Goal: Information Seeking & Learning: Learn about a topic

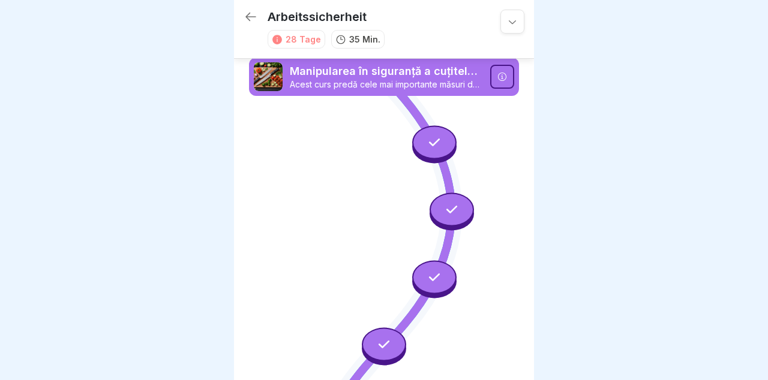
click at [254, 22] on icon at bounding box center [250, 17] width 14 height 14
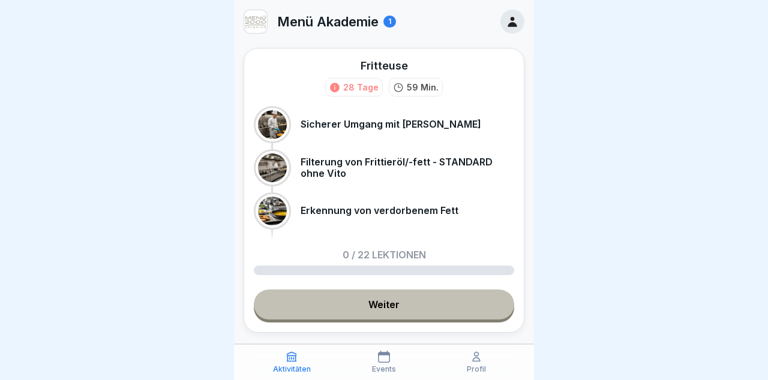
click at [254, 22] on img at bounding box center [255, 21] width 23 height 23
click at [458, 307] on link "Weiter" at bounding box center [384, 305] width 260 height 30
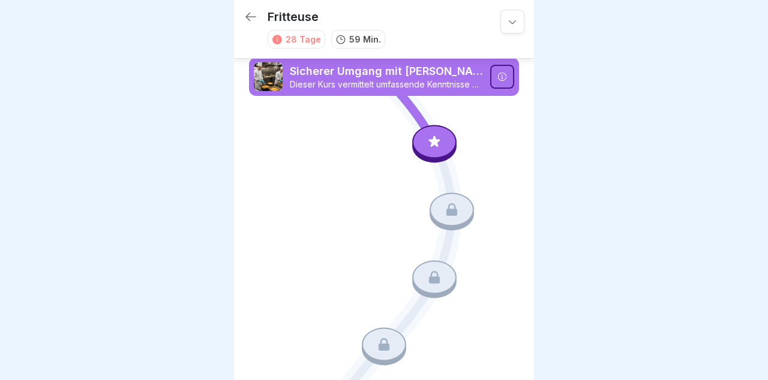
click at [443, 148] on div at bounding box center [434, 142] width 44 height 34
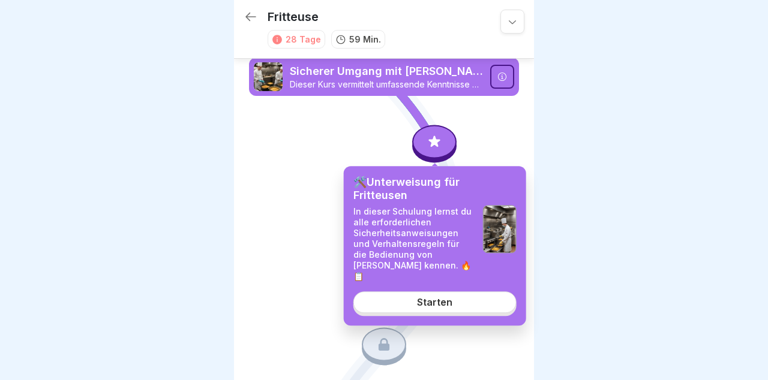
click at [476, 294] on link "Starten" at bounding box center [434, 303] width 163 height 22
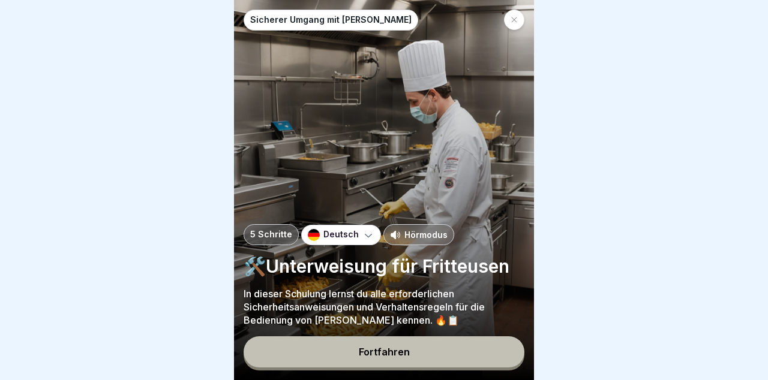
click at [453, 349] on button "Fortfahren" at bounding box center [383, 351] width 281 height 31
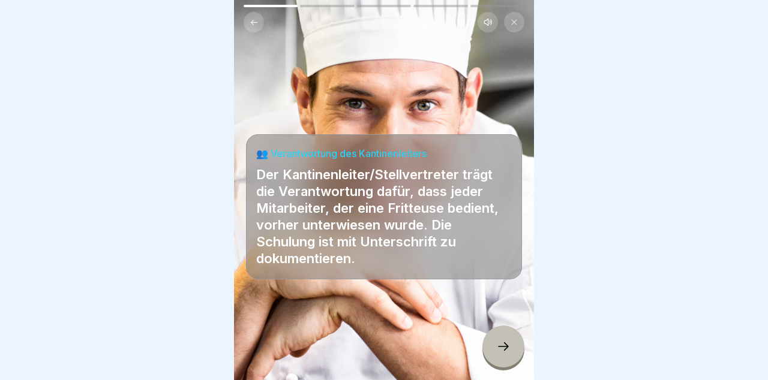
click at [512, 348] on div at bounding box center [503, 347] width 42 height 42
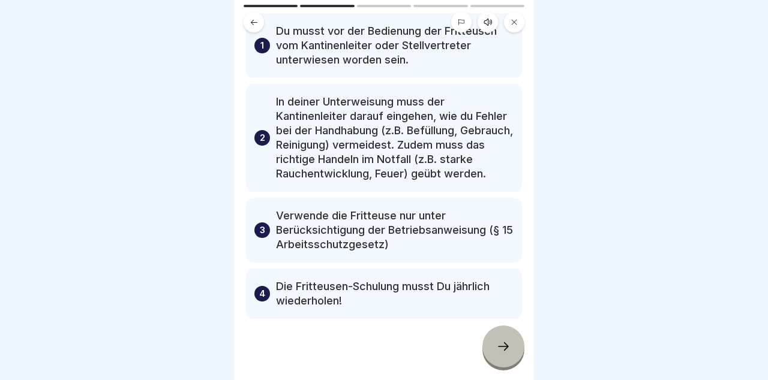
scroll to position [116, 0]
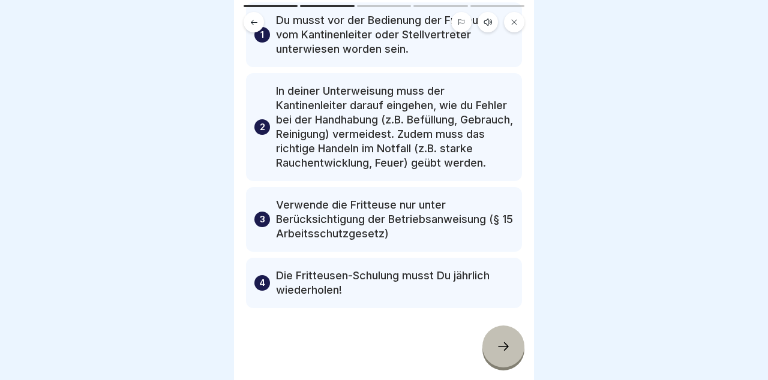
click at [515, 347] on div at bounding box center [503, 347] width 42 height 42
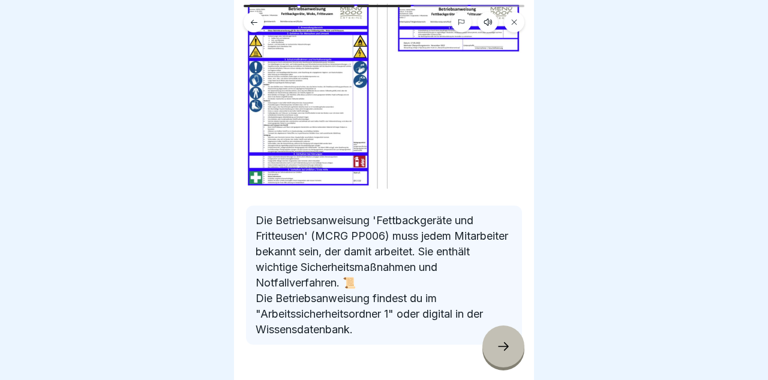
scroll to position [117, 0]
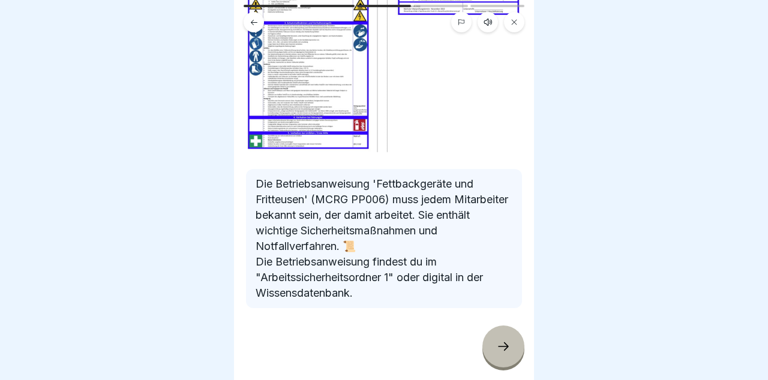
click at [510, 338] on div at bounding box center [503, 347] width 42 height 42
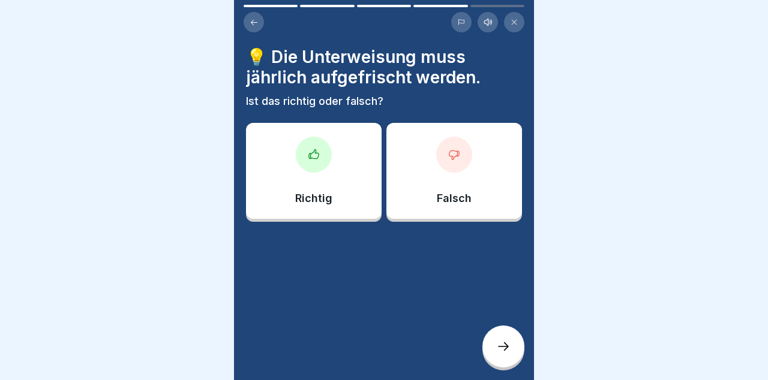
click at [348, 174] on div "Richtig" at bounding box center [314, 171] width 136 height 96
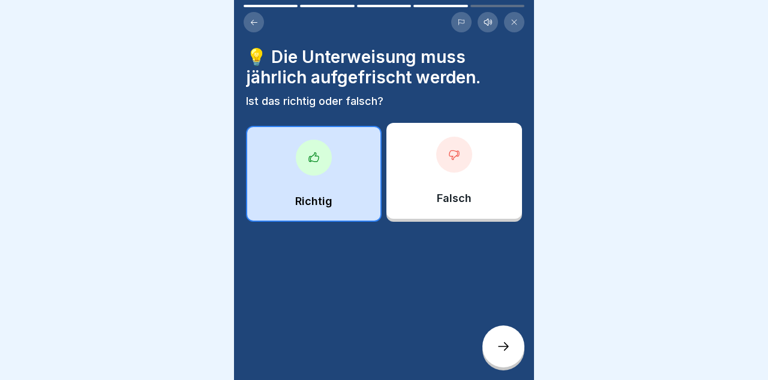
click at [510, 348] on icon at bounding box center [503, 346] width 14 height 14
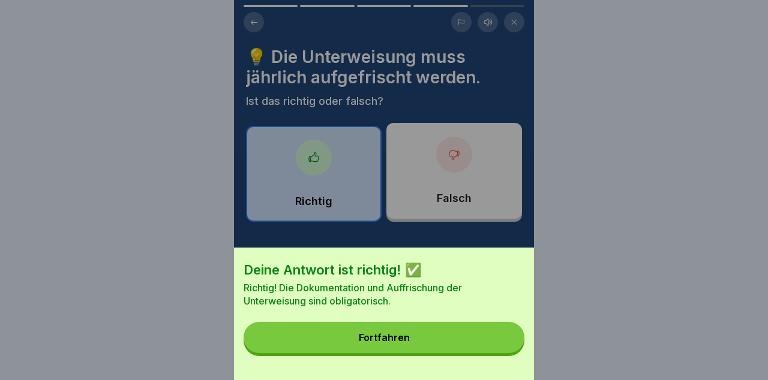
click at [479, 341] on button "Fortfahren" at bounding box center [383, 337] width 281 height 31
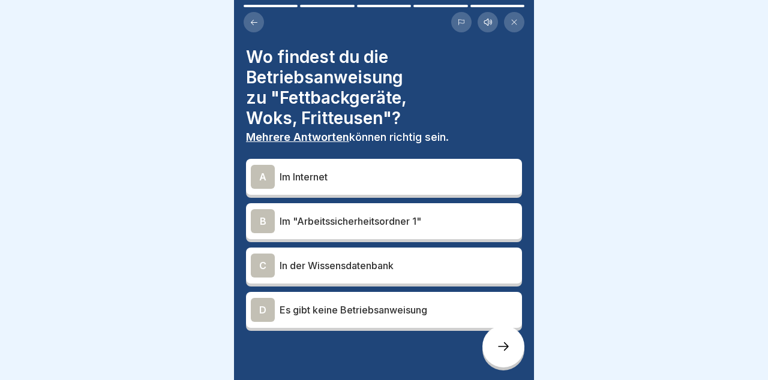
click at [480, 219] on p "Im "Arbeitssicherheitsordner 1"" at bounding box center [397, 221] width 237 height 14
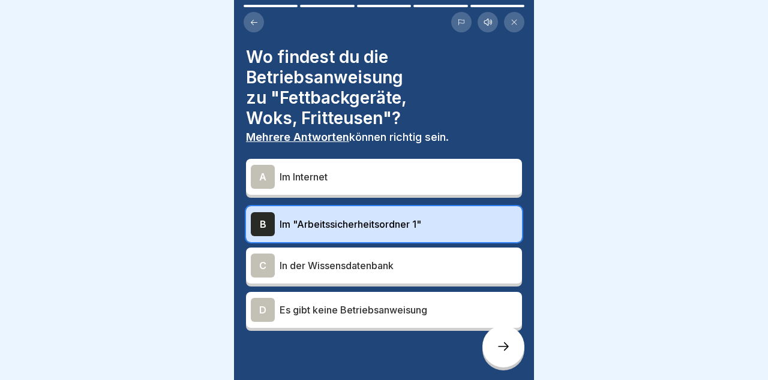
click at [510, 344] on div at bounding box center [503, 347] width 42 height 42
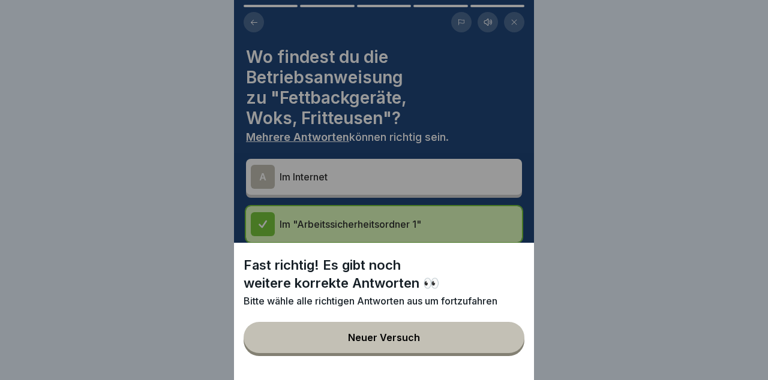
click at [497, 349] on button "Neuer Versuch" at bounding box center [383, 337] width 281 height 31
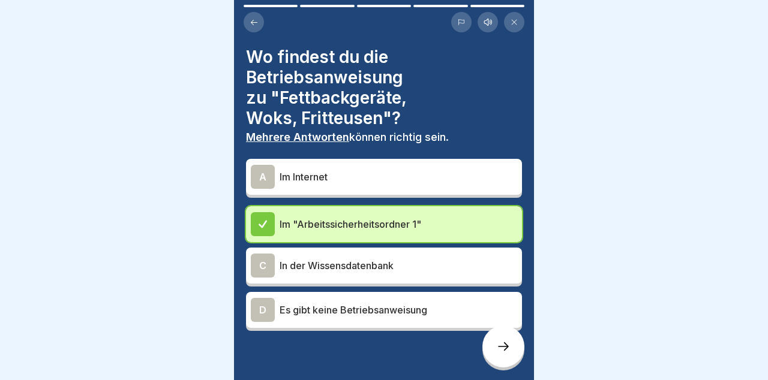
click at [486, 268] on p "In der Wissensdatenbank" at bounding box center [397, 265] width 237 height 14
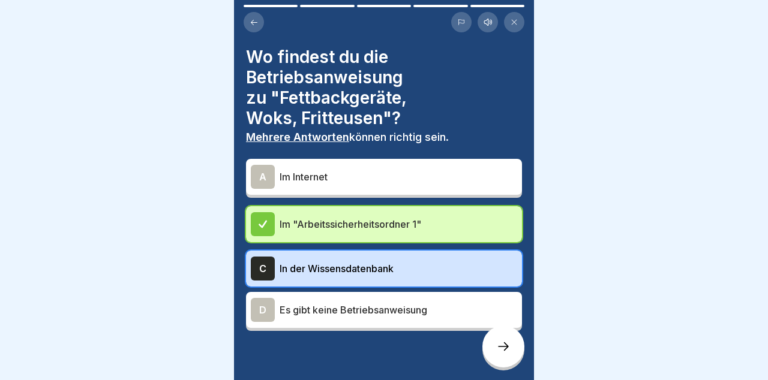
click at [506, 354] on div at bounding box center [503, 347] width 42 height 42
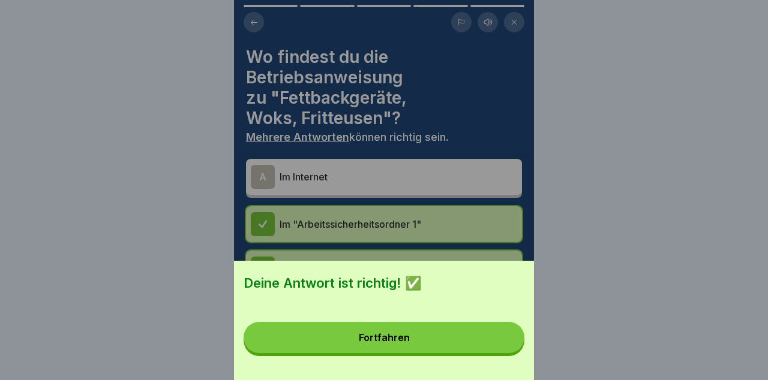
click at [500, 344] on button "Fortfahren" at bounding box center [383, 337] width 281 height 31
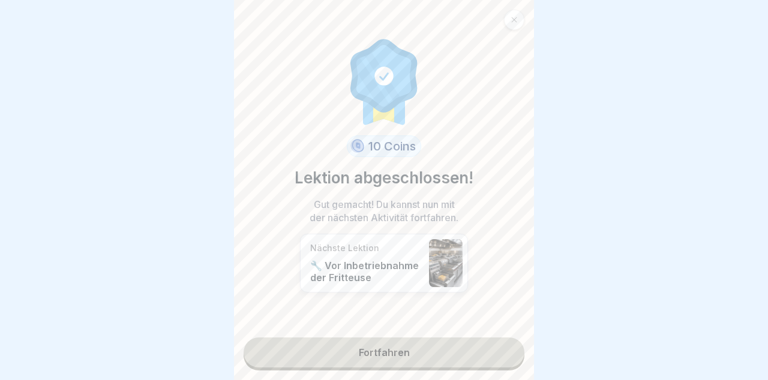
click at [495, 351] on link "Fortfahren" at bounding box center [383, 353] width 281 height 30
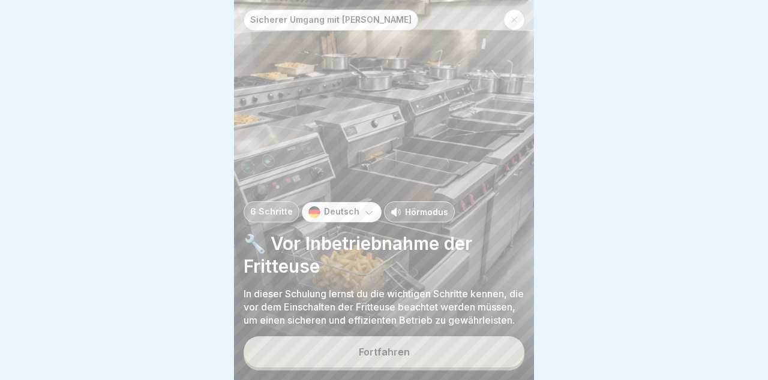
click at [485, 353] on button "Fortfahren" at bounding box center [383, 351] width 281 height 31
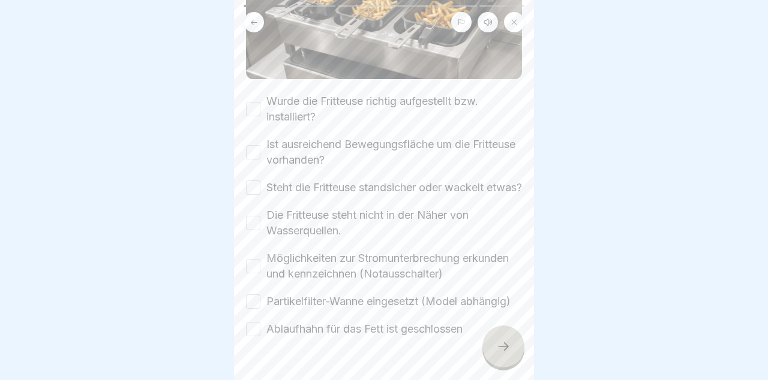
scroll to position [220, 0]
click at [249, 103] on button "Wurde die Fritteuse richtig aufgestellt bzw. installiert?" at bounding box center [253, 108] width 14 height 14
click at [255, 145] on button "Ist ausreichend Bewegungsfläche um die Fritteuse vorhanden?" at bounding box center [253, 152] width 14 height 14
click at [248, 191] on button "Steht die Fritteuse standsicher oder wackelt etwas?" at bounding box center [253, 187] width 14 height 14
click at [257, 230] on button "Die Fritteuse steht nicht in der Näher von Wasserquellen." at bounding box center [253, 222] width 14 height 14
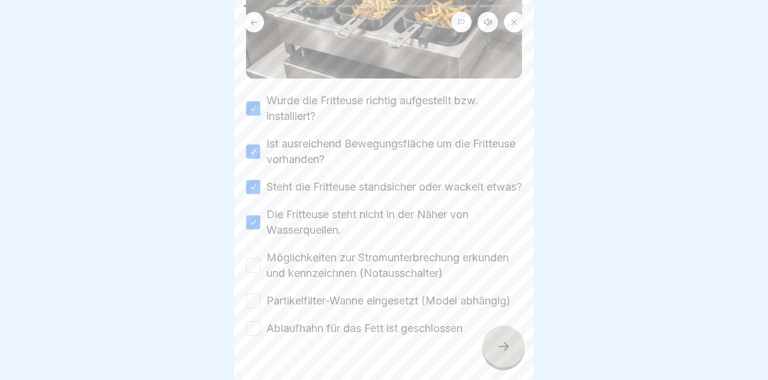
click at [252, 273] on button "Möglichkeiten zur Stromunterbrechung erkunden und kennzeichnen (Notausschalter)" at bounding box center [253, 265] width 14 height 14
click at [246, 308] on button "Partikelfilter-Wanne eingesetzt (Model abhängig)" at bounding box center [253, 301] width 14 height 14
click at [228, 351] on div at bounding box center [384, 190] width 768 height 380
click at [257, 336] on button "Ablaufhahn für das Fett ist geschlossen" at bounding box center [253, 328] width 14 height 14
click at [513, 345] on div at bounding box center [503, 347] width 42 height 42
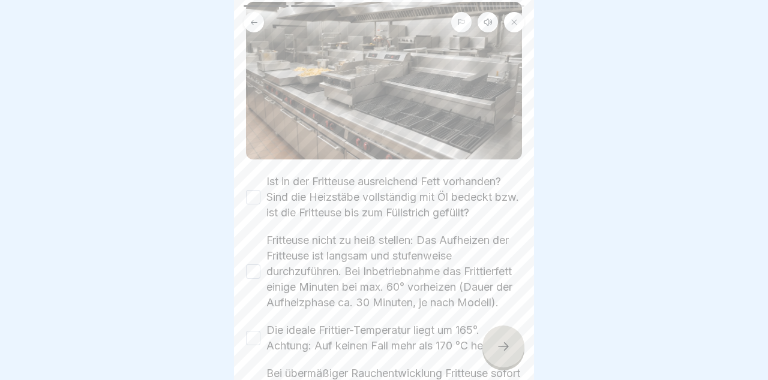
scroll to position [173, 0]
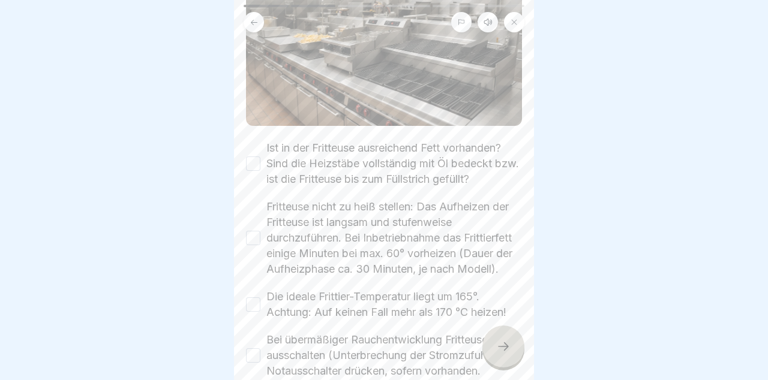
click at [259, 162] on button "Ist in der Fritteuse ausreichend Fett vorhanden? Sind die Heizstäbe vollständig…" at bounding box center [253, 164] width 14 height 14
click at [254, 238] on button "Fritteuse nicht zu heiß stellen: Das Aufheizen der Fritteuse ist langsam und st…" at bounding box center [253, 238] width 14 height 14
click at [249, 300] on button "Die ideale Frittier-Temperatur liegt um 165°. Achtung: Auf keinen Fall mehr als…" at bounding box center [253, 304] width 14 height 14
click at [249, 363] on button "Bei übermäßiger Rauchentwicklung Fritteuse sofort ausschalten (Unterbrechung de…" at bounding box center [253, 355] width 14 height 14
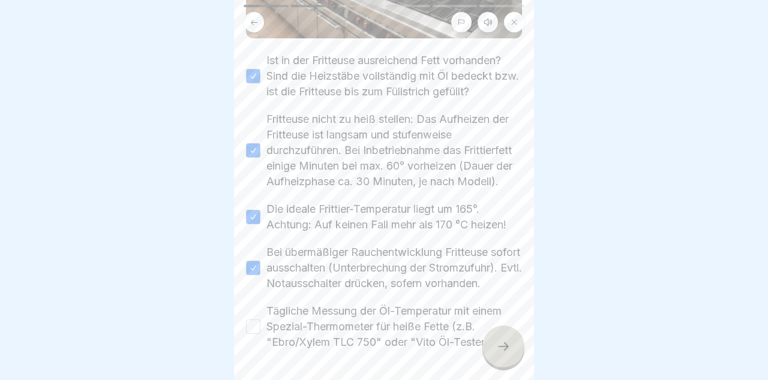
scroll to position [318, 0]
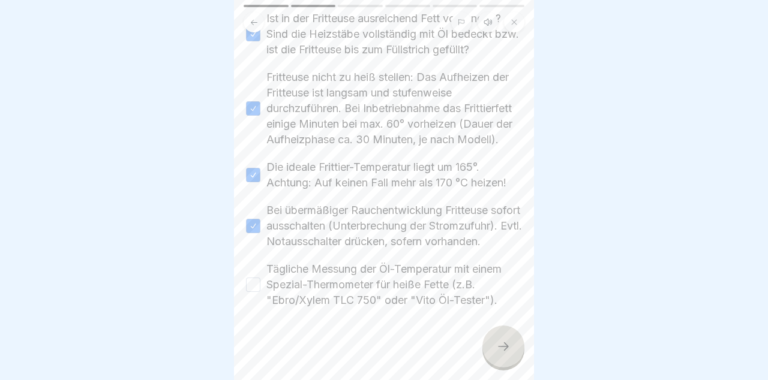
click at [257, 288] on button "Tägliche Messung der Öl-Temperatur mit einem Spezial-Thermometer für heiße Fett…" at bounding box center [253, 285] width 14 height 14
click at [498, 347] on icon at bounding box center [503, 346] width 14 height 14
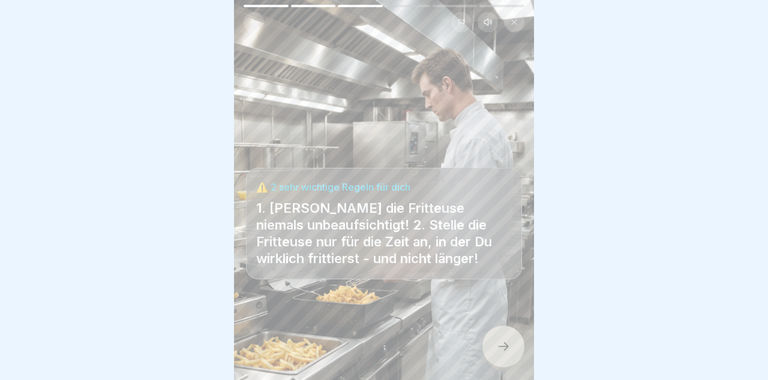
click at [516, 344] on div at bounding box center [503, 347] width 42 height 42
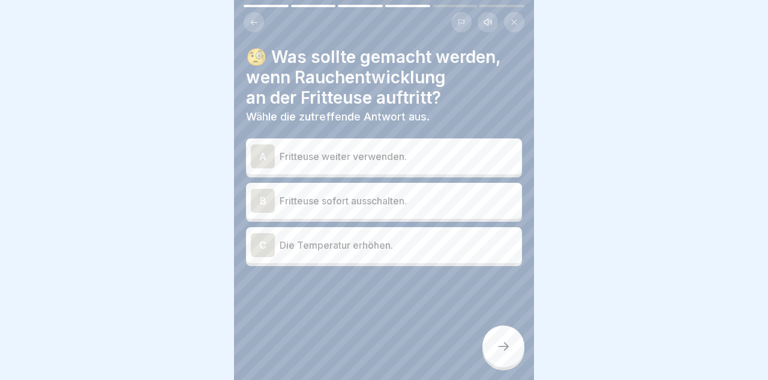
click at [477, 186] on div "B Fritteuse sofort ausschalten." at bounding box center [384, 201] width 276 height 36
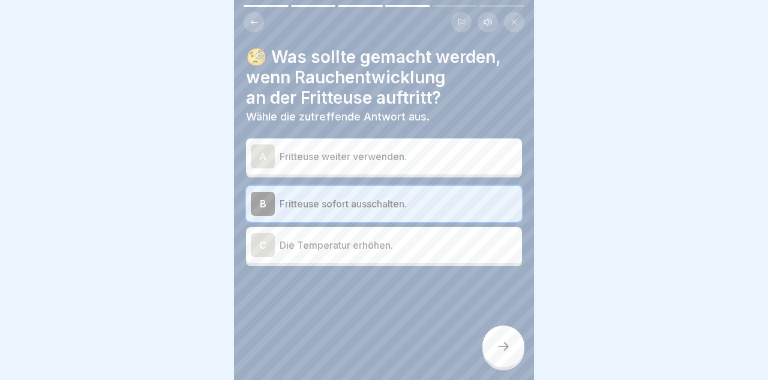
click at [504, 354] on div at bounding box center [503, 347] width 42 height 42
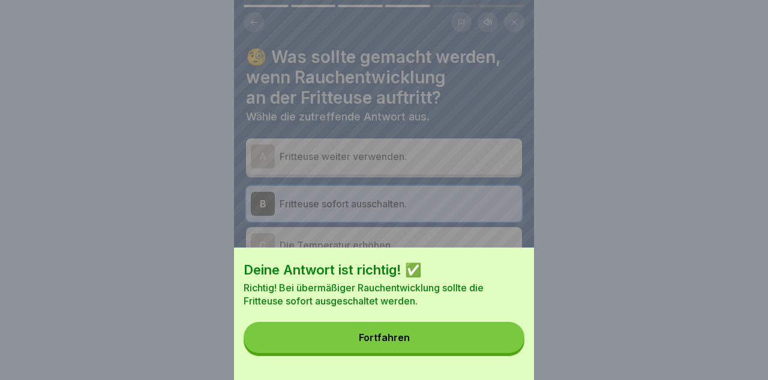
click at [490, 339] on button "Fortfahren" at bounding box center [383, 337] width 281 height 31
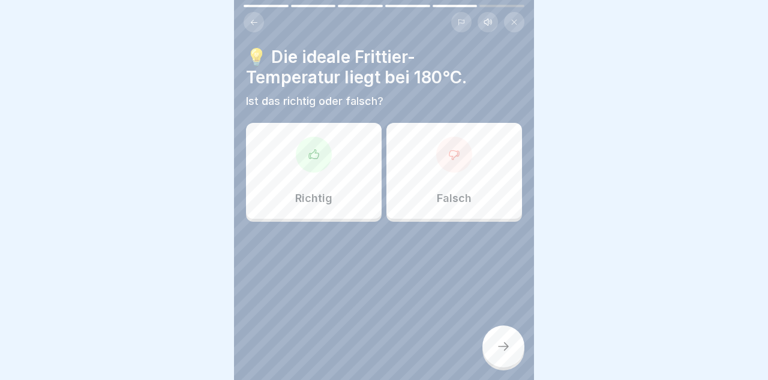
click at [486, 187] on div "Falsch" at bounding box center [454, 171] width 136 height 96
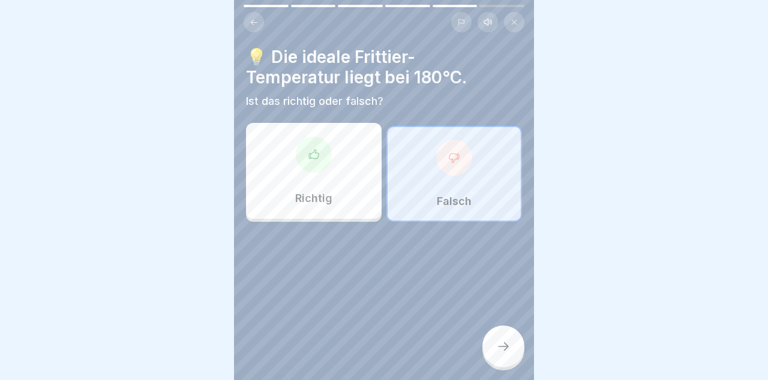
click at [512, 356] on div at bounding box center [503, 347] width 42 height 42
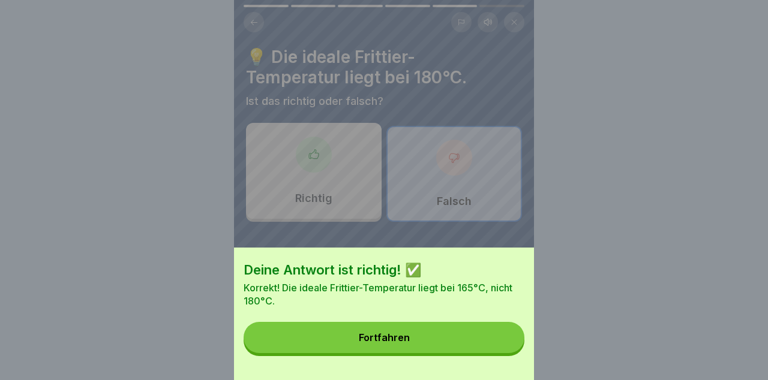
click at [491, 342] on button "Fortfahren" at bounding box center [383, 337] width 281 height 31
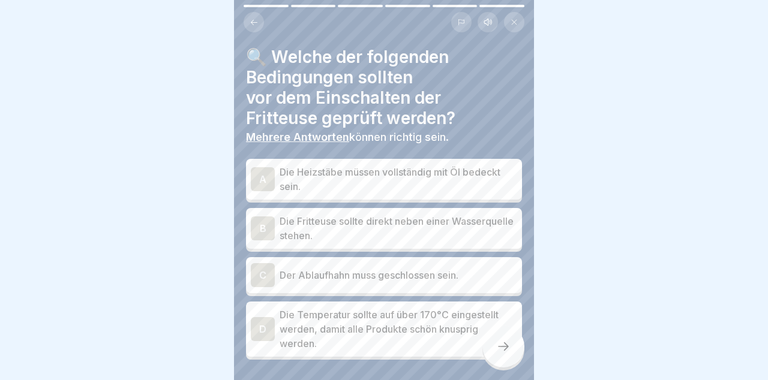
click at [488, 173] on p "Die Heizstäbe müssen vollständig mit Öl bedeckt sein." at bounding box center [397, 179] width 237 height 29
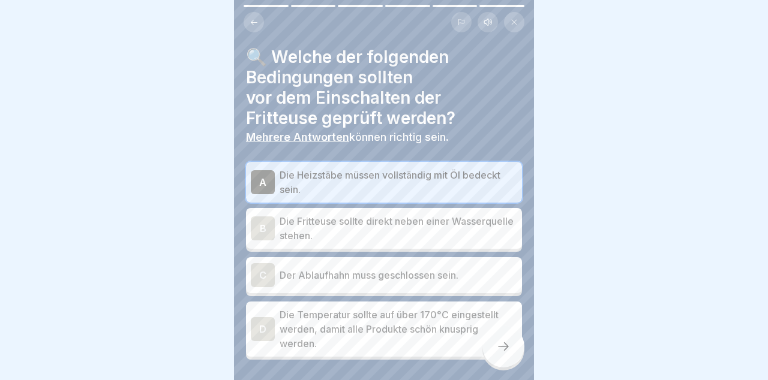
click at [491, 277] on p "Der Ablaufhahn muss geschlossen sein." at bounding box center [397, 275] width 237 height 14
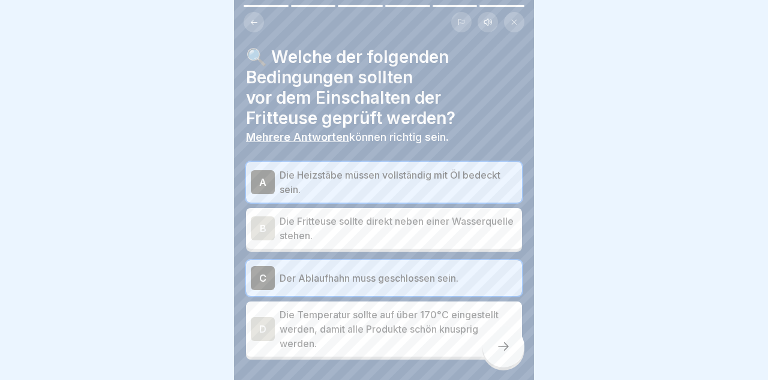
click at [500, 356] on div at bounding box center [503, 347] width 42 height 42
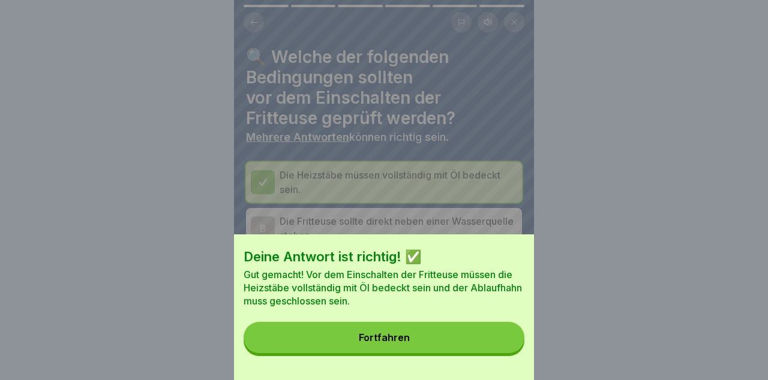
click at [489, 341] on button "Fortfahren" at bounding box center [383, 337] width 281 height 31
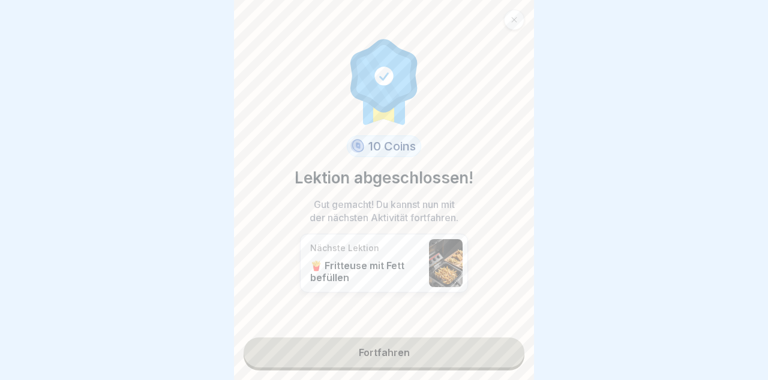
click at [480, 351] on link "Fortfahren" at bounding box center [383, 353] width 281 height 30
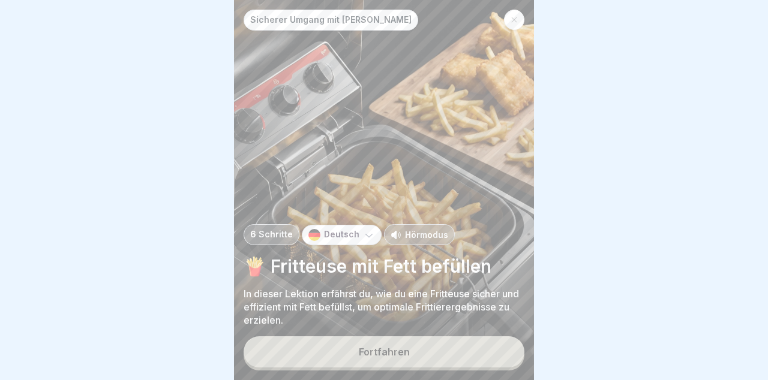
click at [480, 351] on button "Fortfahren" at bounding box center [383, 351] width 281 height 31
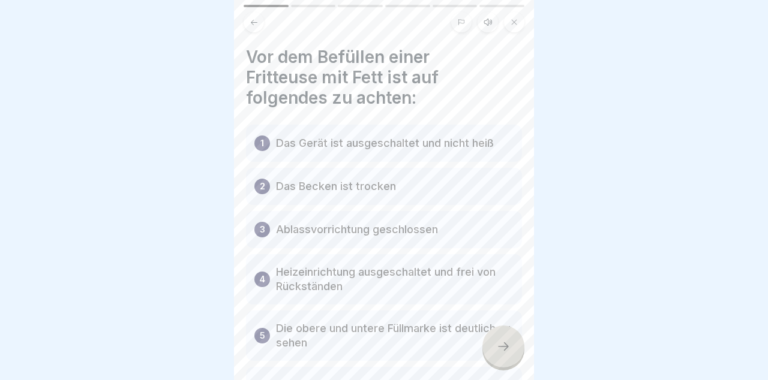
click at [488, 139] on p "Das Gerät ist ausgeschaltet und nicht heiß" at bounding box center [385, 143] width 218 height 14
click at [483, 151] on div "1 Das Gerät ist ausgeschaltet und nicht heiß" at bounding box center [384, 143] width 276 height 37
click at [504, 350] on icon at bounding box center [503, 346] width 11 height 8
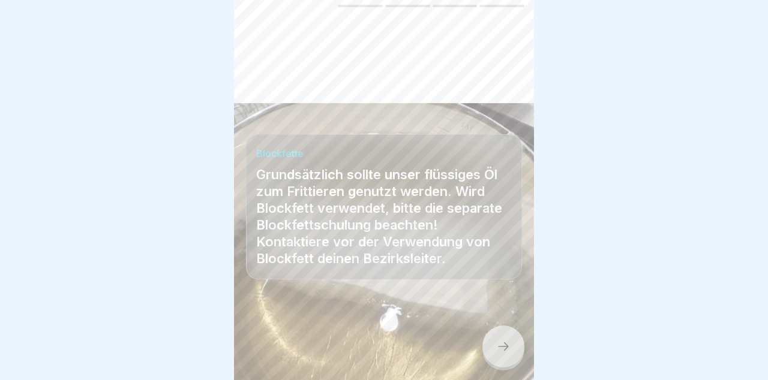
click at [512, 351] on div at bounding box center [503, 347] width 42 height 42
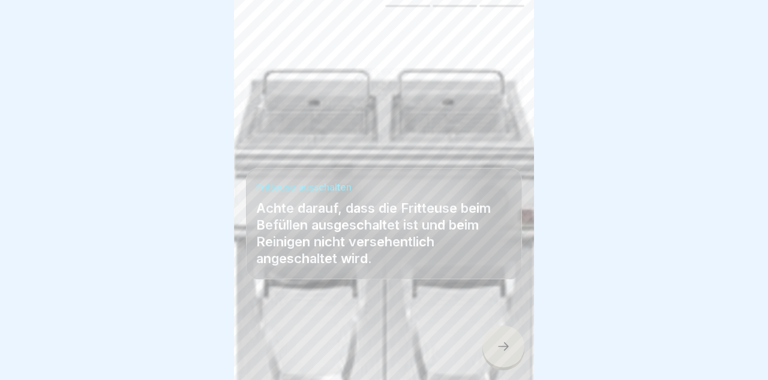
click at [512, 353] on div at bounding box center [503, 347] width 42 height 42
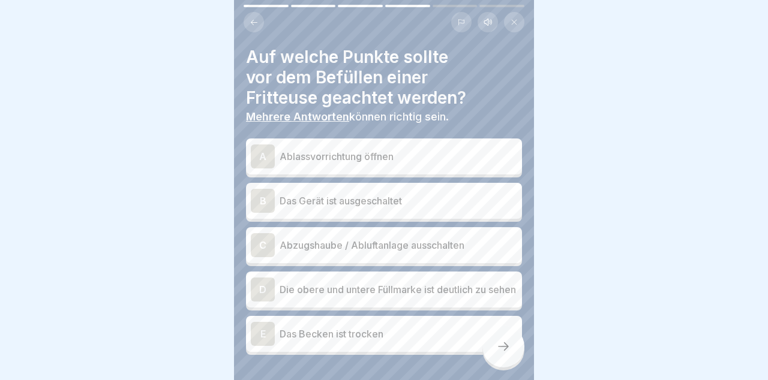
click at [490, 196] on p "Das Gerät ist ausgeschaltet" at bounding box center [397, 201] width 237 height 14
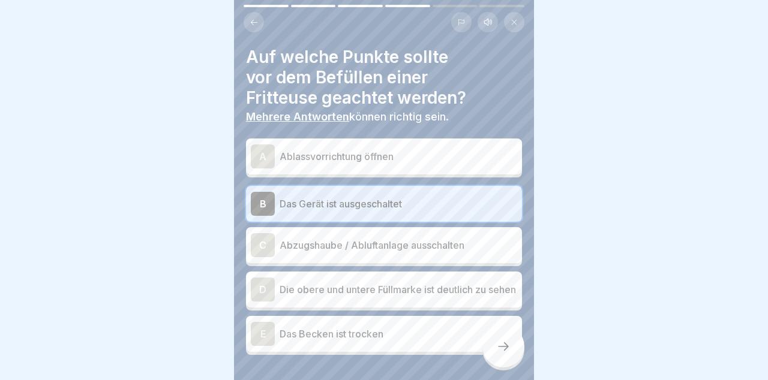
click at [504, 297] on p "Die obere und untere Füllmarke ist deutlich zu sehen" at bounding box center [397, 289] width 237 height 14
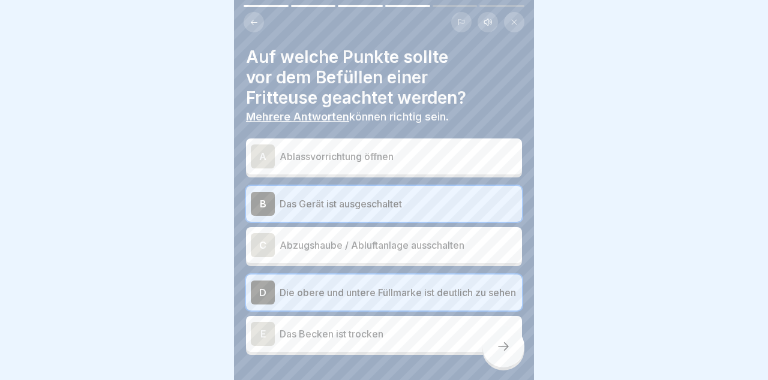
click at [455, 351] on div "E Das Becken ist trocken" at bounding box center [384, 334] width 276 height 36
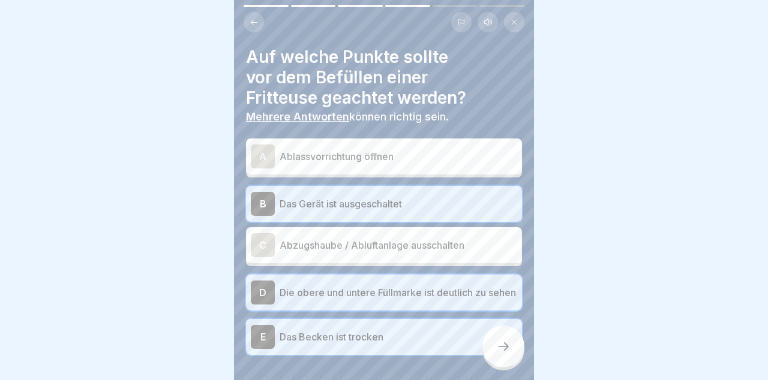
click at [513, 351] on div at bounding box center [503, 347] width 42 height 42
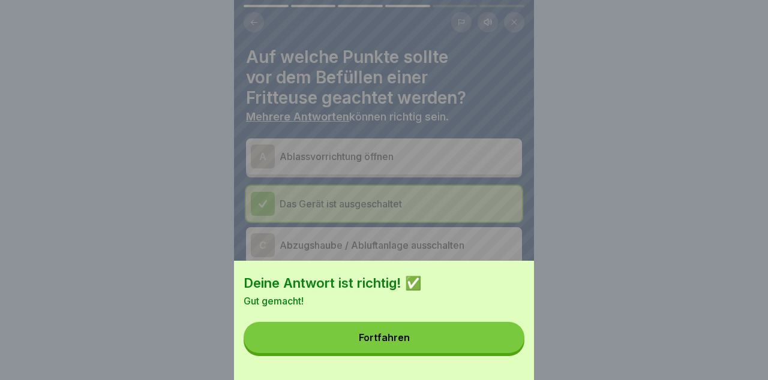
click at [497, 345] on button "Fortfahren" at bounding box center [383, 337] width 281 height 31
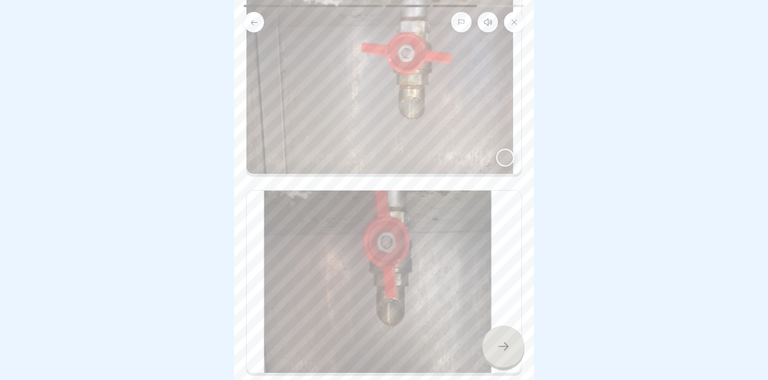
scroll to position [158, 0]
click at [512, 348] on div at bounding box center [503, 347] width 42 height 42
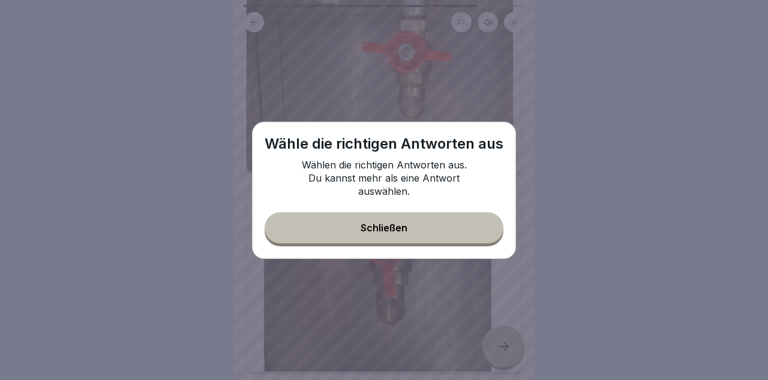
click at [479, 221] on button "Schließen" at bounding box center [383, 227] width 239 height 31
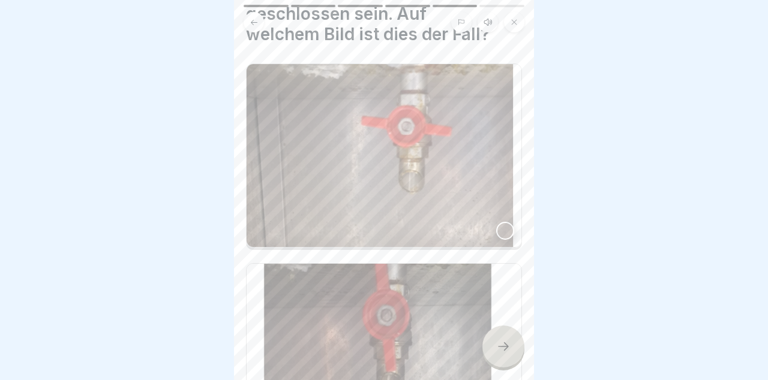
scroll to position [84, 0]
click at [506, 200] on img at bounding box center [383, 155] width 275 height 183
click at [505, 353] on icon at bounding box center [503, 346] width 14 height 14
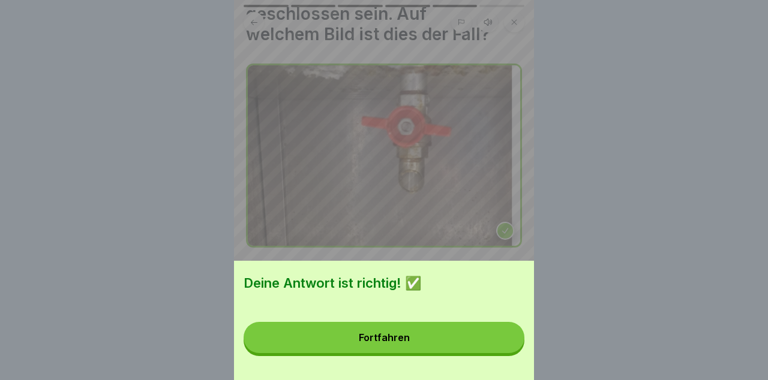
click at [495, 341] on button "Fortfahren" at bounding box center [383, 337] width 281 height 31
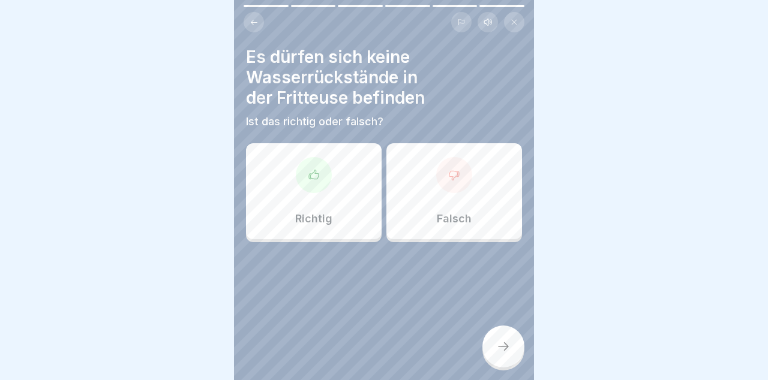
click at [341, 213] on div "Richtig" at bounding box center [314, 191] width 136 height 96
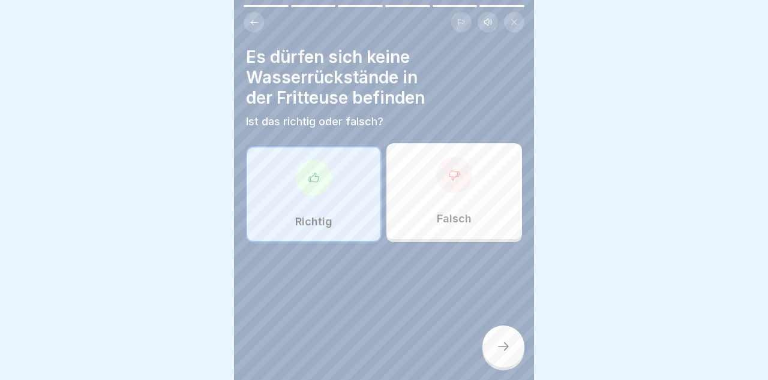
click at [506, 356] on div at bounding box center [503, 347] width 42 height 42
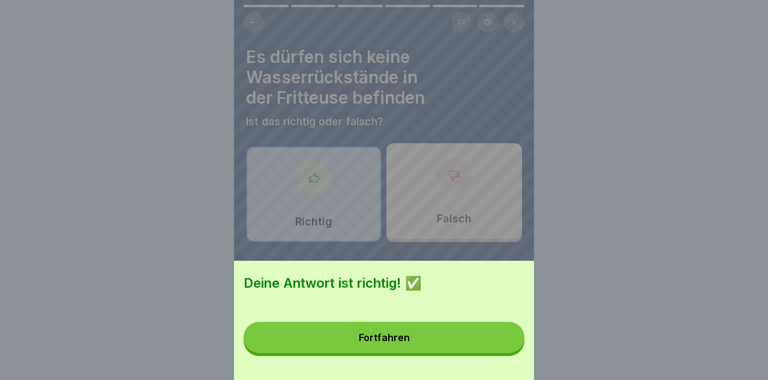
click at [482, 350] on button "Fortfahren" at bounding box center [383, 337] width 281 height 31
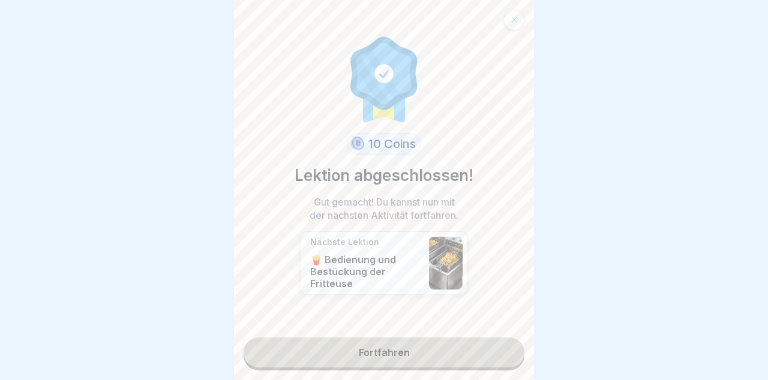
click at [482, 363] on link "Fortfahren" at bounding box center [383, 353] width 281 height 30
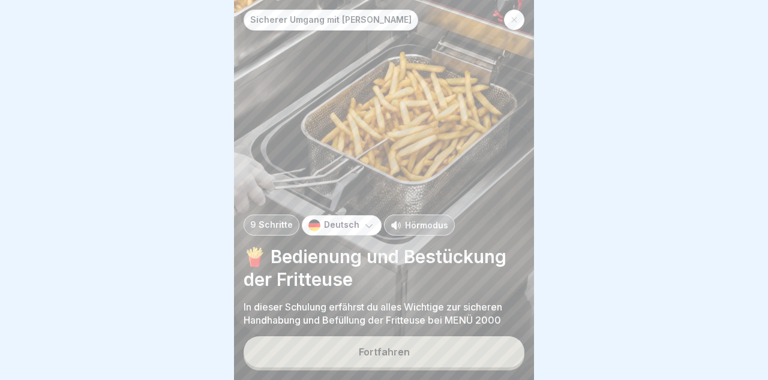
click at [488, 357] on button "Fortfahren" at bounding box center [383, 351] width 281 height 31
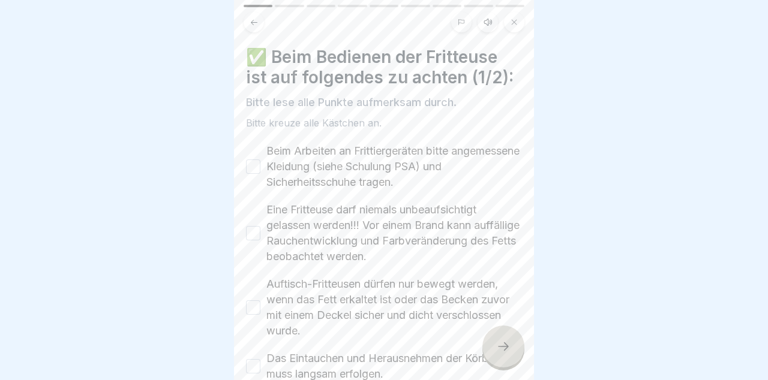
click at [251, 150] on div "Beim Arbeiten an Frittiergeräten bitte angemessene Kleidung (siehe Schulung PSA…" at bounding box center [384, 166] width 276 height 47
click at [256, 153] on div "Beim Arbeiten an Frittiergeräten bitte angemessene Kleidung (siehe Schulung PSA…" at bounding box center [384, 166] width 276 height 47
click at [252, 164] on button "Beim Arbeiten an Frittiergeräten bitte angemessene Kleidung (siehe Schulung PSA…" at bounding box center [253, 167] width 14 height 14
click at [258, 225] on div "Eine Fritteuse darf niemals unbeaufsichtigt gelassen werden!!! Vor einem Brand …" at bounding box center [384, 233] width 276 height 62
click at [267, 228] on label "Eine Fritteuse darf niemals unbeaufsichtigt gelassen werden!!! Vor einem Brand …" at bounding box center [393, 233] width 255 height 62
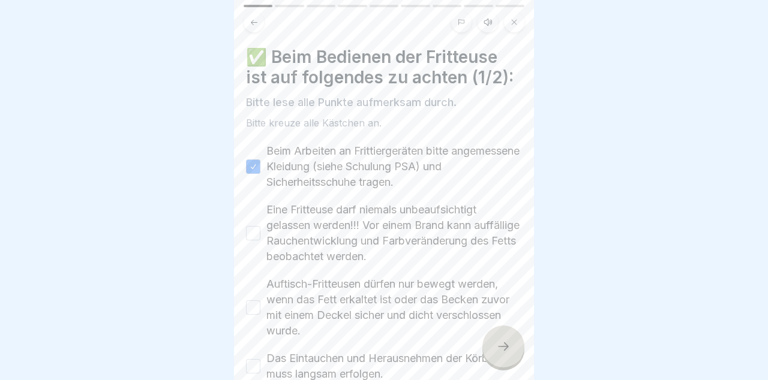
click at [260, 228] on button "Eine Fritteuse darf niemals unbeaufsichtigt gelassen werden!!! Vor einem Brand …" at bounding box center [253, 233] width 14 height 14
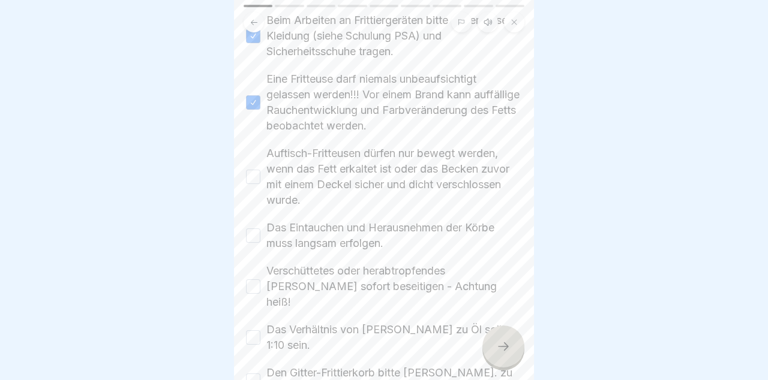
scroll to position [133, 0]
click at [255, 181] on button "Auftisch-Fritteusen dürfen nur bewegt werden, wenn das Fett erkaltet ist oder d…" at bounding box center [253, 175] width 14 height 14
click at [255, 233] on button "Das Eintauchen und Herausnehmen der Körbe muss langsam erfolgen." at bounding box center [253, 234] width 14 height 14
click at [251, 278] on button "Verschüttetes oder herabtropfendes Fett sofort beseitigen - Achtung heiß!" at bounding box center [253, 285] width 14 height 14
click at [258, 329] on button "Das Verhältnis von Frittiergut zu Öl sollte 1:10 sein." at bounding box center [253, 336] width 14 height 14
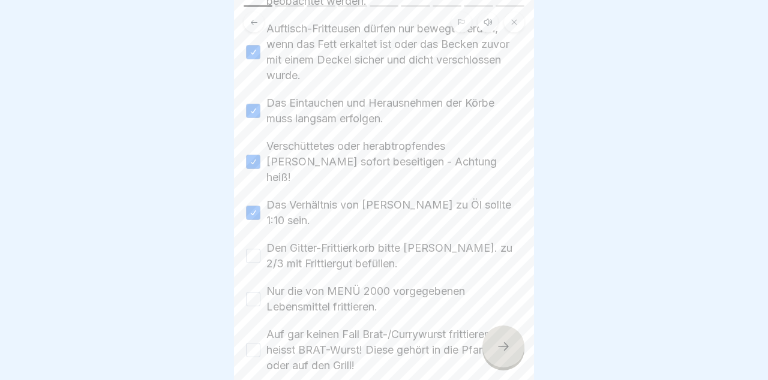
scroll to position [258, 0]
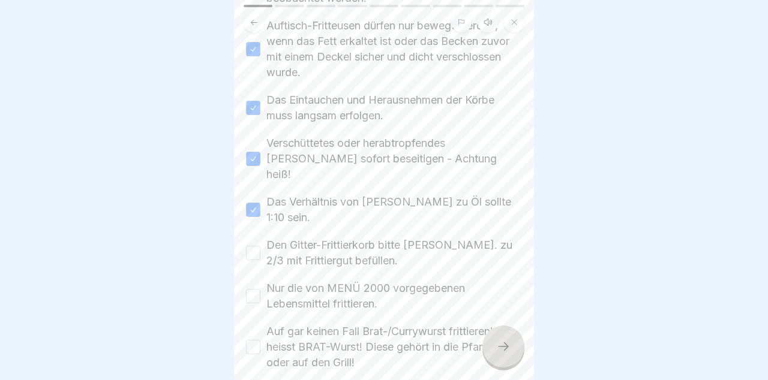
click at [255, 246] on button "Den Gitter-Frittierkorb bitte max. zu 2/3 mit Frittiergut befüllen." at bounding box center [253, 253] width 14 height 14
click at [258, 289] on button "Nur die von MENÜ 2000 vorgegebenen Lebensmittel frittieren." at bounding box center [253, 296] width 14 height 14
click at [254, 340] on button "Auf gar keinen Fall Brat-/Currywurst frittieren! Es heisst BRAT-Wurst! Diese ge…" at bounding box center [253, 347] width 14 height 14
click at [515, 353] on div at bounding box center [503, 347] width 42 height 42
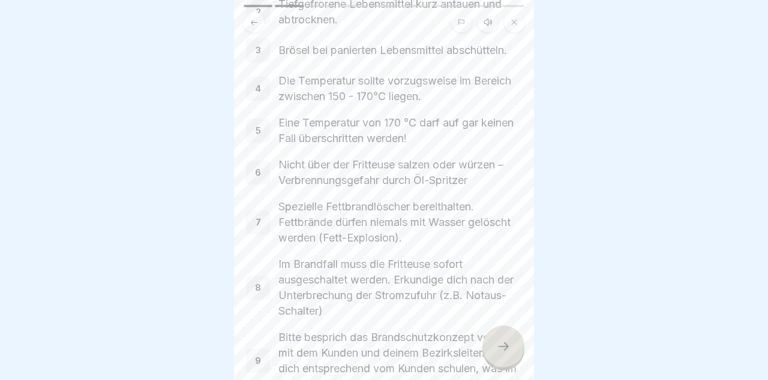
scroll to position [307, 0]
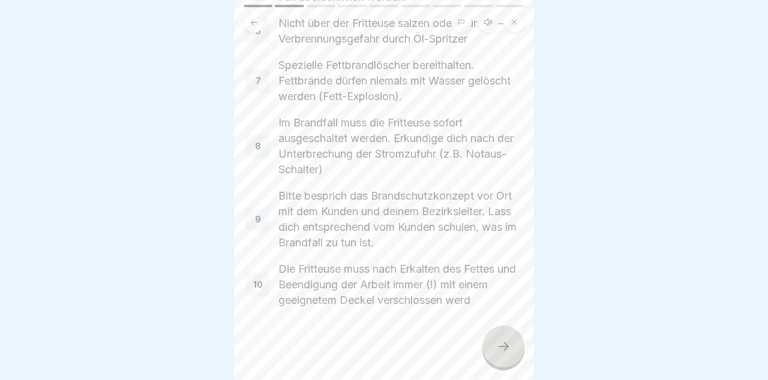
click at [513, 346] on div at bounding box center [503, 347] width 42 height 42
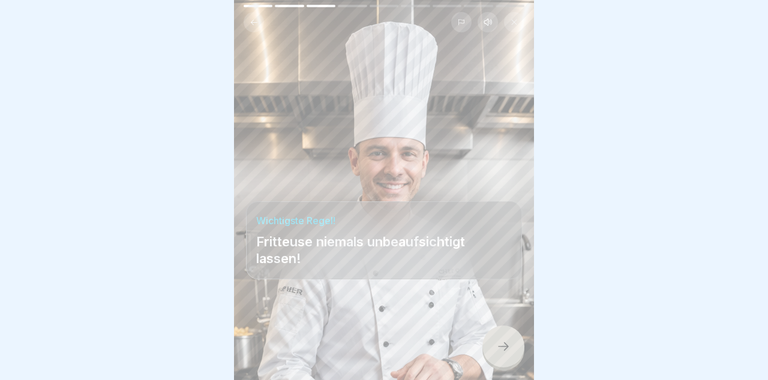
click at [512, 342] on div at bounding box center [503, 347] width 42 height 42
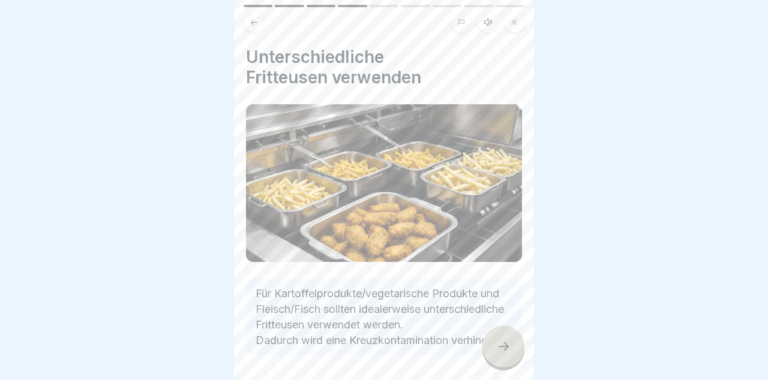
click at [511, 347] on div at bounding box center [503, 347] width 42 height 42
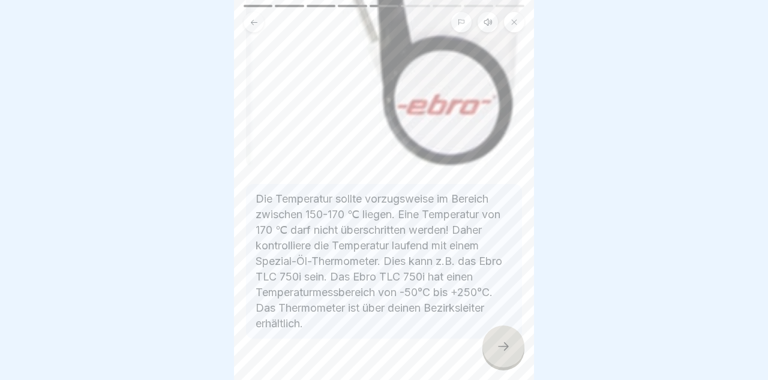
scroll to position [640, 0]
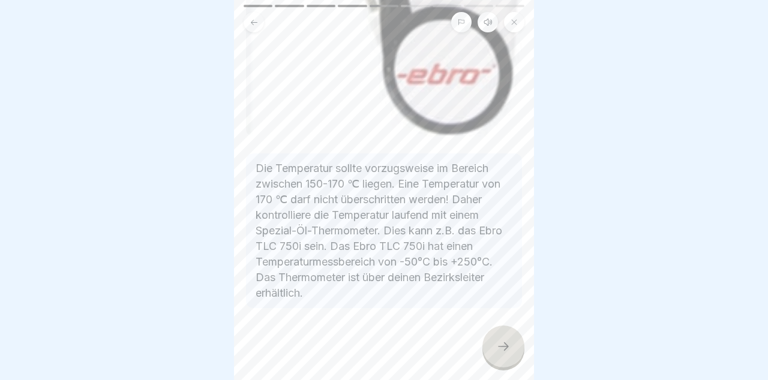
click at [506, 345] on icon at bounding box center [503, 346] width 11 height 8
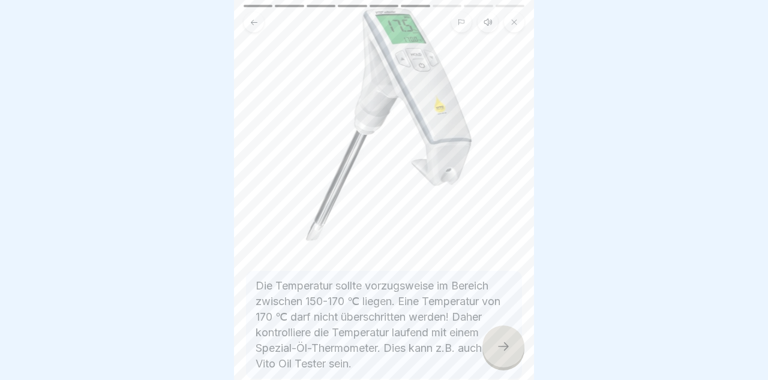
scroll to position [181, 0]
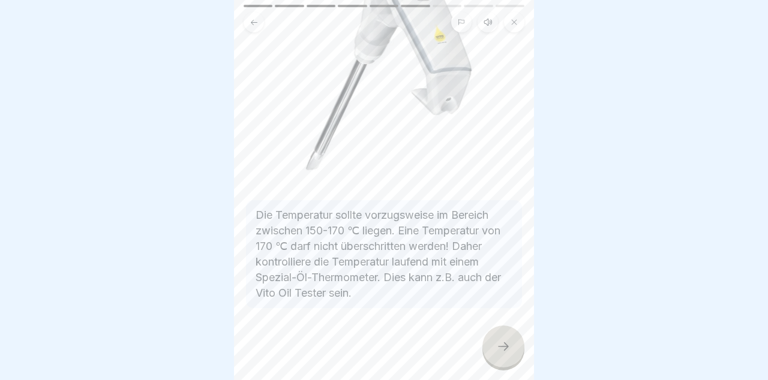
click at [509, 348] on icon at bounding box center [503, 346] width 14 height 14
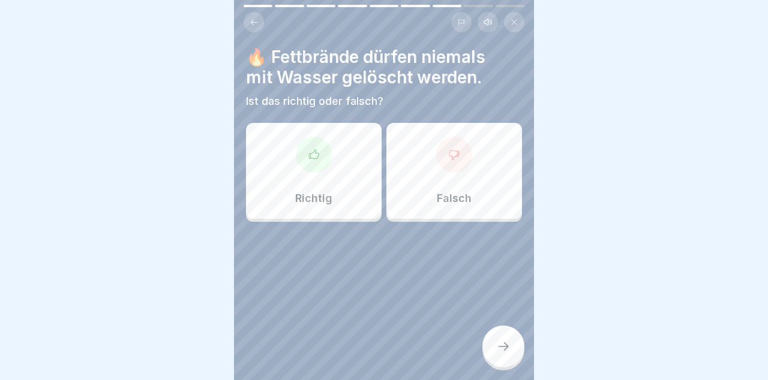
click at [299, 180] on div "Richtig" at bounding box center [314, 171] width 136 height 96
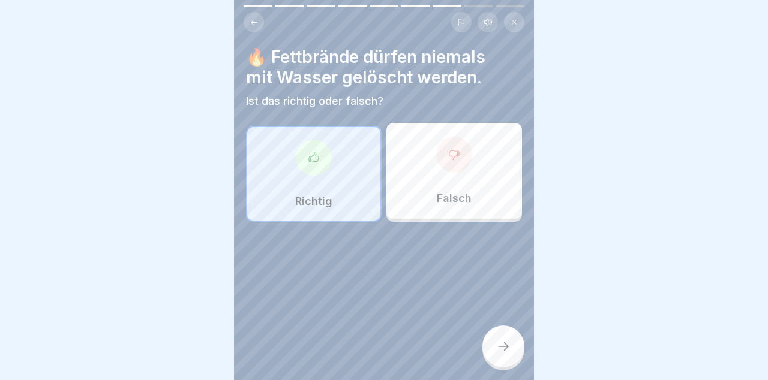
click at [501, 350] on icon at bounding box center [503, 346] width 14 height 14
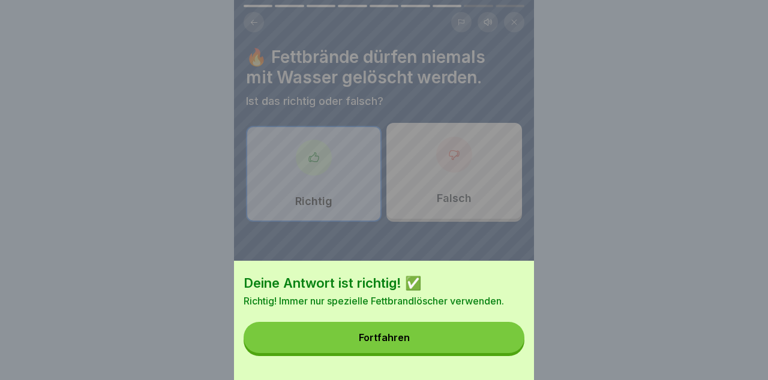
click at [488, 342] on button "Fortfahren" at bounding box center [383, 337] width 281 height 31
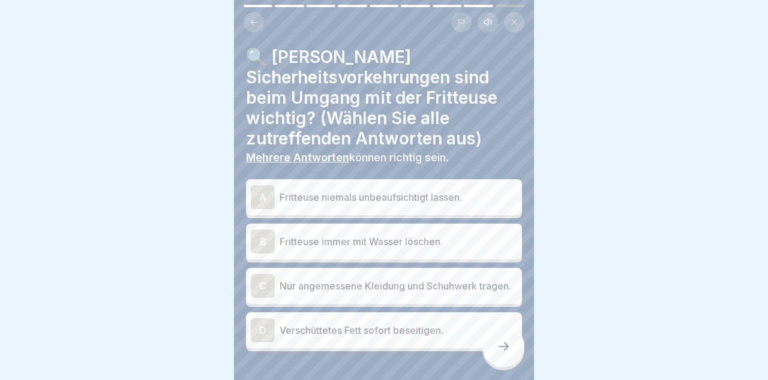
click at [493, 203] on p "Fritteuse niemals unbeaufsichtigt lassen." at bounding box center [397, 197] width 237 height 14
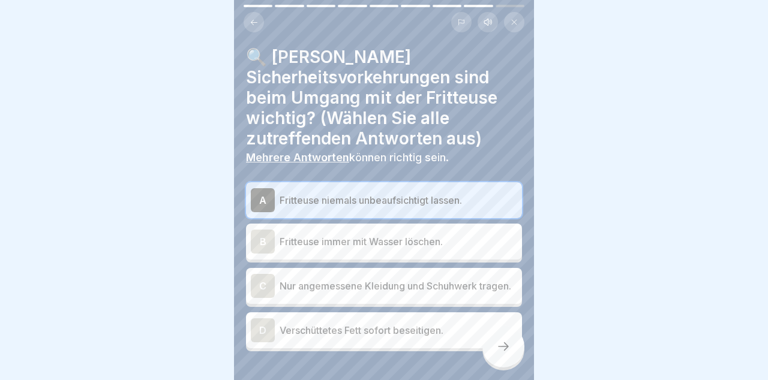
click at [491, 291] on p "Nur angemessene Kleidung und Schuhwerk tragen." at bounding box center [397, 286] width 237 height 14
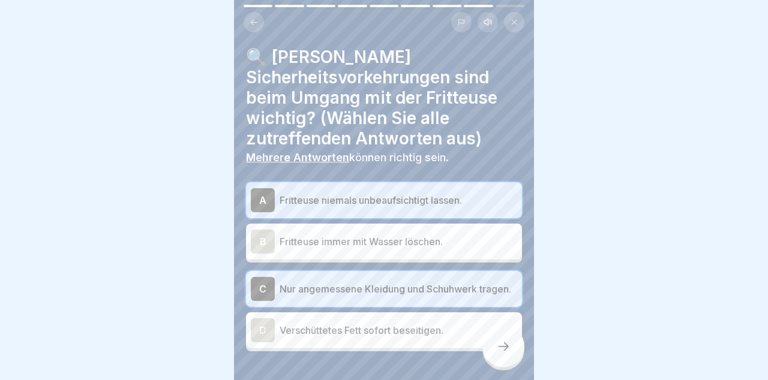
click at [448, 330] on p "Verschüttetes Fett sofort beseitigen." at bounding box center [397, 330] width 237 height 14
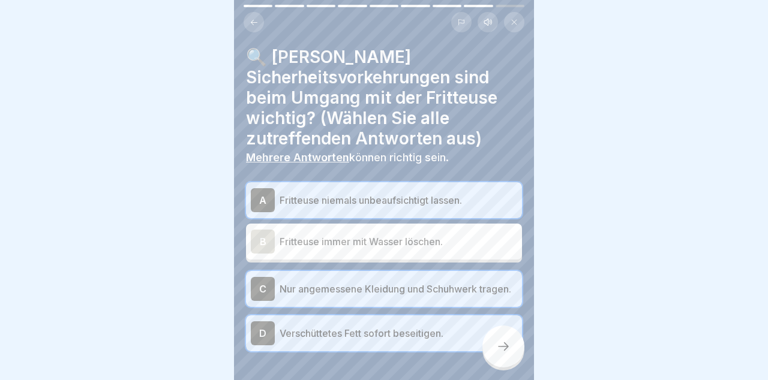
click at [509, 349] on icon at bounding box center [503, 346] width 14 height 14
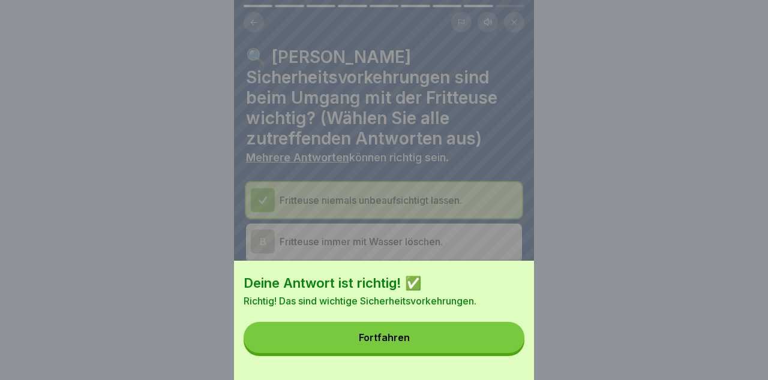
click at [490, 339] on button "Fortfahren" at bounding box center [383, 337] width 281 height 31
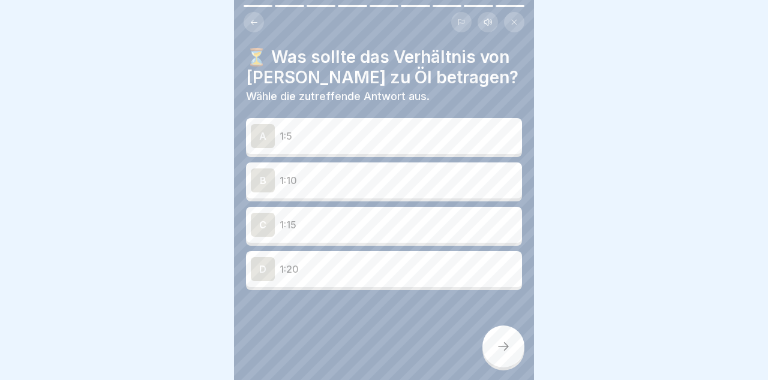
click at [438, 171] on div "B 1:10" at bounding box center [384, 181] width 266 height 24
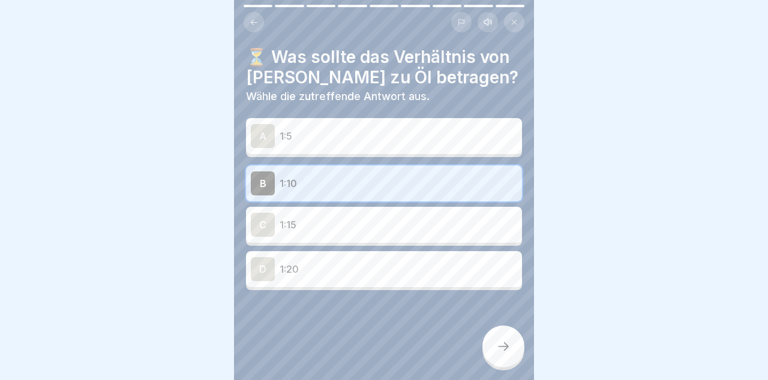
click at [510, 344] on div at bounding box center [503, 347] width 42 height 42
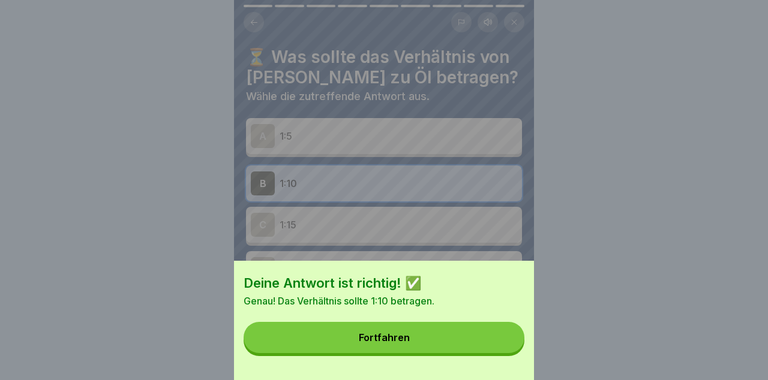
click at [479, 337] on button "Fortfahren" at bounding box center [383, 337] width 281 height 31
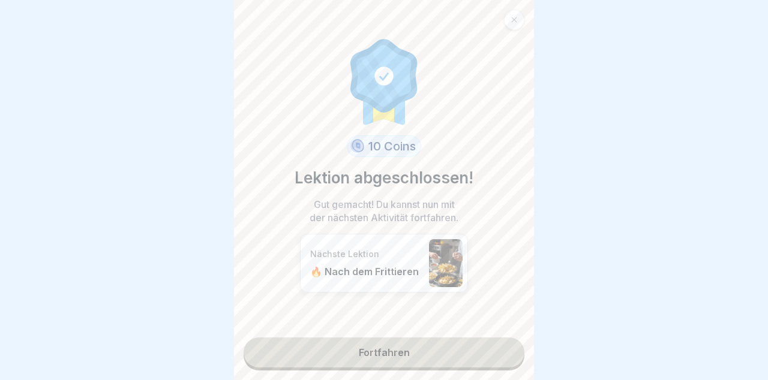
click at [463, 349] on link "Fortfahren" at bounding box center [383, 353] width 281 height 30
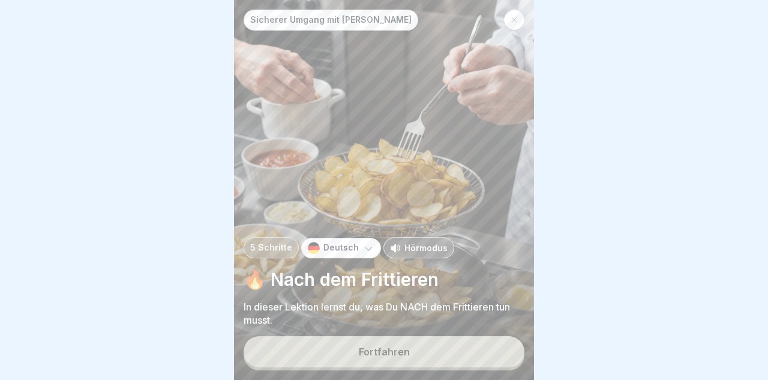
click at [474, 346] on button "Fortfahren" at bounding box center [383, 351] width 281 height 31
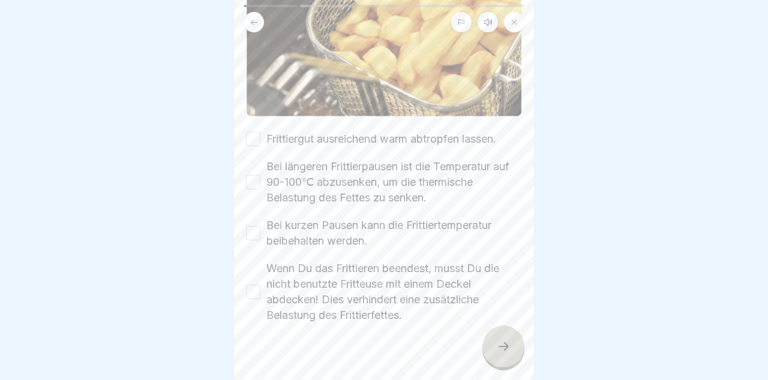
scroll to position [137, 0]
click at [260, 134] on button "Frittiergut ausreichend warm abtropfen lassen." at bounding box center [253, 138] width 14 height 14
click at [256, 182] on button "Bei längeren Frittierpausen ist die Temperatur auf 90-100℃ abzusenken, um die t…" at bounding box center [253, 182] width 14 height 14
click at [254, 230] on button "Bei kurzen Pausen kann die Frittiertemperatur beibehalten werden." at bounding box center [253, 232] width 14 height 14
click at [255, 284] on button "Wenn Du das Frittieren beendest, musst Du die nicht benutzte Fritteuse mit eine…" at bounding box center [253, 291] width 14 height 14
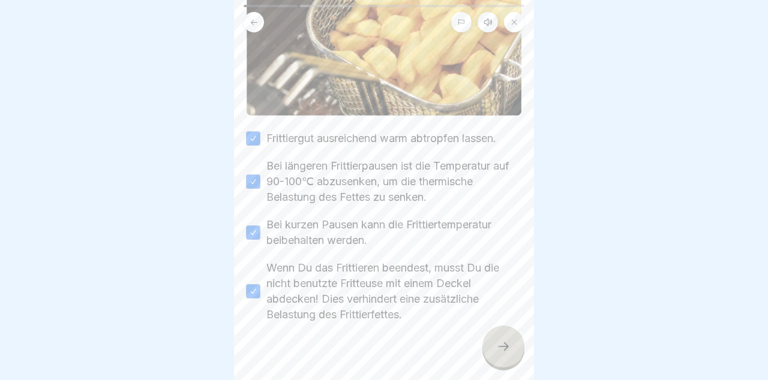
click at [515, 337] on div at bounding box center [503, 347] width 42 height 42
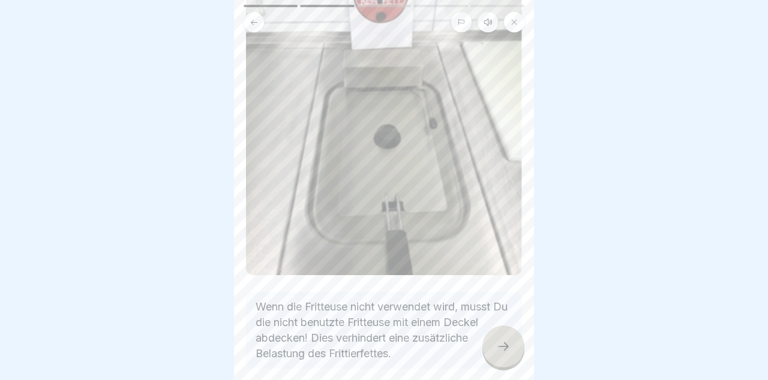
scroll to position [180, 0]
click at [510, 343] on div at bounding box center [503, 347] width 42 height 42
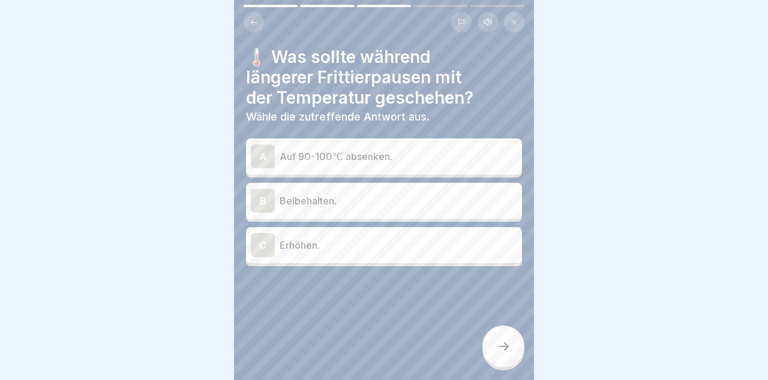
click at [496, 157] on p "Auf 90-100℃ absenken." at bounding box center [397, 156] width 237 height 14
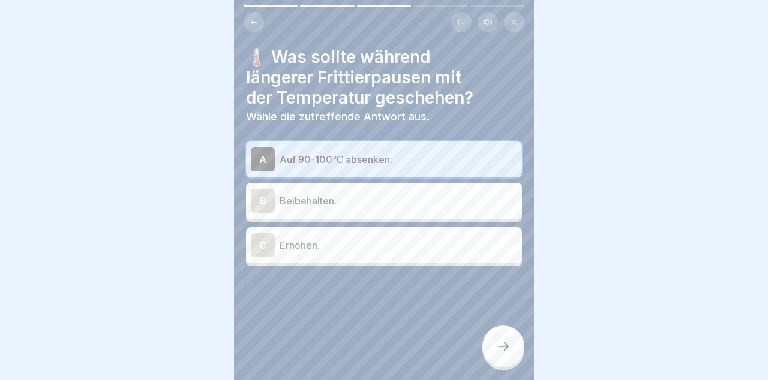
click at [516, 349] on div at bounding box center [503, 347] width 42 height 42
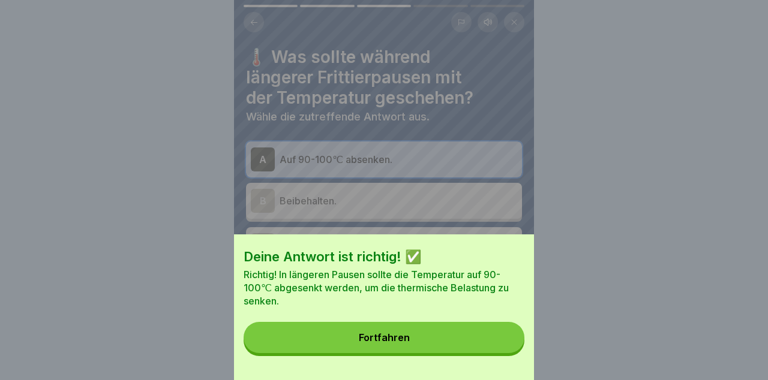
click at [498, 339] on button "Fortfahren" at bounding box center [383, 337] width 281 height 31
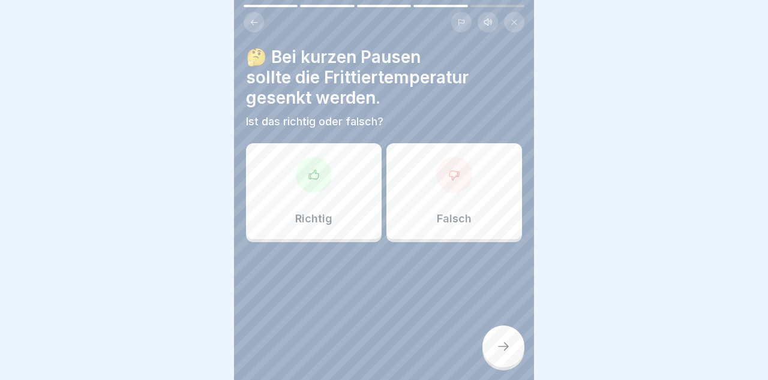
click at [497, 197] on div "Falsch" at bounding box center [454, 191] width 136 height 96
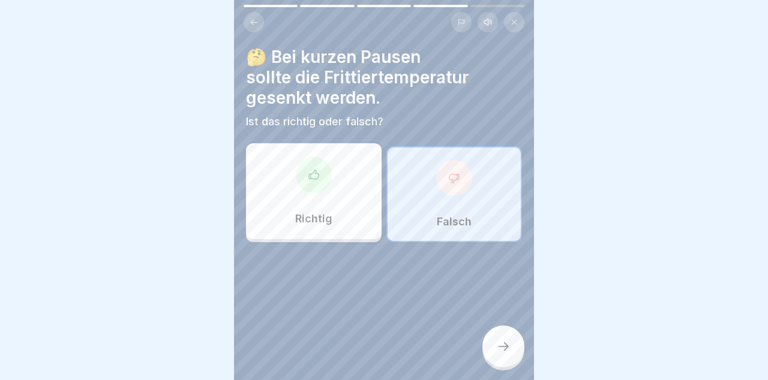
click at [507, 345] on icon at bounding box center [503, 346] width 14 height 14
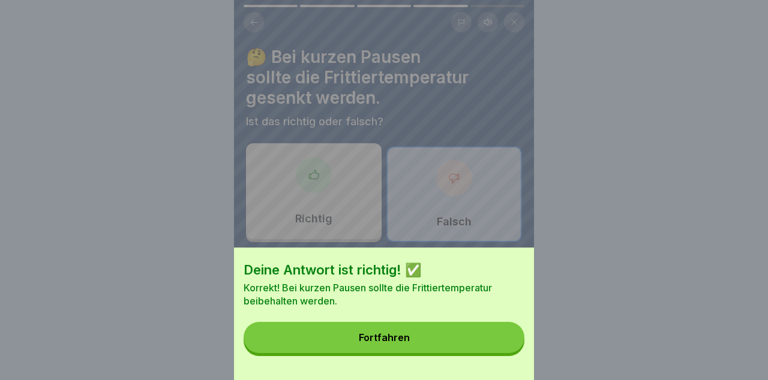
click at [503, 339] on button "Fortfahren" at bounding box center [383, 337] width 281 height 31
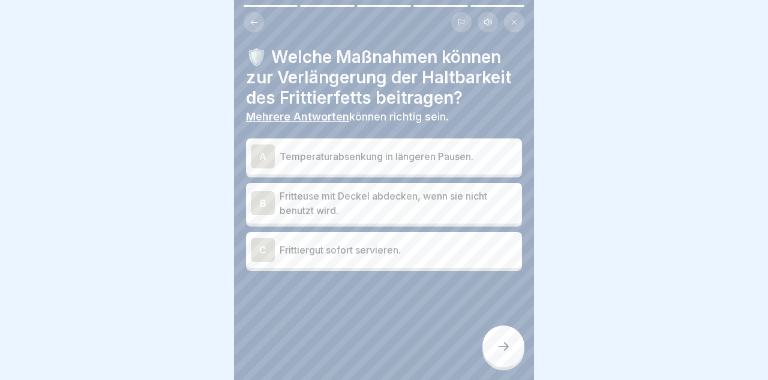
click at [504, 157] on p "Temperaturabsenkung in längeren Pausen." at bounding box center [397, 156] width 237 height 14
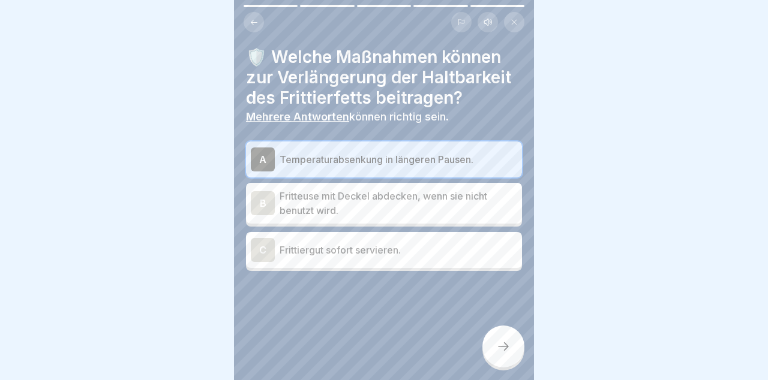
click at [502, 210] on p "Fritteuse mit Deckel abdecken, wenn sie nicht benutzt wird." at bounding box center [397, 203] width 237 height 29
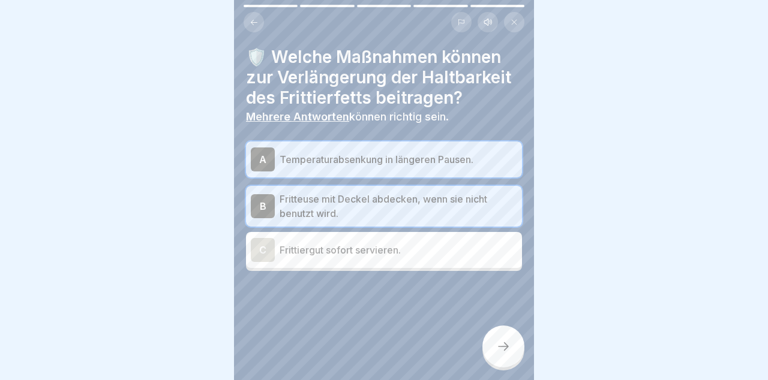
click at [515, 350] on div at bounding box center [503, 347] width 42 height 42
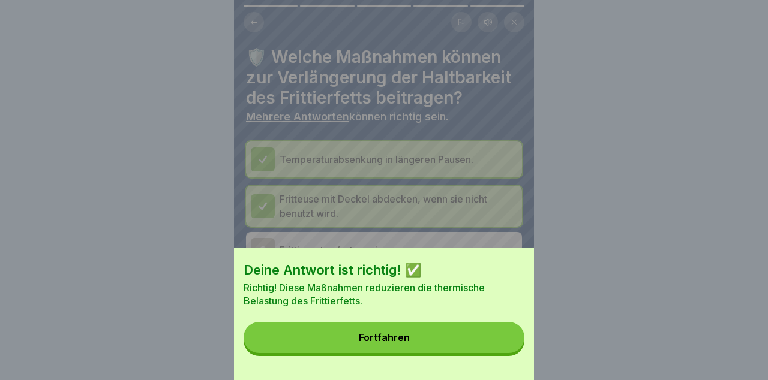
click at [505, 343] on button "Fortfahren" at bounding box center [383, 337] width 281 height 31
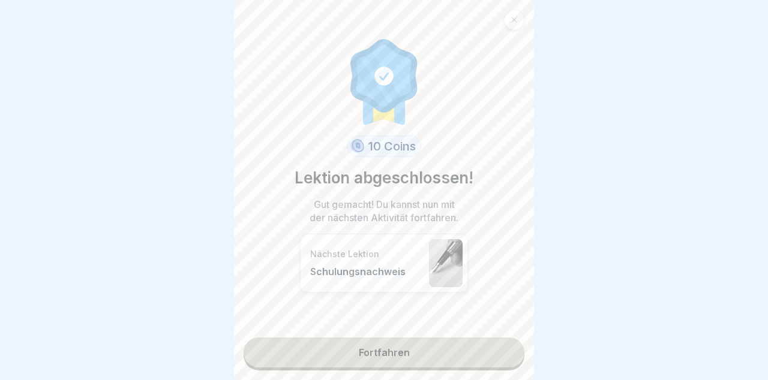
click at [500, 355] on link "Fortfahren" at bounding box center [383, 353] width 281 height 30
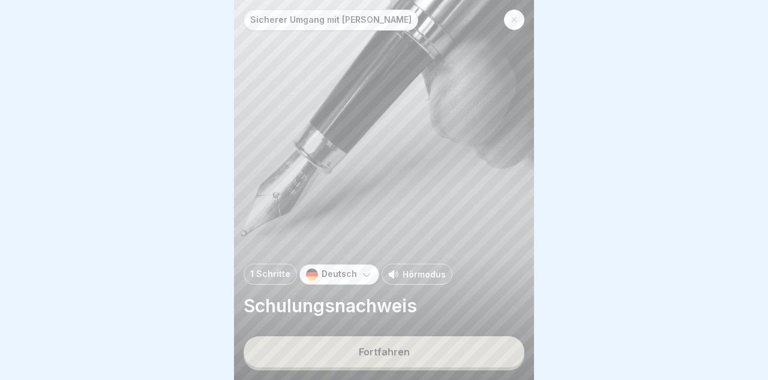
click at [498, 355] on button "Fortfahren" at bounding box center [383, 351] width 281 height 31
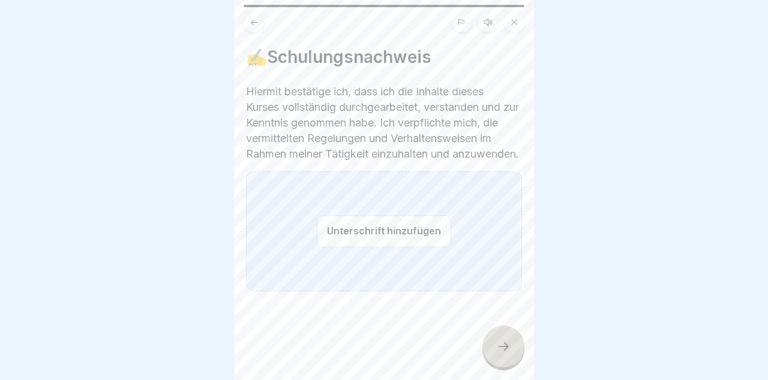
click at [392, 245] on button "Unterschrift hinzufügen" at bounding box center [384, 231] width 134 height 32
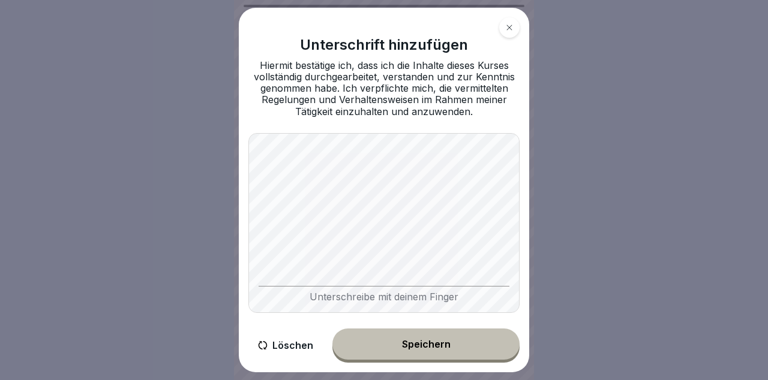
click at [443, 348] on div "Speichern" at bounding box center [426, 344] width 49 height 11
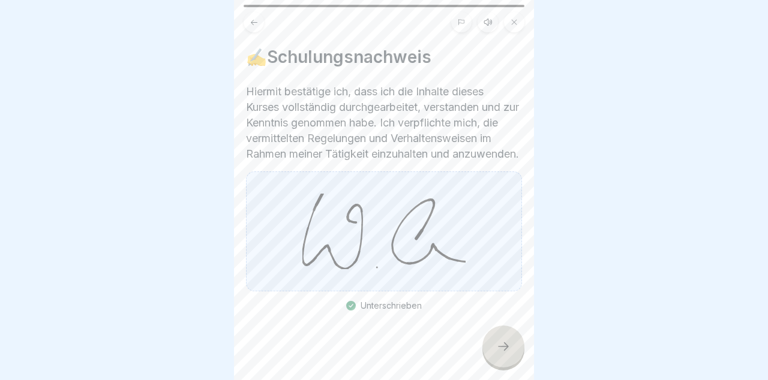
click at [510, 348] on icon at bounding box center [503, 346] width 14 height 14
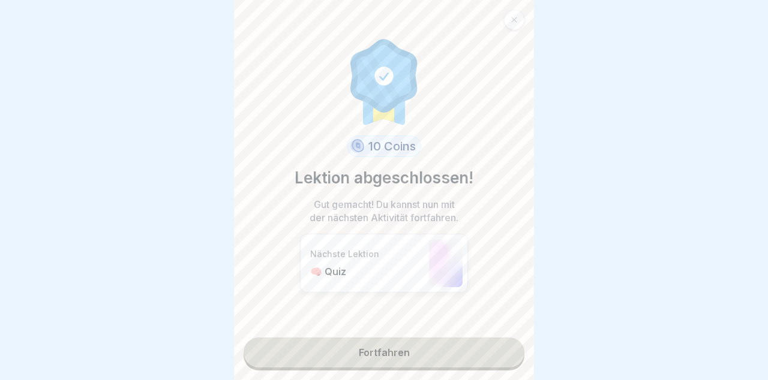
click at [483, 358] on link "Fortfahren" at bounding box center [383, 353] width 281 height 30
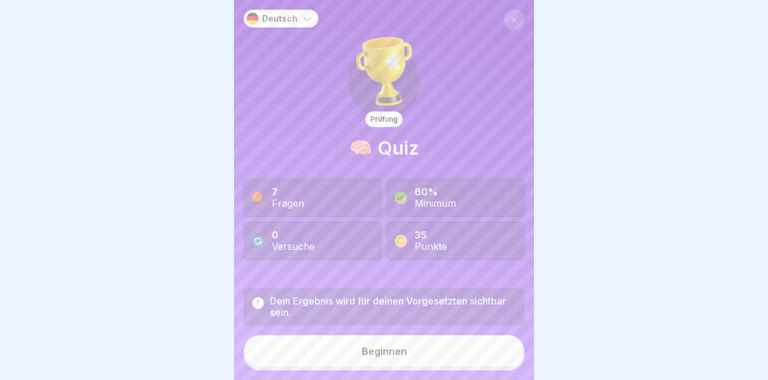
click at [444, 360] on button "Beginnen" at bounding box center [383, 351] width 281 height 32
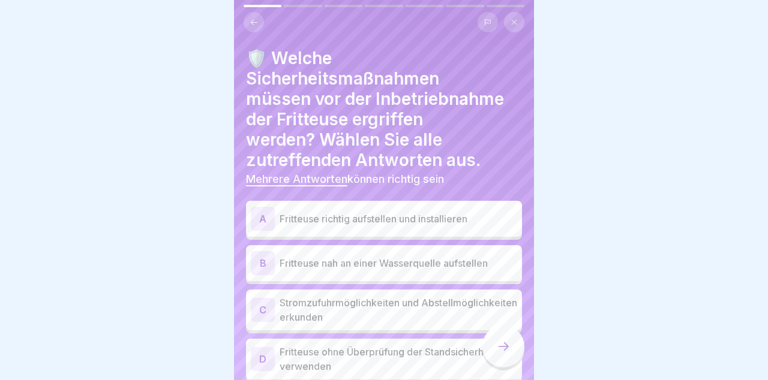
click at [495, 219] on p "Fritteuse richtig aufstellen und installieren" at bounding box center [397, 219] width 237 height 14
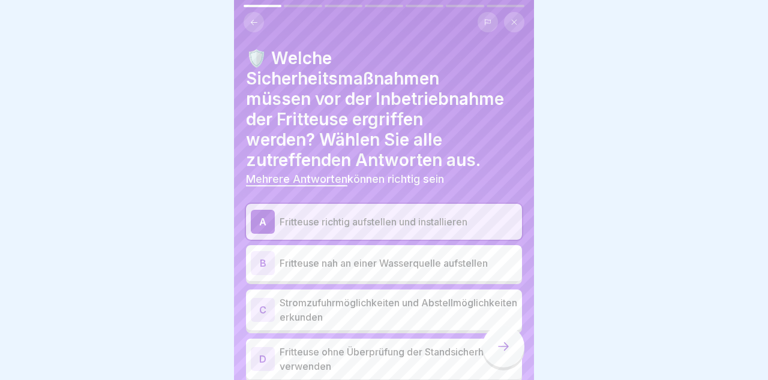
click at [448, 318] on p "Stromzufuhrmöglichkeiten und Abstellmöglichkeiten erkunden" at bounding box center [397, 310] width 237 height 29
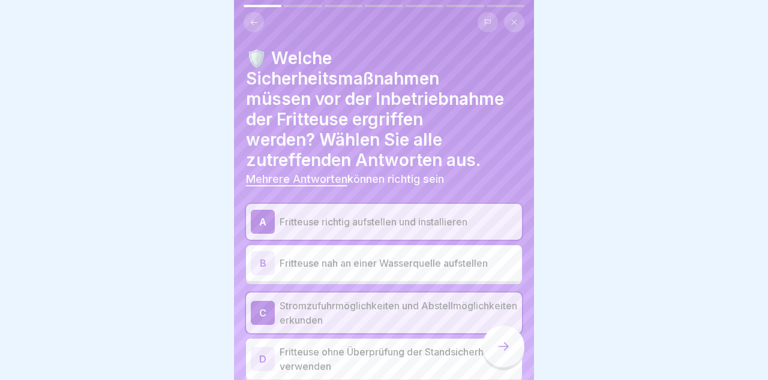
click at [503, 350] on icon at bounding box center [503, 346] width 14 height 14
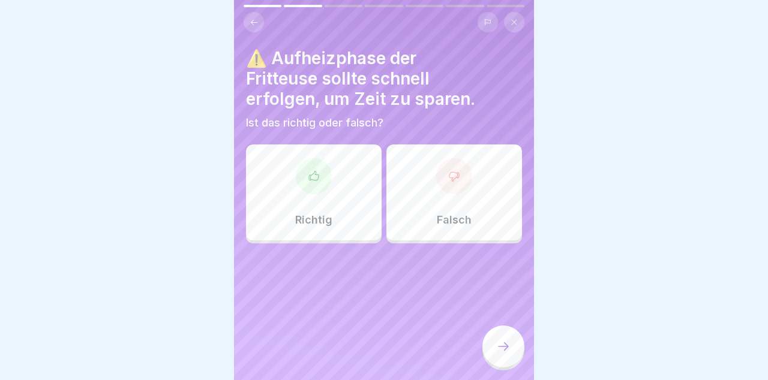
click at [486, 210] on div "Falsch" at bounding box center [454, 193] width 136 height 96
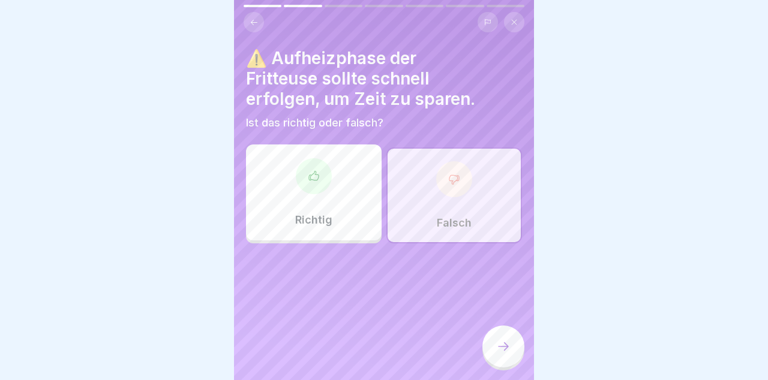
click at [511, 357] on div at bounding box center [503, 347] width 42 height 42
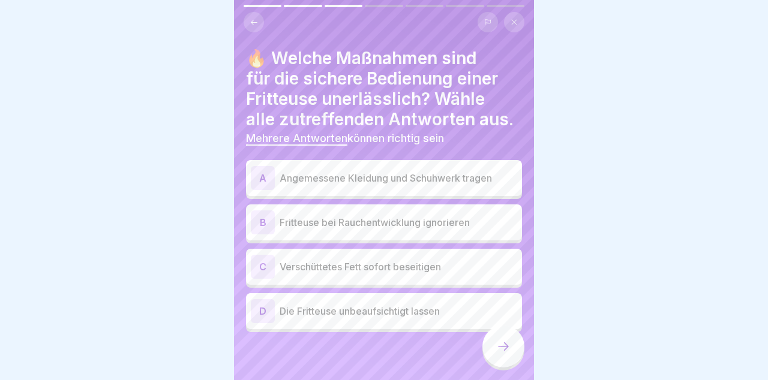
click at [496, 183] on p "Angemessene Kleidung und Schuhwerk tragen" at bounding box center [397, 178] width 237 height 14
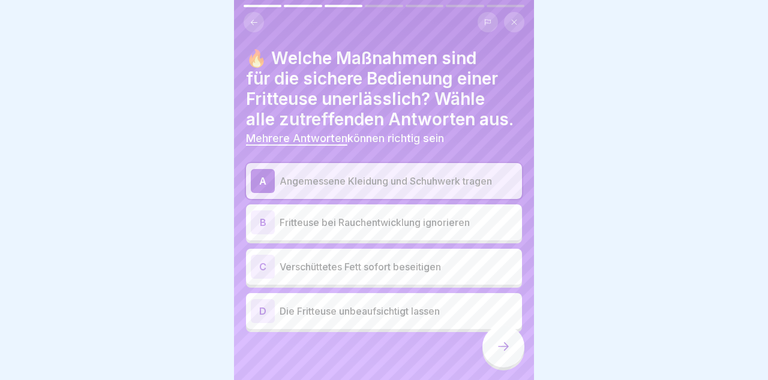
click at [500, 272] on p "Verschüttetes Fett sofort beseitigen" at bounding box center [397, 267] width 237 height 14
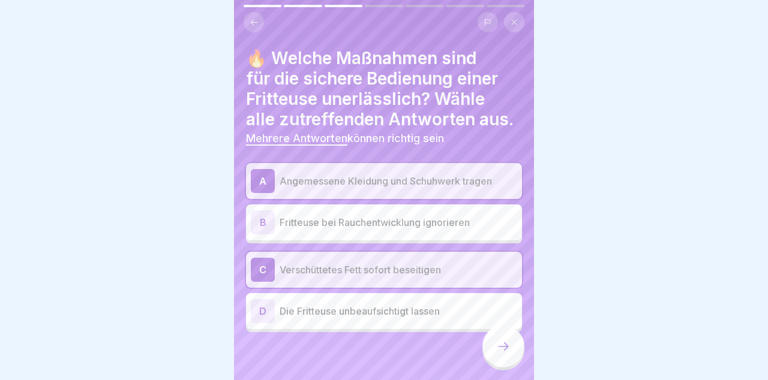
click at [511, 349] on div at bounding box center [503, 347] width 42 height 42
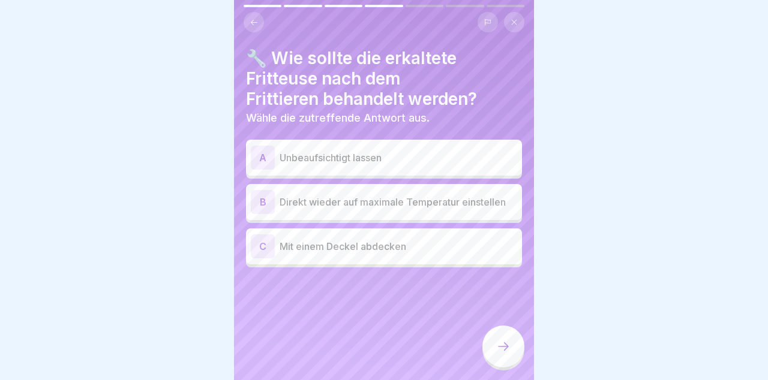
click at [482, 250] on p "Mit einem Deckel abdecken" at bounding box center [397, 246] width 237 height 14
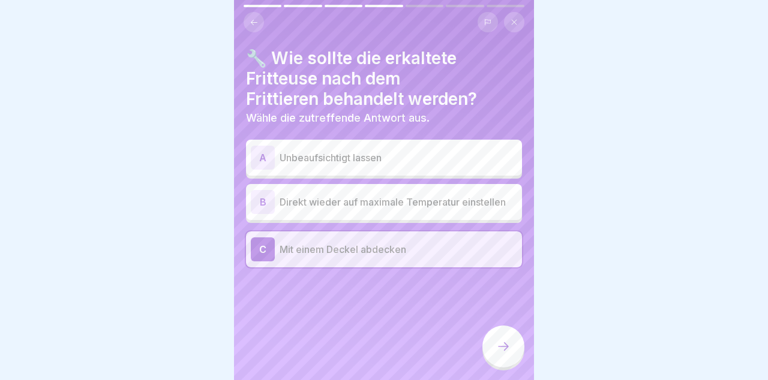
click at [511, 349] on div at bounding box center [503, 347] width 42 height 42
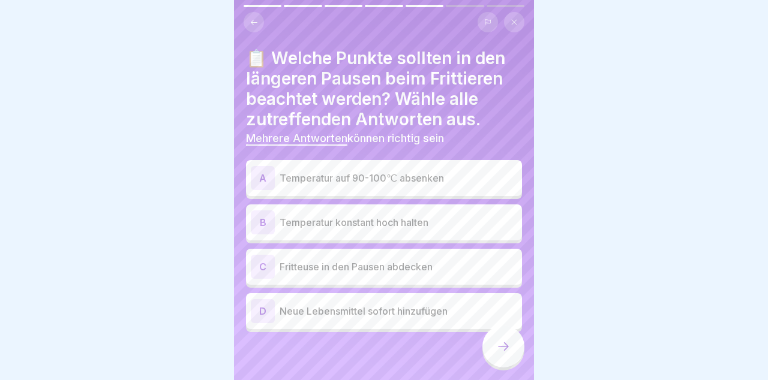
click at [492, 185] on div "A Temperatur auf 90-100℃ absenken" at bounding box center [384, 178] width 266 height 24
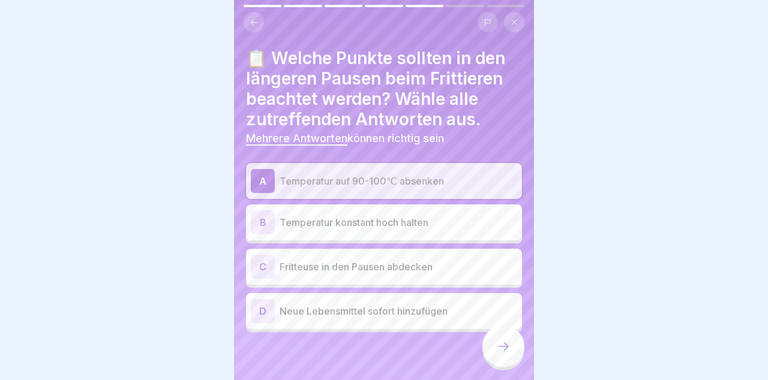
click at [510, 353] on icon at bounding box center [503, 346] width 14 height 14
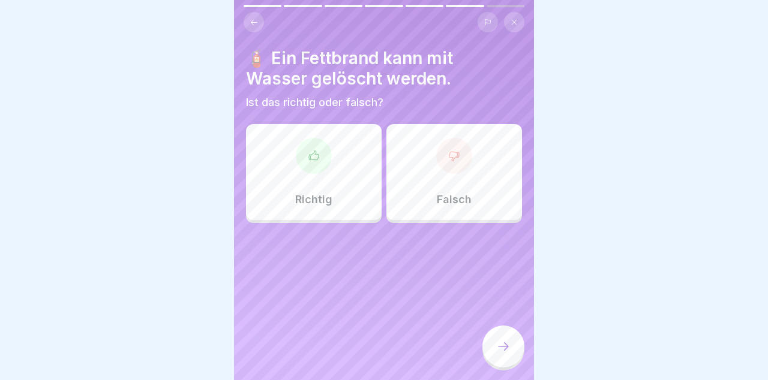
click at [480, 190] on div "Falsch" at bounding box center [454, 172] width 136 height 96
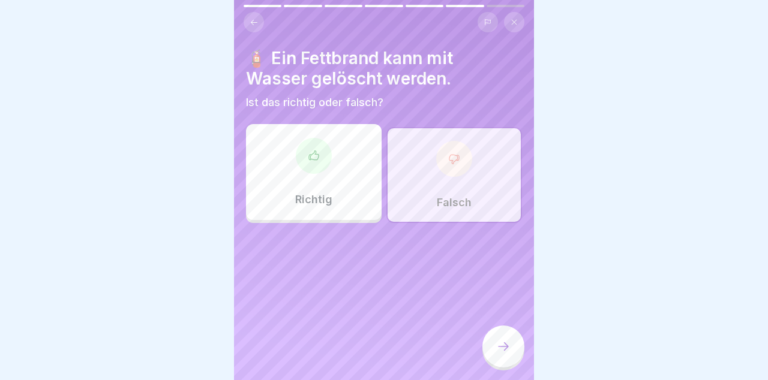
click at [513, 350] on div at bounding box center [503, 347] width 42 height 42
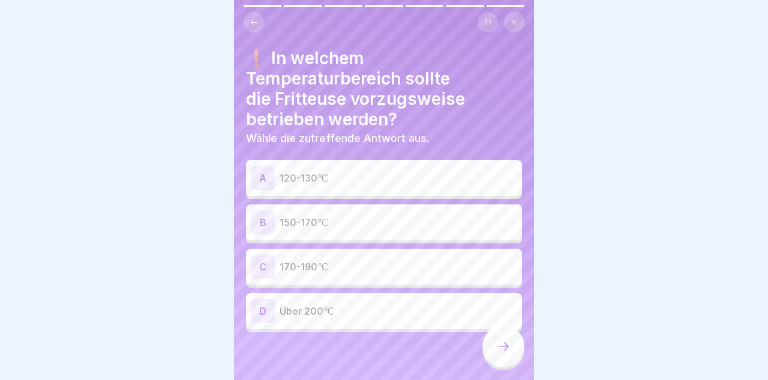
click at [459, 219] on p "150-170℃" at bounding box center [397, 222] width 237 height 14
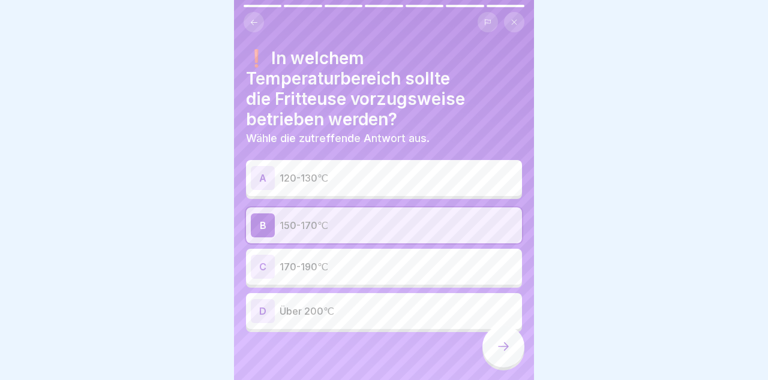
click at [505, 345] on icon at bounding box center [503, 346] width 14 height 14
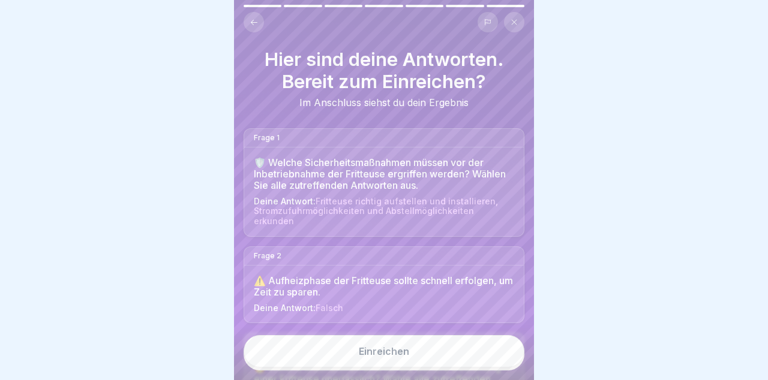
click at [486, 357] on button "Einreichen" at bounding box center [383, 351] width 281 height 32
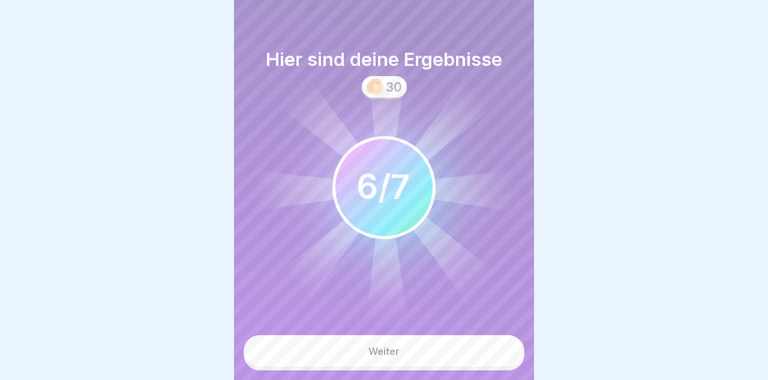
click at [485, 359] on button "Weiter" at bounding box center [383, 351] width 281 height 32
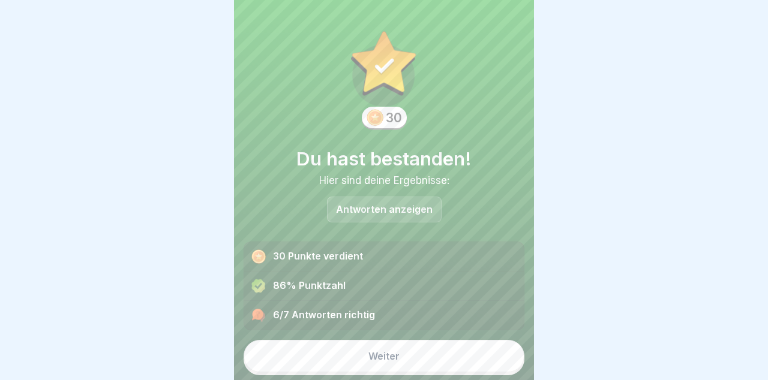
click at [485, 359] on button "Weiter" at bounding box center [383, 356] width 281 height 32
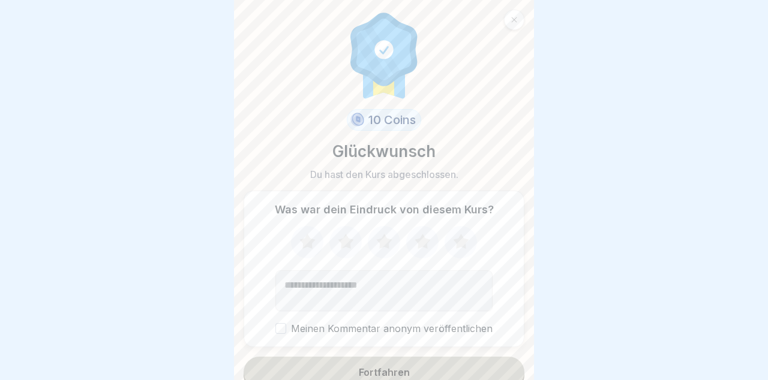
click at [483, 374] on button "Fortfahren" at bounding box center [383, 372] width 281 height 31
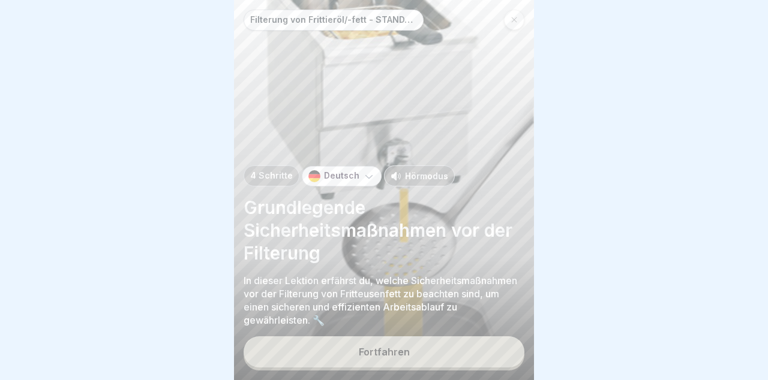
click at [486, 357] on button "Fortfahren" at bounding box center [383, 351] width 281 height 31
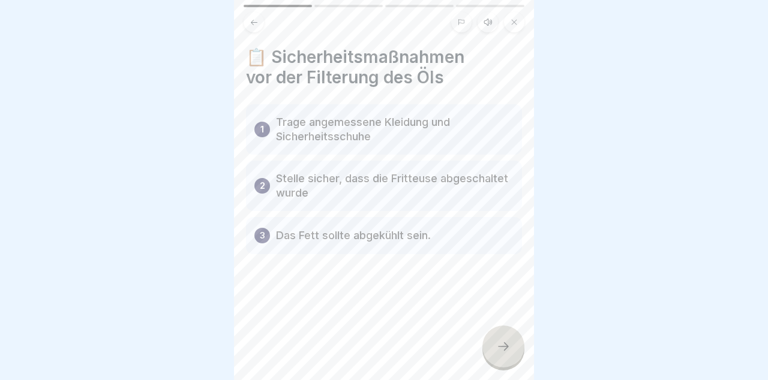
click at [507, 355] on div at bounding box center [503, 347] width 42 height 42
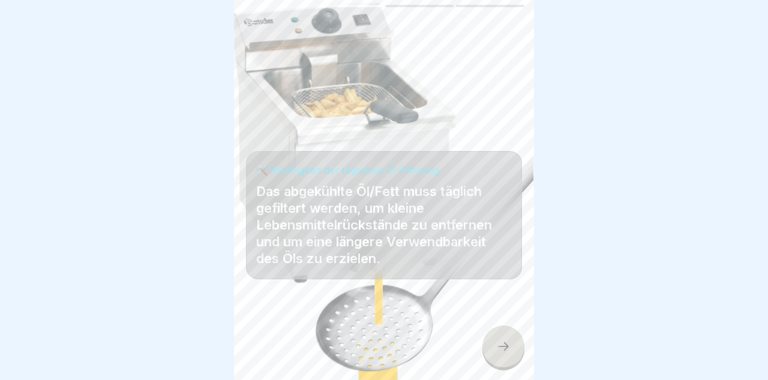
click at [515, 359] on div at bounding box center [503, 347] width 42 height 42
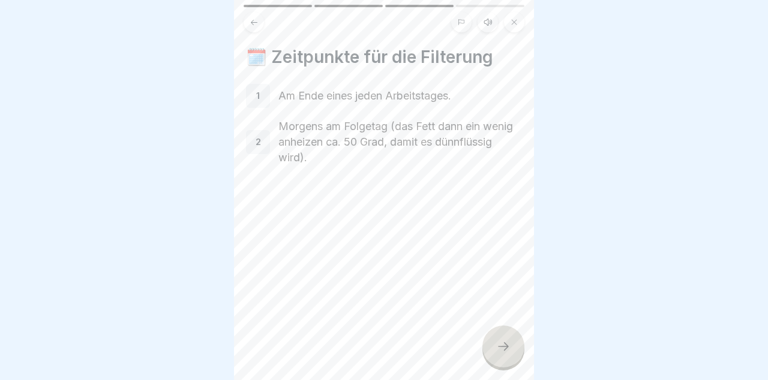
click at [507, 350] on icon at bounding box center [503, 346] width 14 height 14
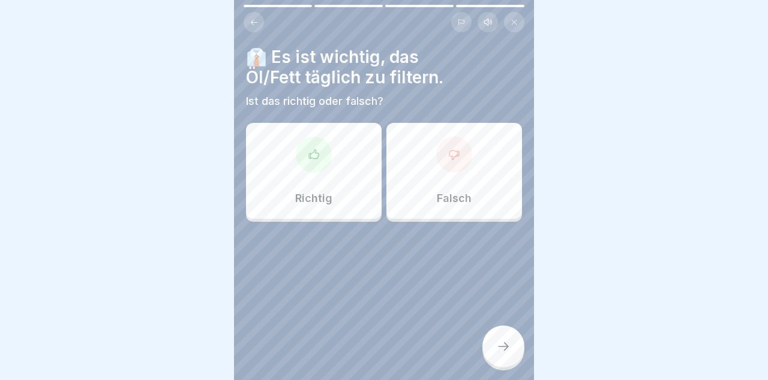
click at [327, 170] on div "Richtig" at bounding box center [314, 171] width 136 height 96
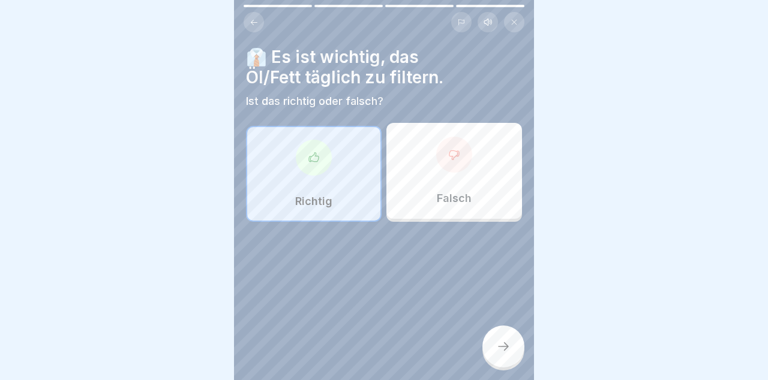
click at [506, 347] on icon at bounding box center [503, 346] width 11 height 8
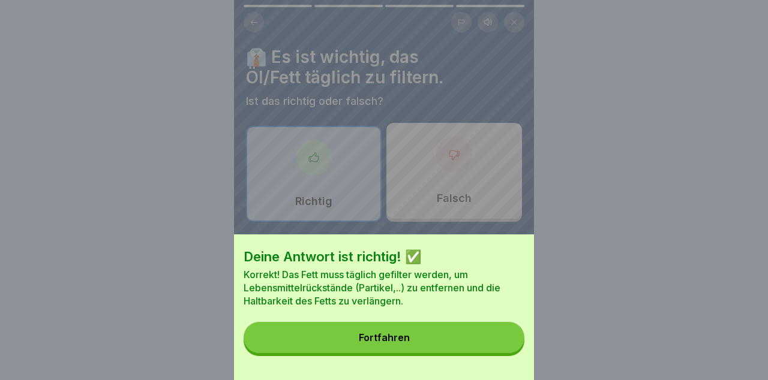
click at [495, 345] on button "Fortfahren" at bounding box center [383, 337] width 281 height 31
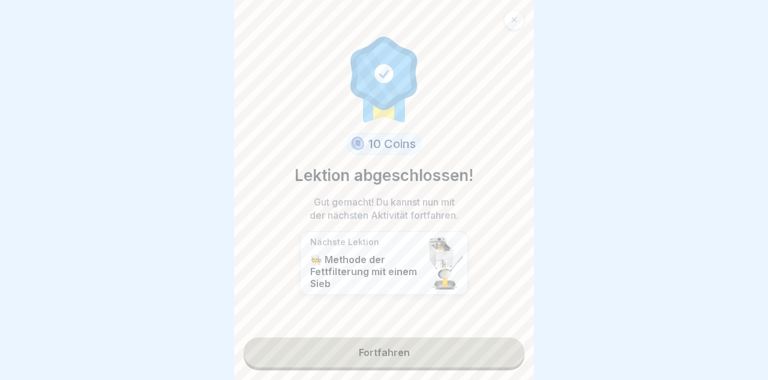
click at [485, 360] on link "Fortfahren" at bounding box center [383, 353] width 281 height 30
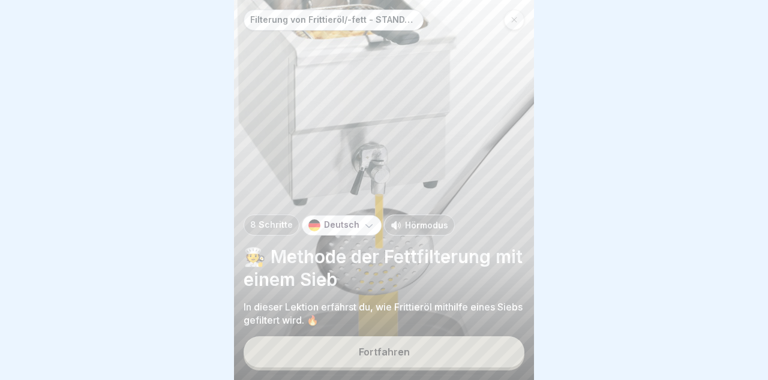
click at [475, 363] on button "Fortfahren" at bounding box center [383, 351] width 281 height 31
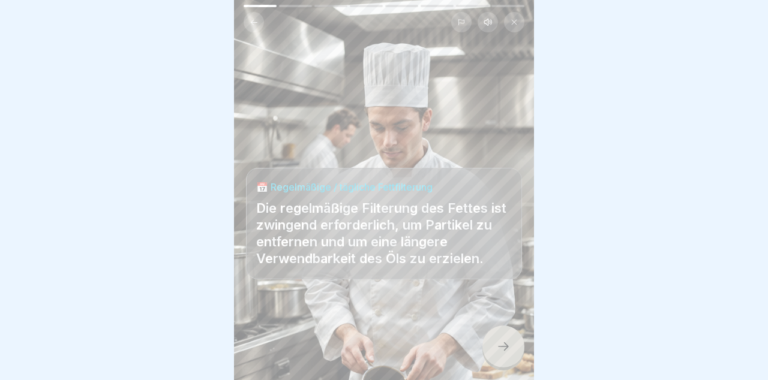
click at [504, 351] on icon at bounding box center [503, 346] width 14 height 14
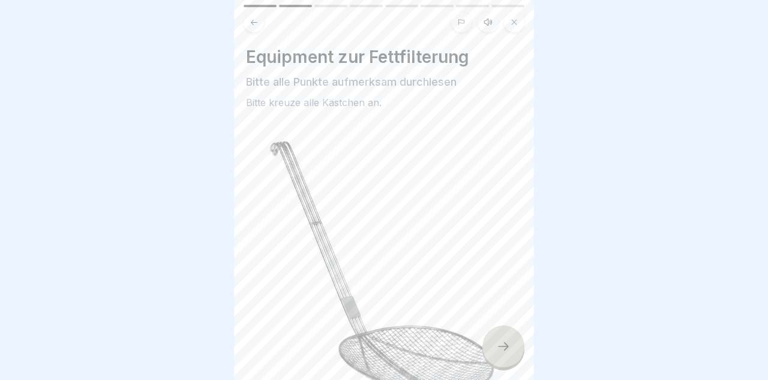
click at [509, 354] on div at bounding box center [503, 347] width 42 height 42
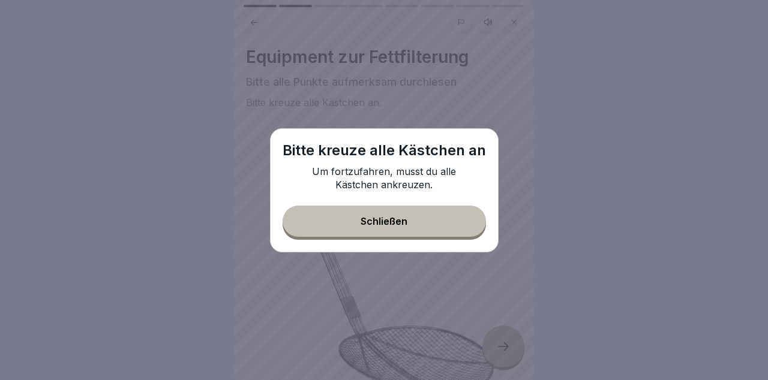
click at [472, 215] on button "Schließen" at bounding box center [383, 221] width 203 height 31
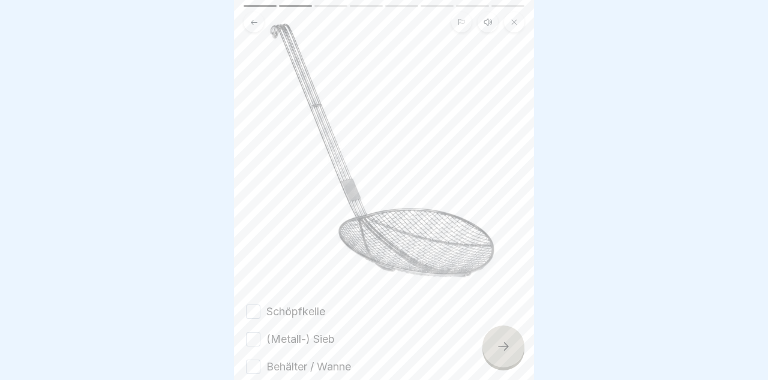
scroll to position [184, 0]
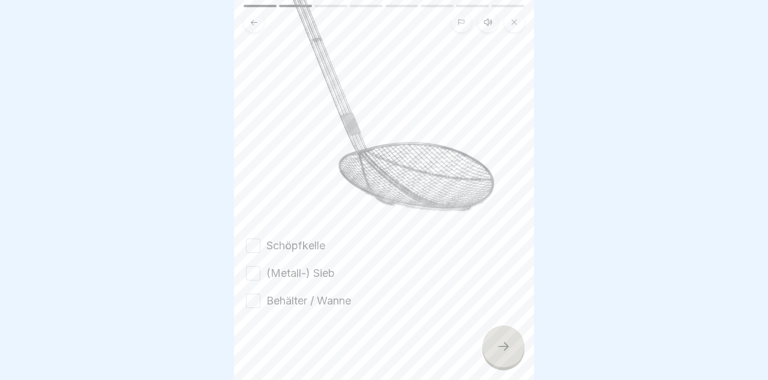
click at [269, 241] on label "Schöpfkelle" at bounding box center [295, 246] width 59 height 16
click at [260, 241] on button "Schöpfkelle" at bounding box center [253, 246] width 14 height 14
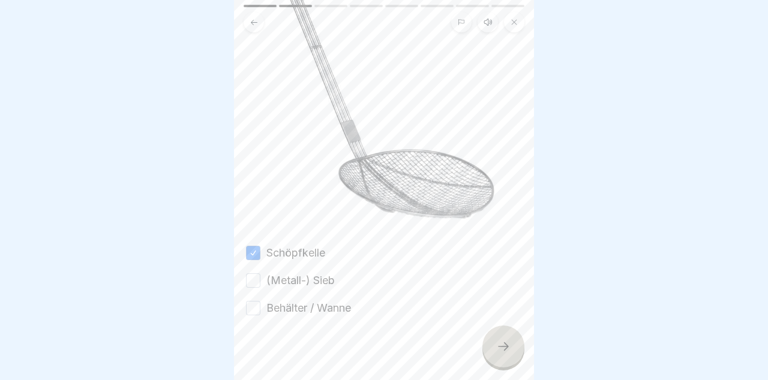
click at [255, 301] on button "Behälter / Wanne" at bounding box center [253, 308] width 14 height 14
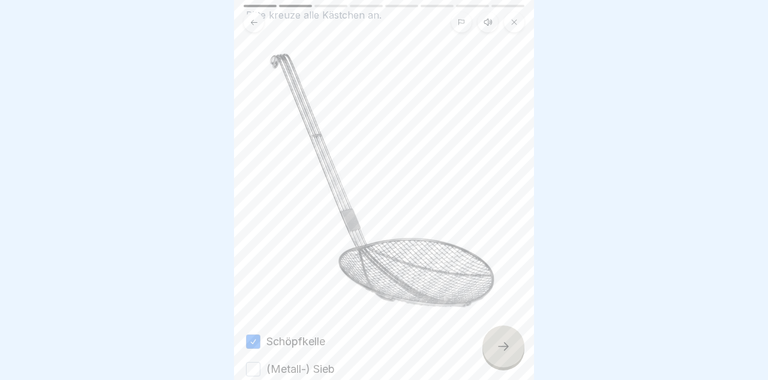
click at [254, 369] on button "(Metall-) Sieb" at bounding box center [253, 369] width 14 height 14
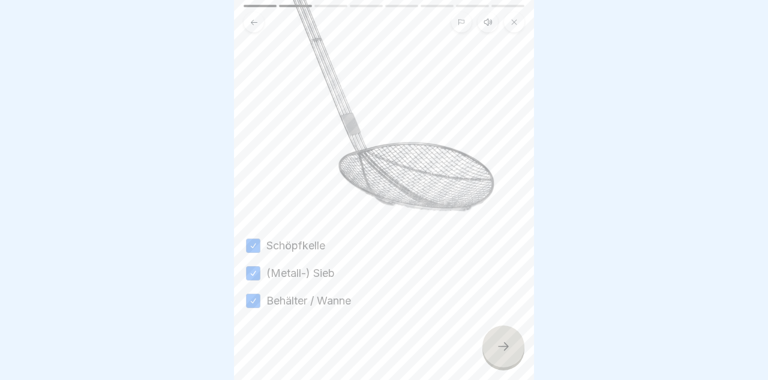
click at [513, 338] on div at bounding box center [503, 347] width 42 height 42
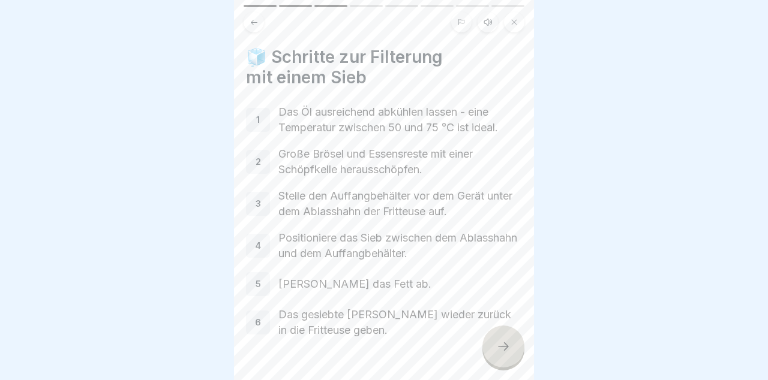
click at [510, 349] on icon at bounding box center [503, 346] width 14 height 14
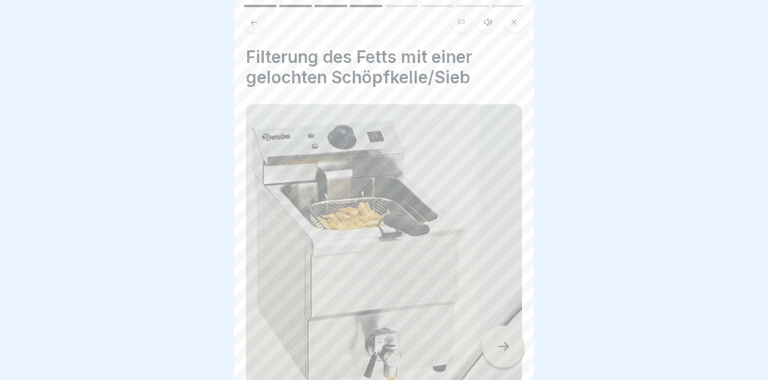
click at [516, 345] on div at bounding box center [503, 347] width 42 height 42
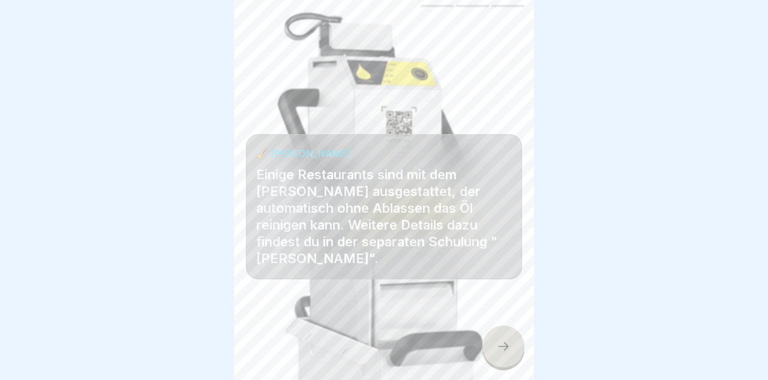
click at [512, 338] on div at bounding box center [503, 347] width 42 height 42
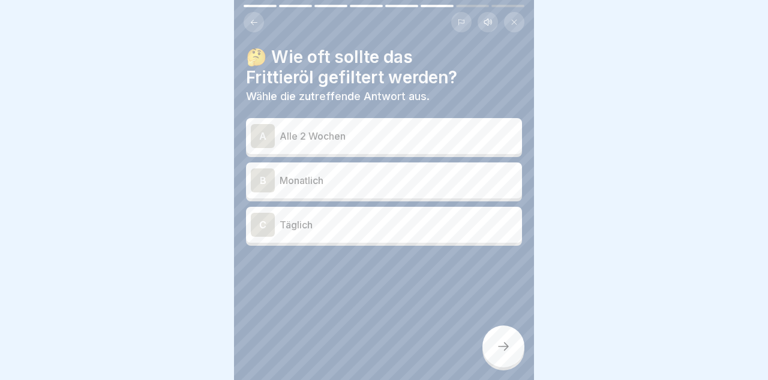
click at [479, 222] on p "Täglich" at bounding box center [397, 225] width 237 height 14
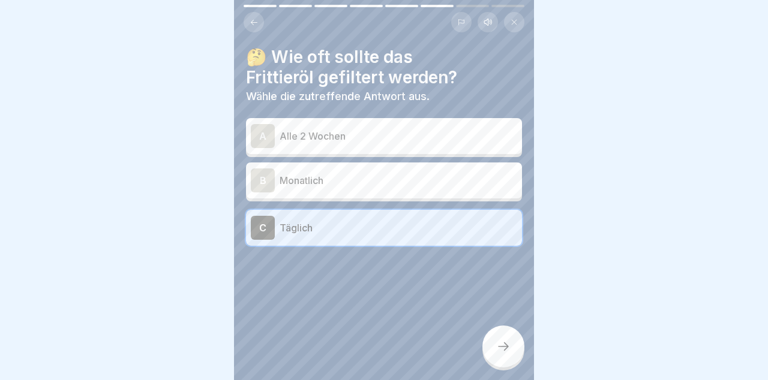
click at [510, 353] on icon at bounding box center [503, 346] width 14 height 14
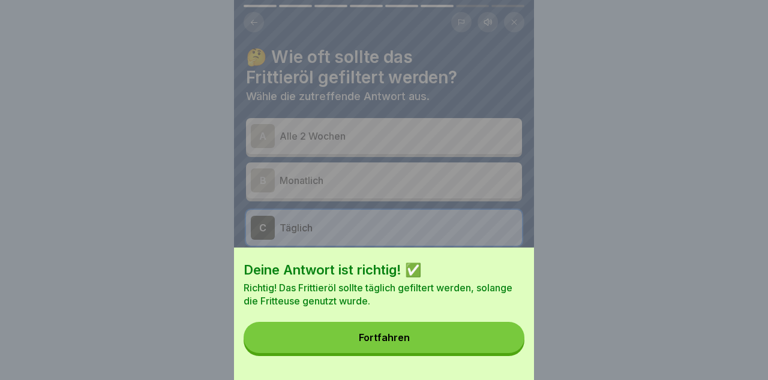
click at [500, 342] on button "Fortfahren" at bounding box center [383, 337] width 281 height 31
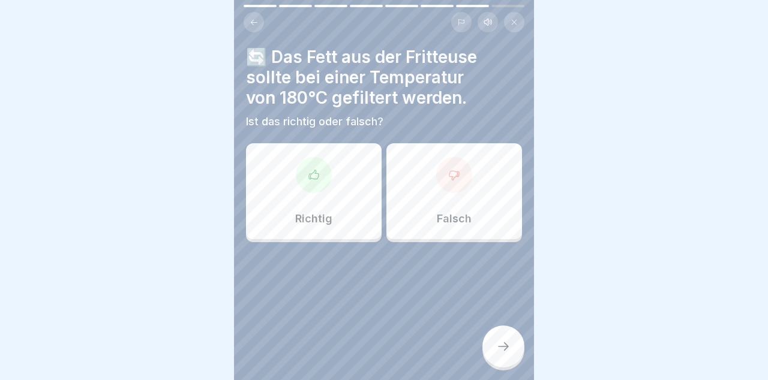
click at [499, 207] on div "Falsch" at bounding box center [454, 191] width 136 height 96
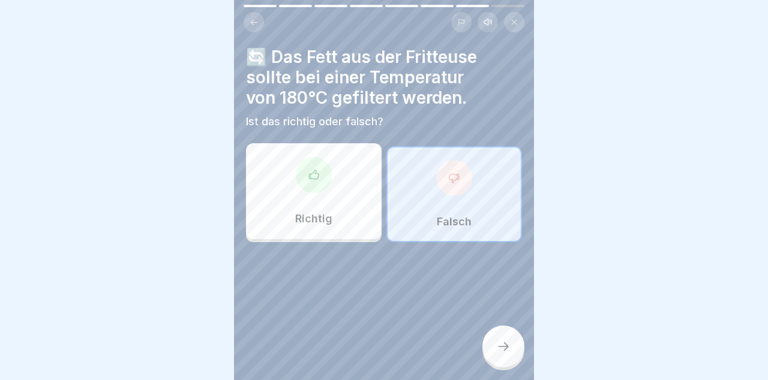
click at [509, 350] on icon at bounding box center [503, 346] width 14 height 14
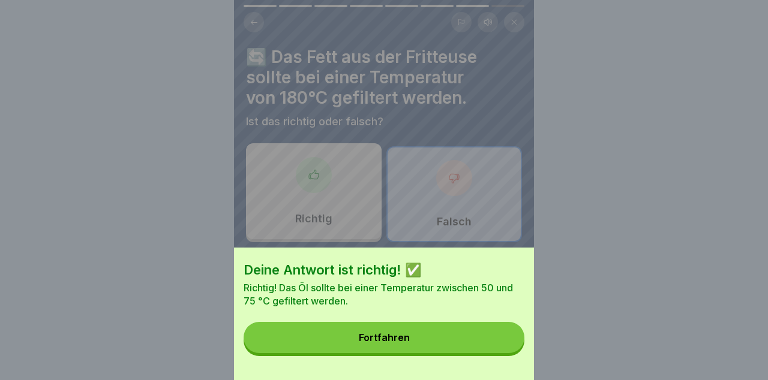
click at [494, 341] on button "Fortfahren" at bounding box center [383, 337] width 281 height 31
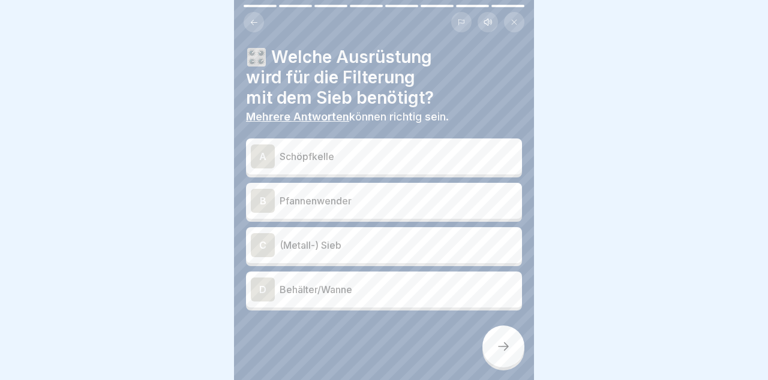
click at [466, 158] on p "Schöpfkelle" at bounding box center [397, 156] width 237 height 14
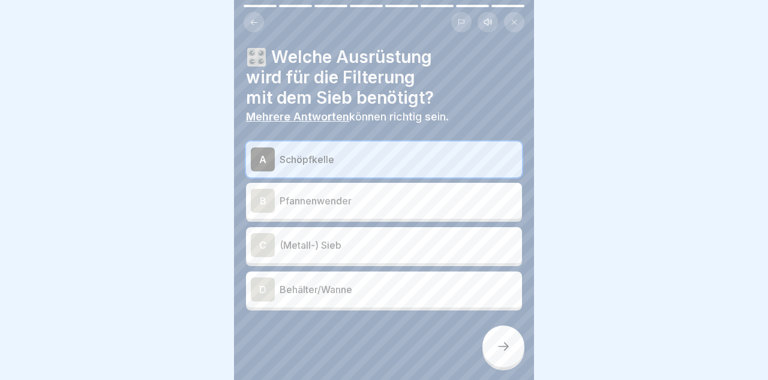
click at [456, 253] on div "C (Metall-) Sieb" at bounding box center [384, 245] width 266 height 24
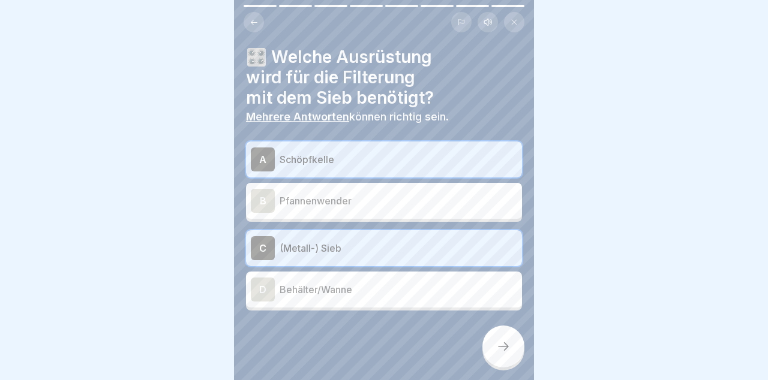
click at [450, 292] on p "Behälter/Wanne" at bounding box center [397, 289] width 237 height 14
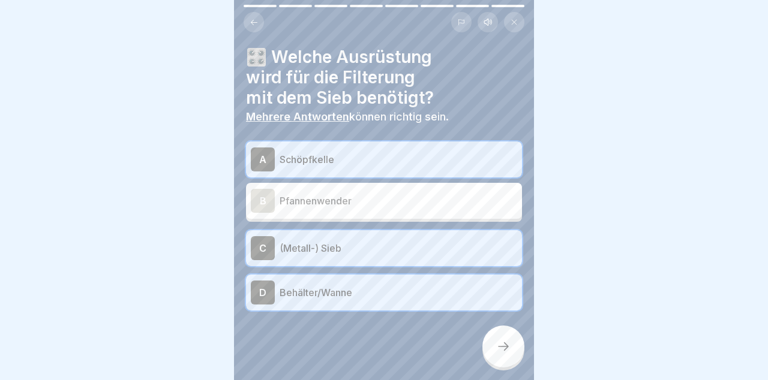
click at [512, 350] on div at bounding box center [503, 347] width 42 height 42
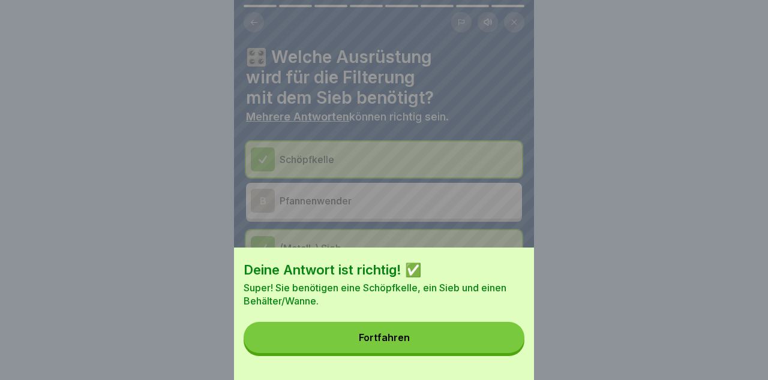
click at [488, 339] on button "Fortfahren" at bounding box center [383, 337] width 281 height 31
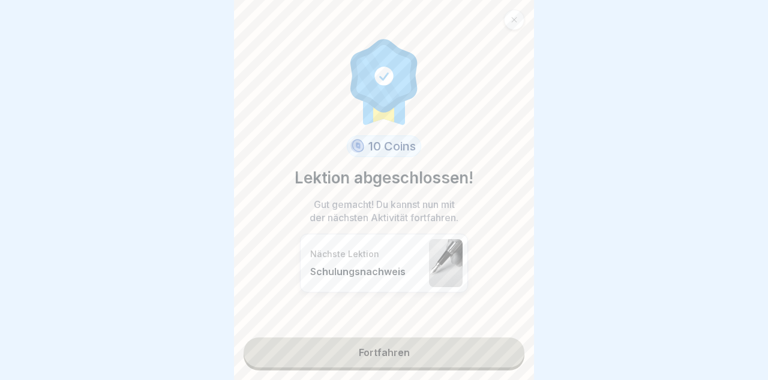
click at [488, 356] on link "Fortfahren" at bounding box center [383, 353] width 281 height 30
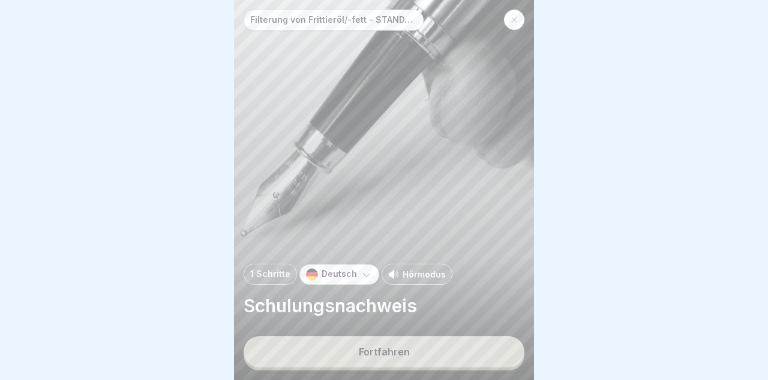
click at [486, 357] on button "Fortfahren" at bounding box center [383, 351] width 281 height 31
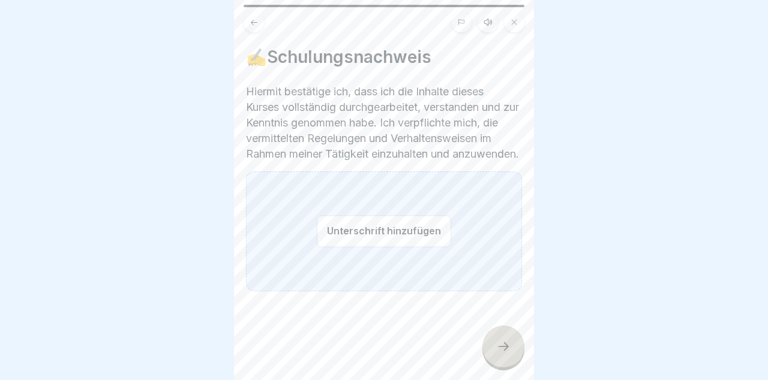
click at [411, 291] on div "Unterschrift hinzufügen" at bounding box center [384, 232] width 276 height 120
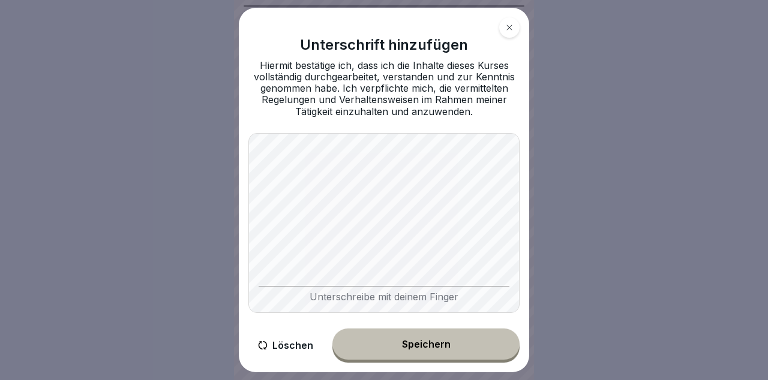
click at [455, 349] on button "Speichern" at bounding box center [425, 344] width 187 height 31
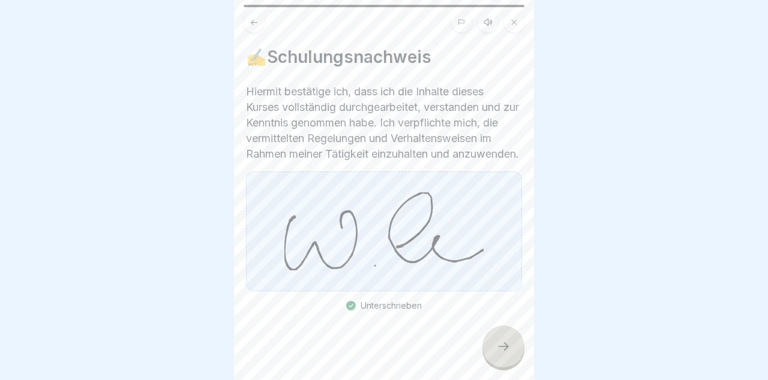
click at [512, 339] on div at bounding box center [503, 347] width 42 height 42
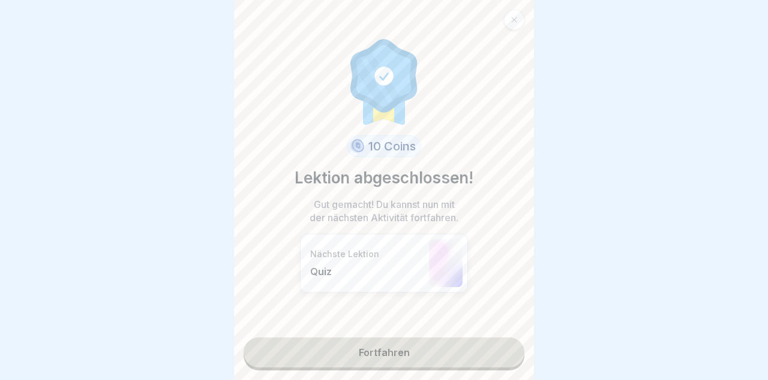
click at [482, 351] on link "Fortfahren" at bounding box center [383, 353] width 281 height 30
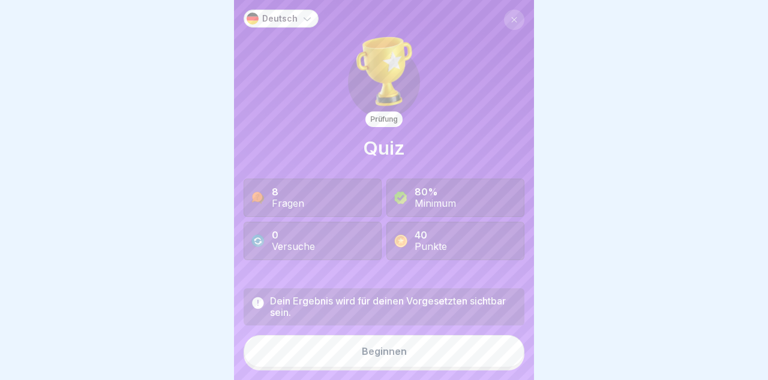
click at [447, 351] on button "Beginnen" at bounding box center [383, 351] width 281 height 32
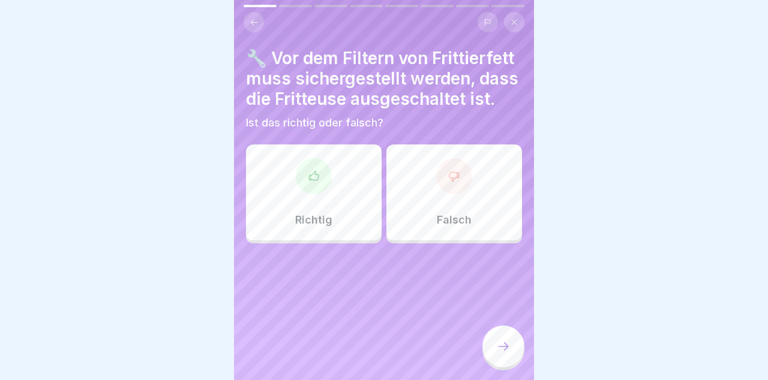
click at [338, 200] on div "Richtig" at bounding box center [314, 193] width 136 height 96
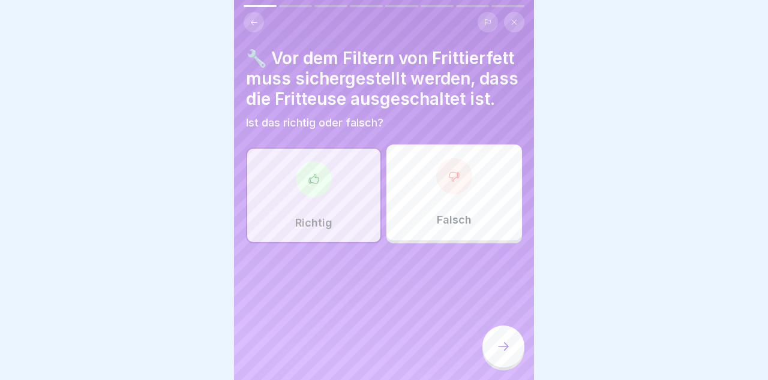
click at [510, 344] on icon at bounding box center [503, 346] width 14 height 14
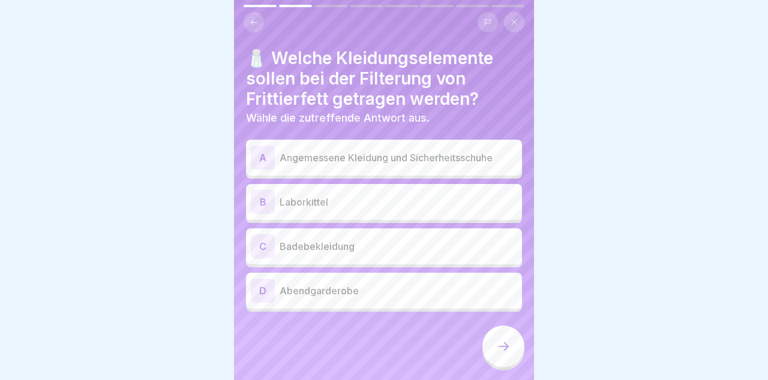
click at [473, 156] on p "Angemessene Kleidung und Sicherheitsschuhe" at bounding box center [397, 158] width 237 height 14
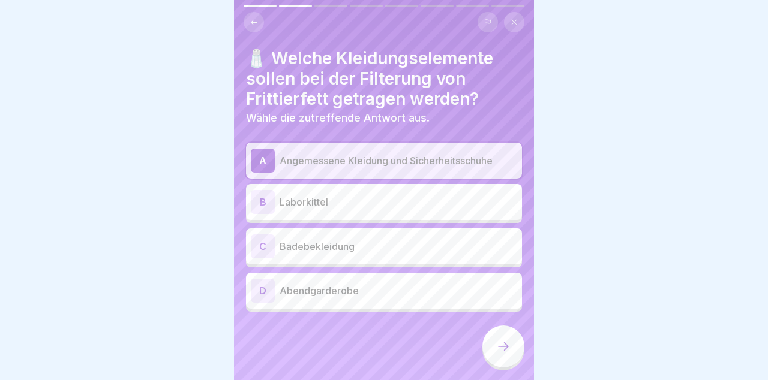
click at [504, 348] on icon at bounding box center [503, 346] width 14 height 14
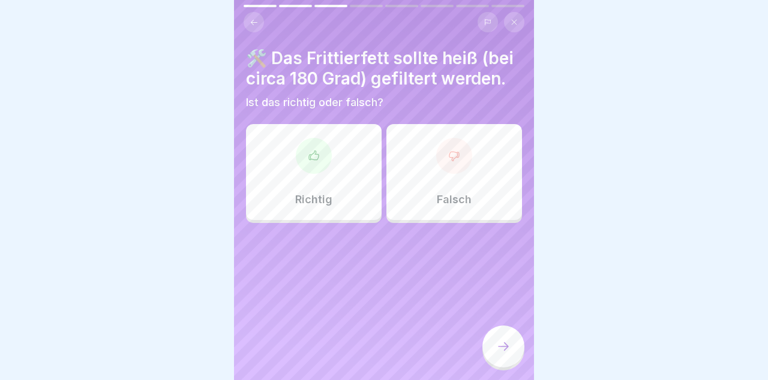
click at [479, 173] on div "Falsch" at bounding box center [454, 172] width 136 height 96
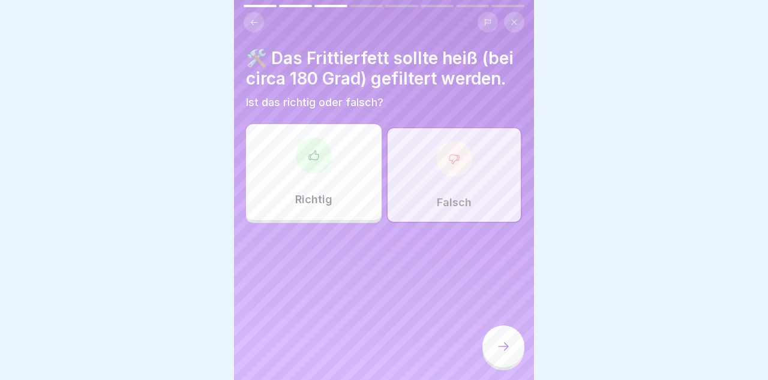
click at [506, 355] on div at bounding box center [503, 347] width 42 height 42
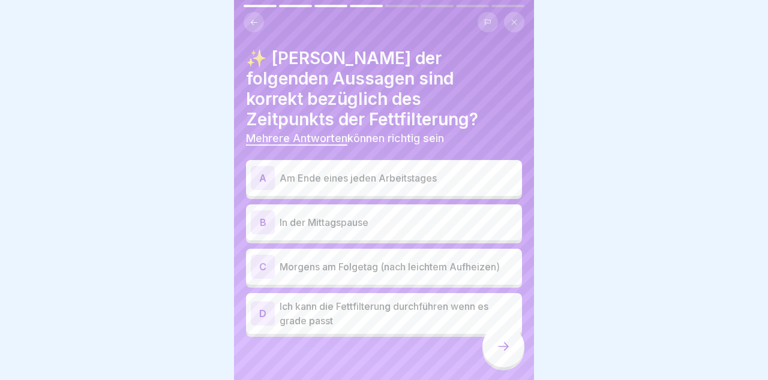
click at [497, 260] on p "Morgens am Folgetag (nach leichtem Aufheizen)" at bounding box center [397, 267] width 237 height 14
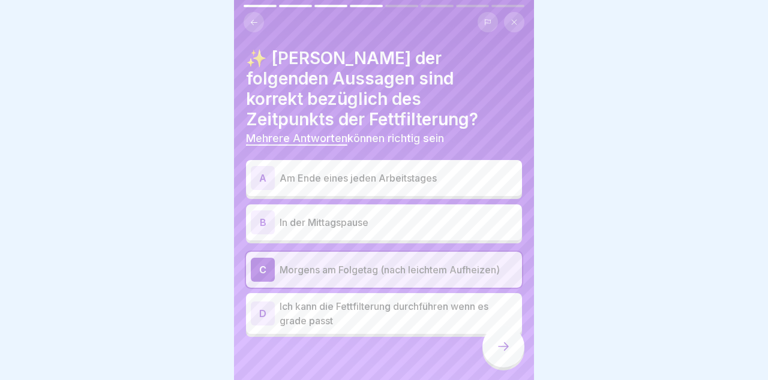
click at [513, 356] on div at bounding box center [503, 347] width 42 height 42
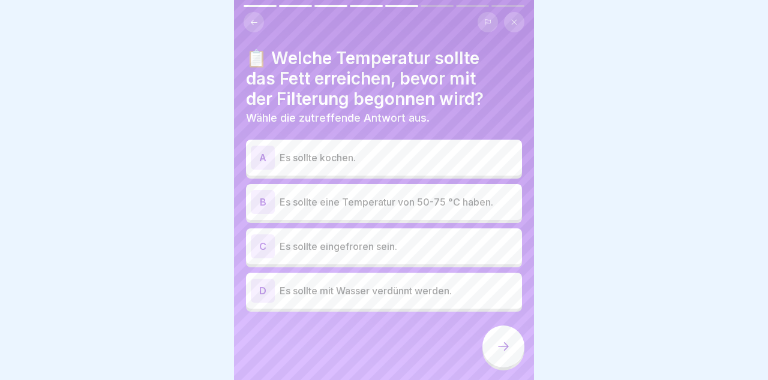
click at [492, 198] on p "Es sollte eine Temperatur von 50-75 °C haben." at bounding box center [397, 202] width 237 height 14
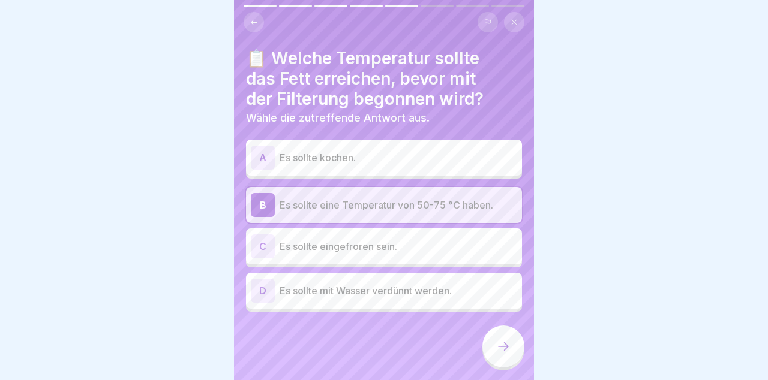
click at [507, 355] on div at bounding box center [503, 347] width 42 height 42
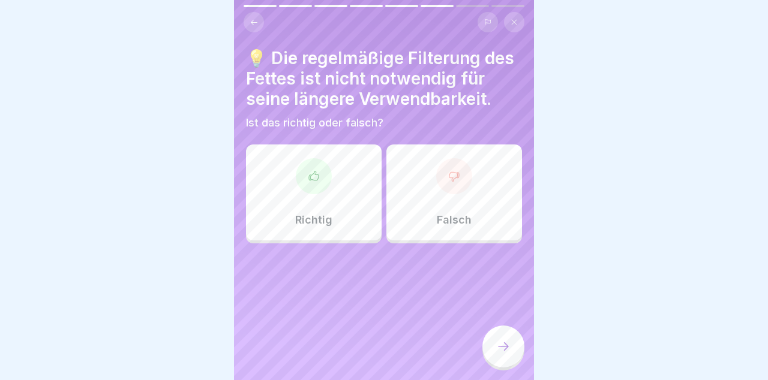
click at [491, 202] on div "Falsch" at bounding box center [454, 193] width 136 height 96
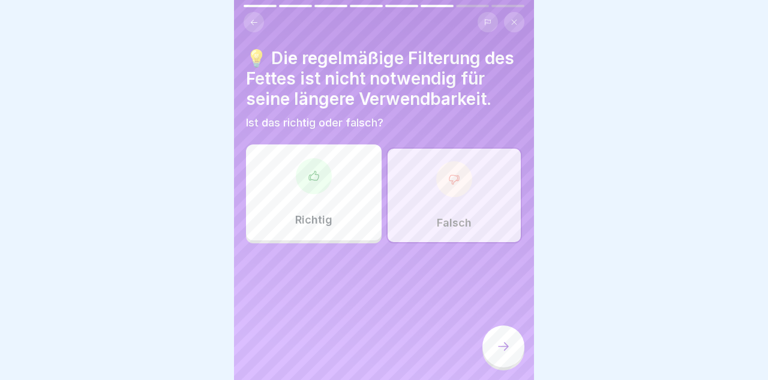
click at [512, 356] on div at bounding box center [503, 347] width 42 height 42
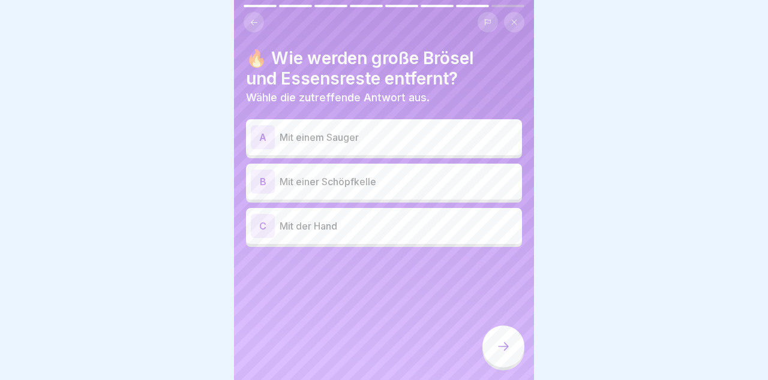
click at [482, 187] on p "Mit einer Schöpfkelle" at bounding box center [397, 182] width 237 height 14
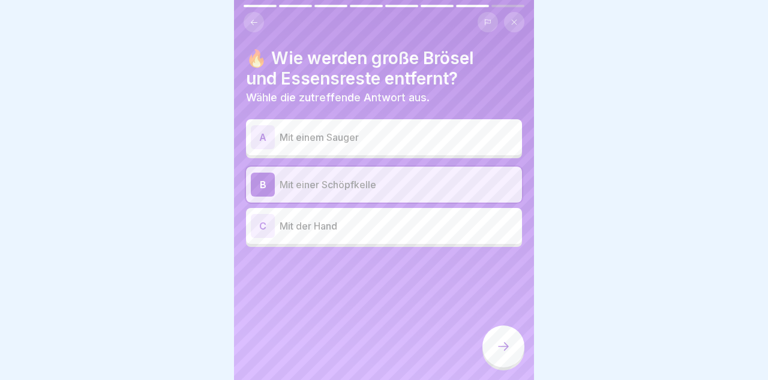
click at [511, 359] on div at bounding box center [503, 347] width 42 height 42
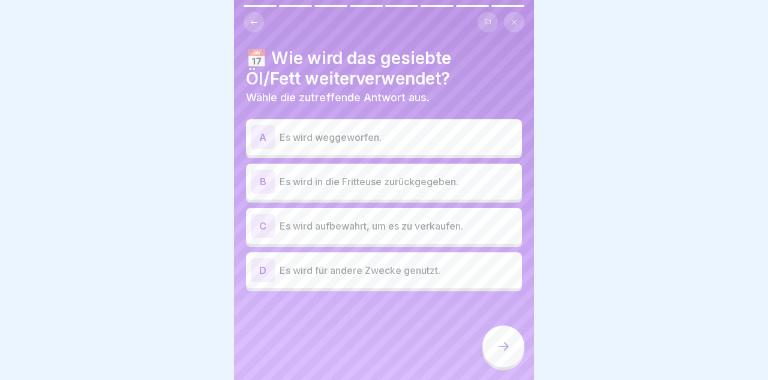
click at [471, 142] on p "Es wird weggeworfen." at bounding box center [397, 137] width 237 height 14
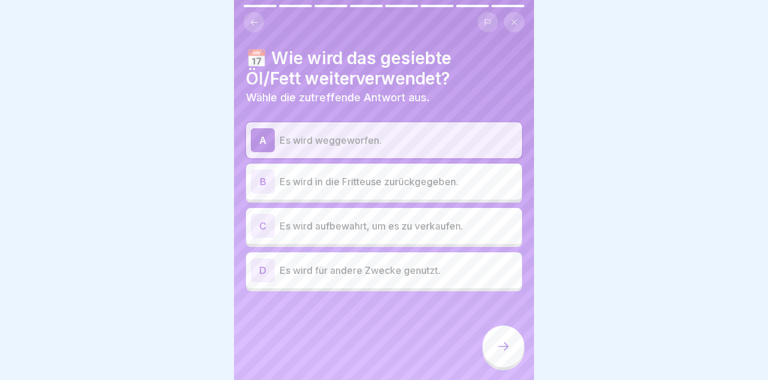
click at [488, 234] on div "C Es wird aufbewahrt, um es zu verkaufen." at bounding box center [384, 226] width 266 height 24
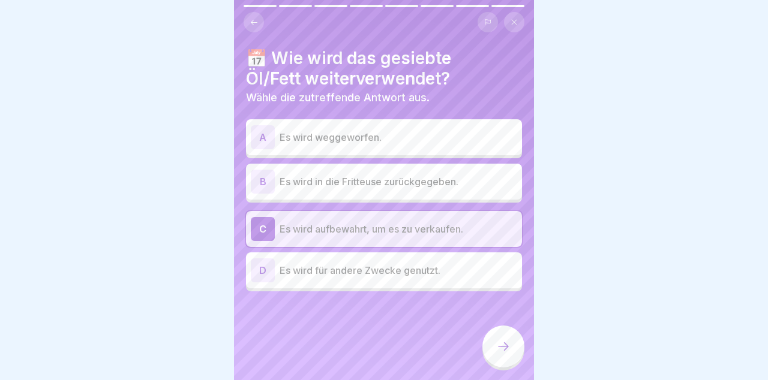
click at [477, 145] on div "A Es wird weggeworfen." at bounding box center [384, 137] width 266 height 24
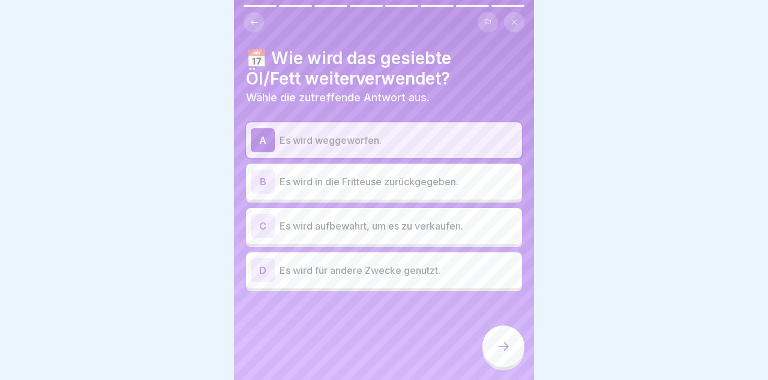
click at [474, 180] on p "Es wird in die Fritteuse zurückgegeben." at bounding box center [397, 182] width 237 height 14
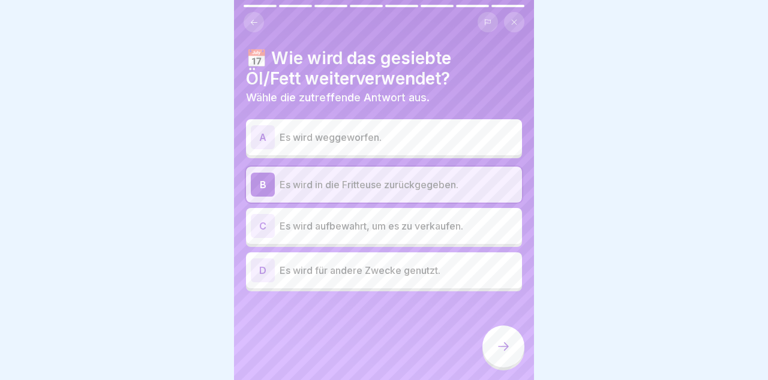
click at [512, 355] on div at bounding box center [503, 347] width 42 height 42
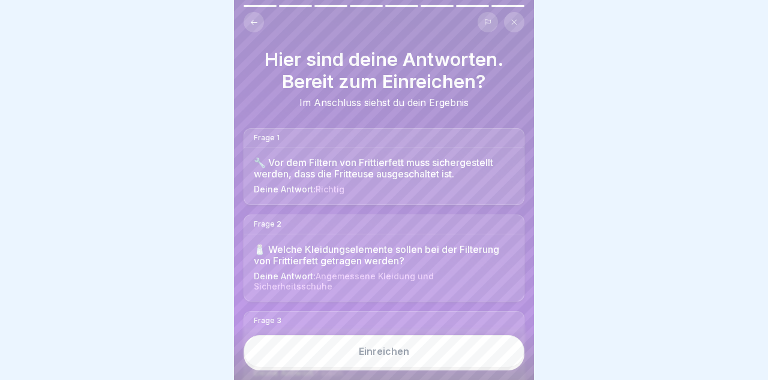
click at [486, 351] on button "Einreichen" at bounding box center [383, 351] width 281 height 32
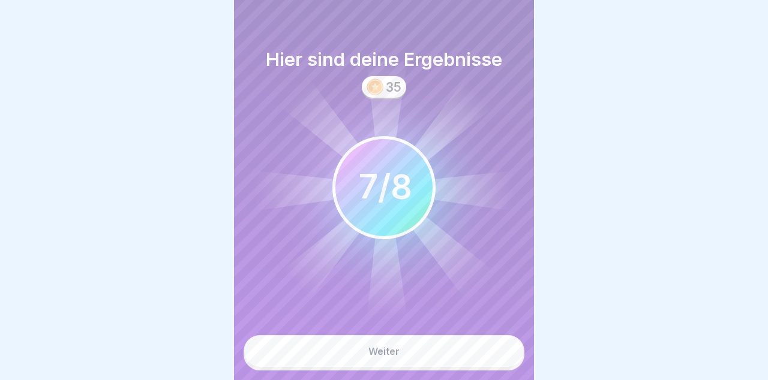
click at [470, 358] on button "Weiter" at bounding box center [383, 351] width 281 height 32
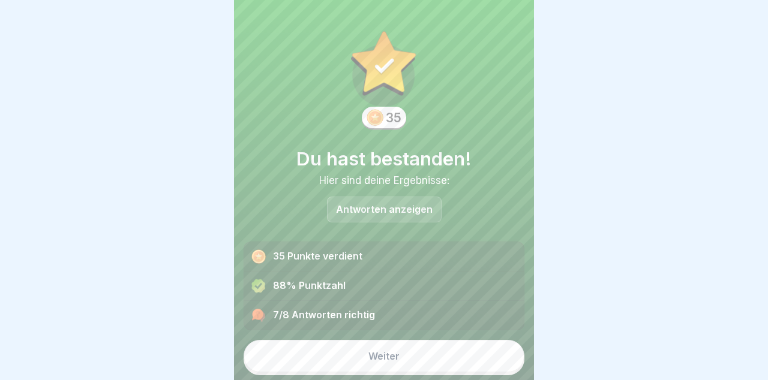
click at [477, 361] on button "Weiter" at bounding box center [383, 356] width 281 height 32
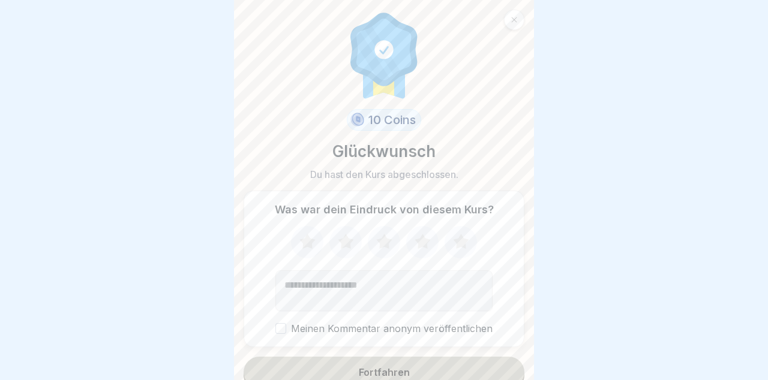
click at [465, 372] on button "Fortfahren" at bounding box center [383, 372] width 281 height 31
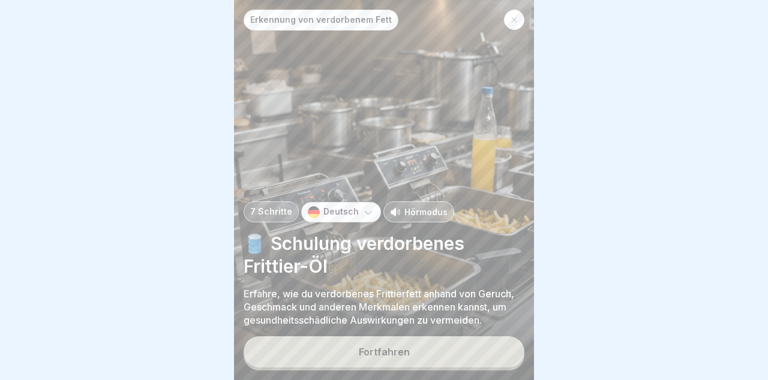
click at [470, 360] on button "Fortfahren" at bounding box center [383, 351] width 281 height 31
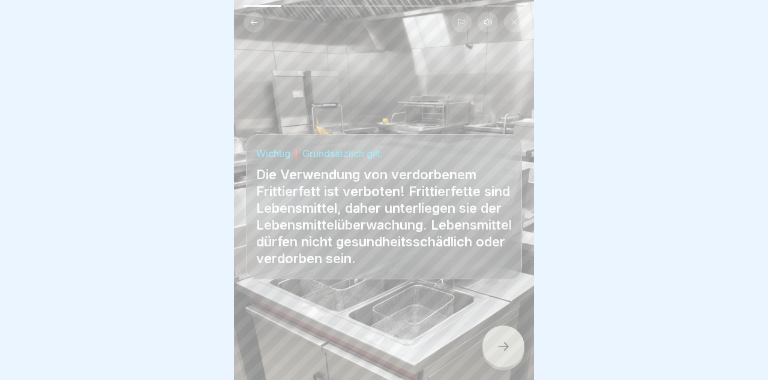
click at [510, 348] on div at bounding box center [503, 347] width 42 height 42
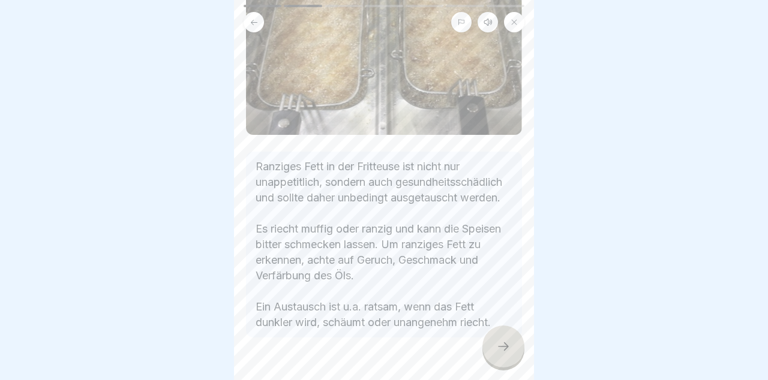
scroll to position [178, 0]
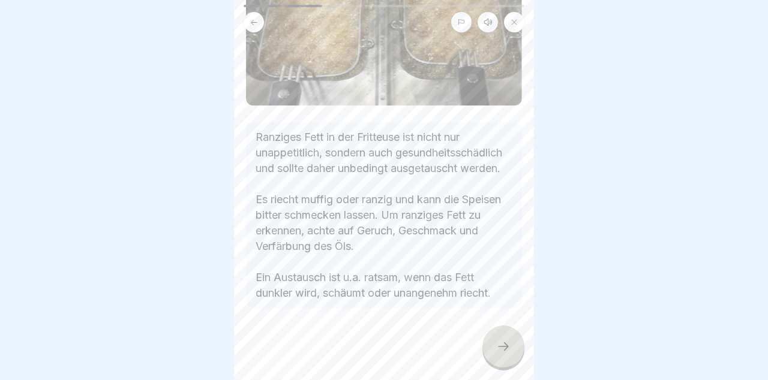
click at [511, 341] on div at bounding box center [503, 347] width 42 height 42
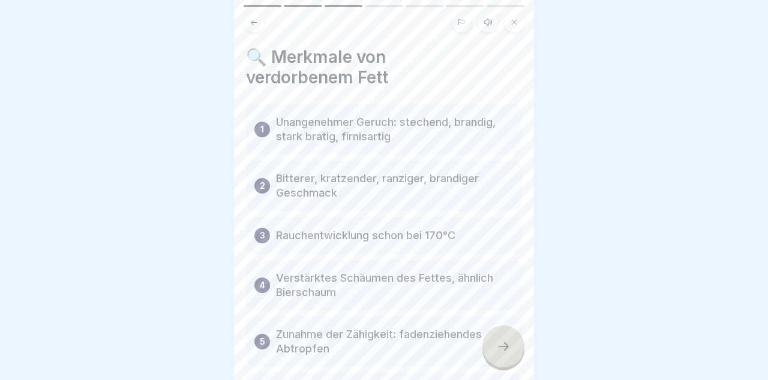
click at [510, 345] on icon at bounding box center [503, 346] width 14 height 14
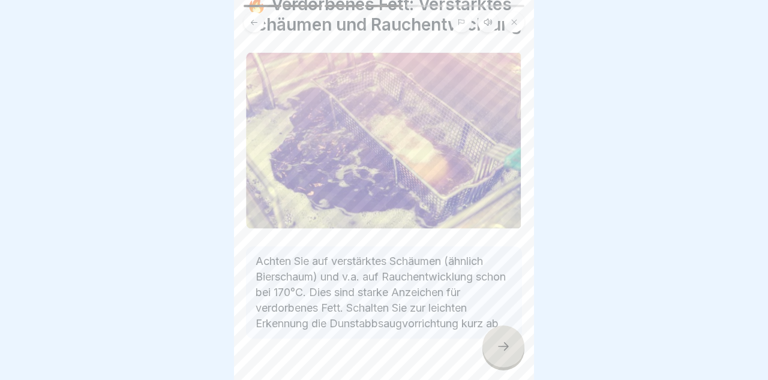
scroll to position [90, 0]
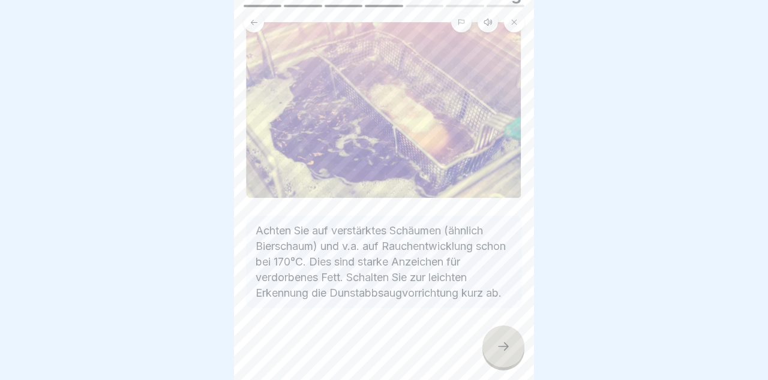
click at [508, 342] on icon at bounding box center [503, 346] width 14 height 14
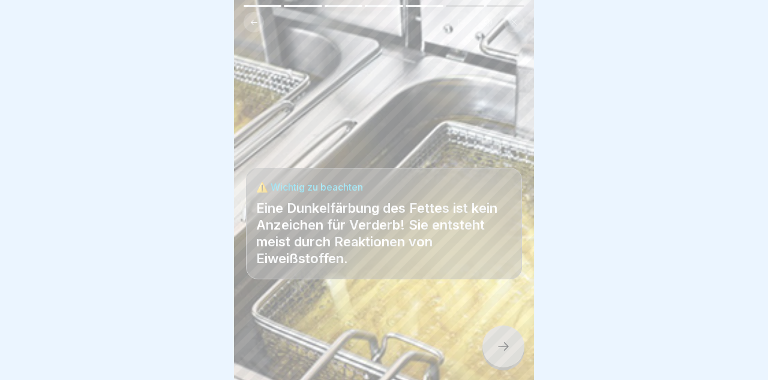
click at [511, 351] on div at bounding box center [503, 347] width 42 height 42
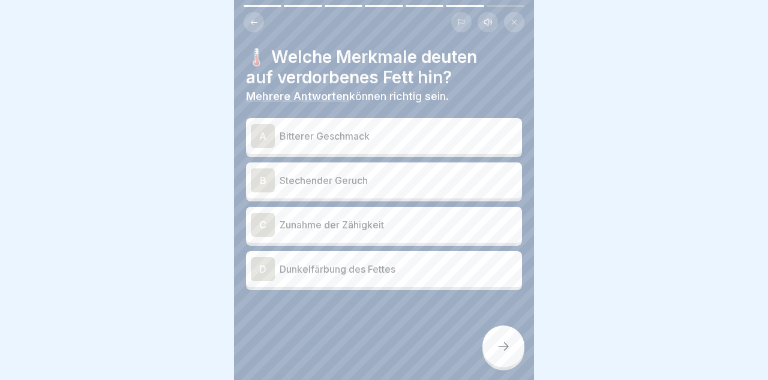
click at [470, 137] on p "Bitterer Geschmack" at bounding box center [397, 136] width 237 height 14
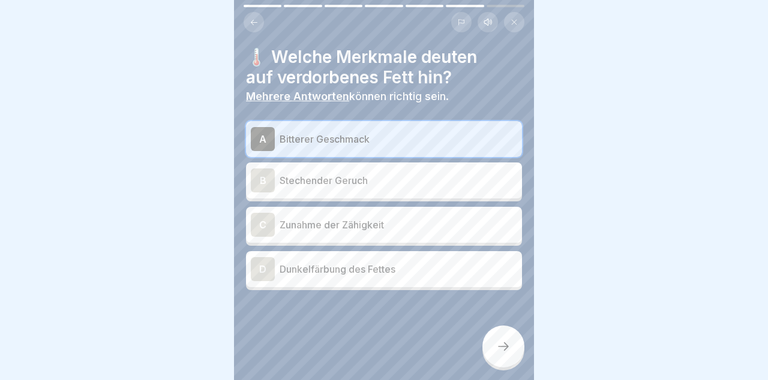
click at [467, 187] on p "Stechender Geruch" at bounding box center [397, 180] width 237 height 14
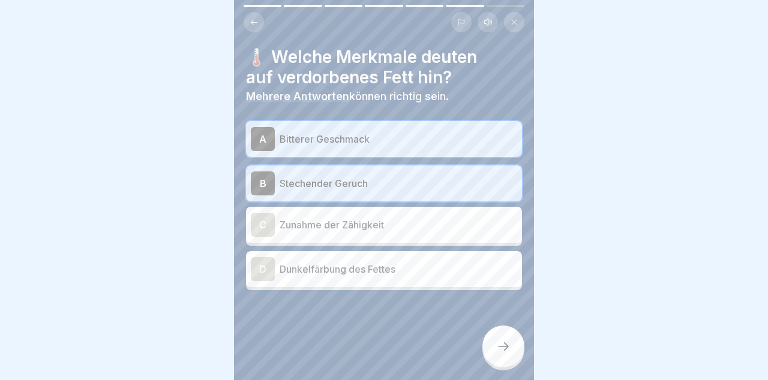
click at [507, 353] on icon at bounding box center [503, 346] width 14 height 14
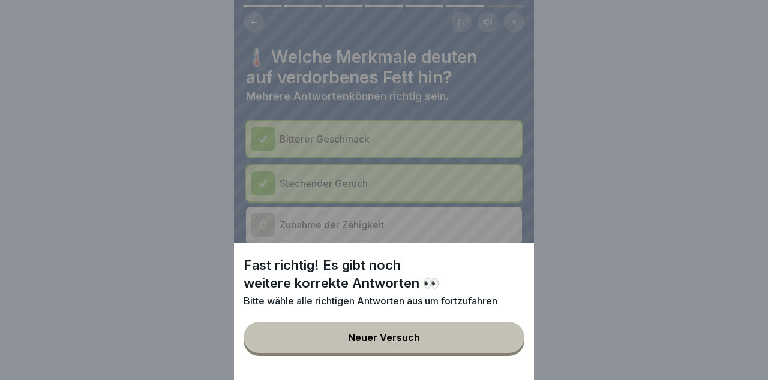
click at [488, 349] on button "Neuer Versuch" at bounding box center [383, 337] width 281 height 31
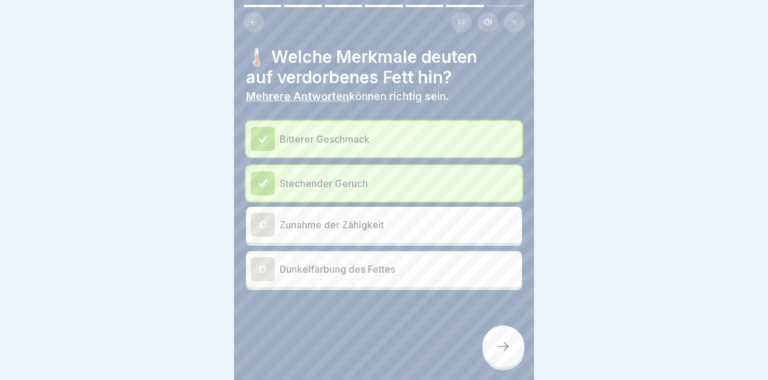
click at [489, 275] on p "Dunkelfärbung des Fettes" at bounding box center [397, 269] width 237 height 14
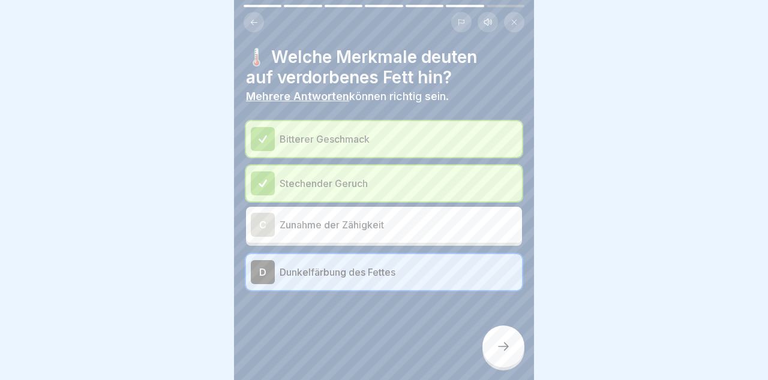
click at [509, 345] on icon at bounding box center [503, 346] width 14 height 14
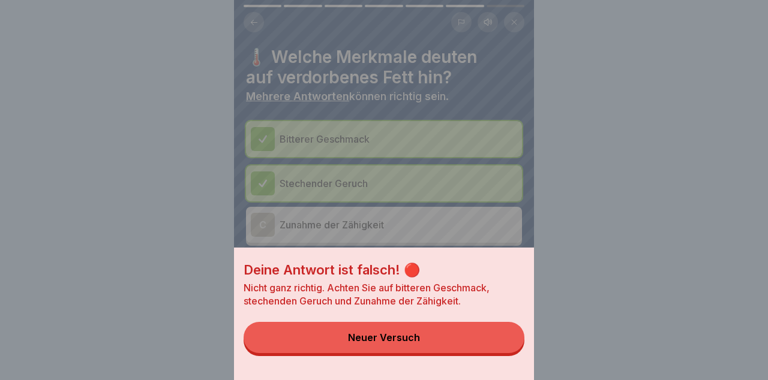
click at [500, 341] on button "Neuer Versuch" at bounding box center [383, 337] width 281 height 31
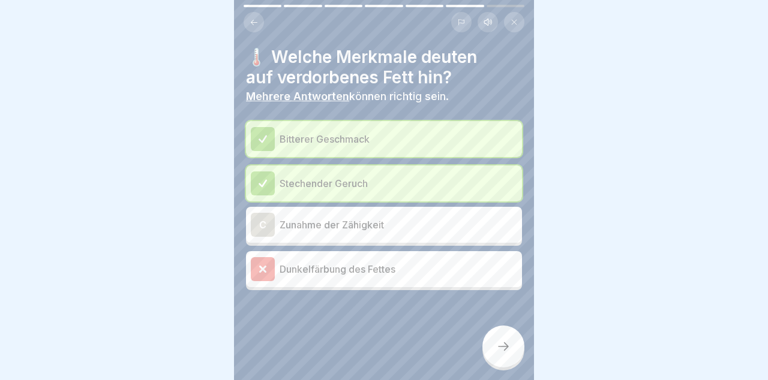
click at [476, 225] on p "Zunahme der Zähigkeit" at bounding box center [397, 225] width 237 height 14
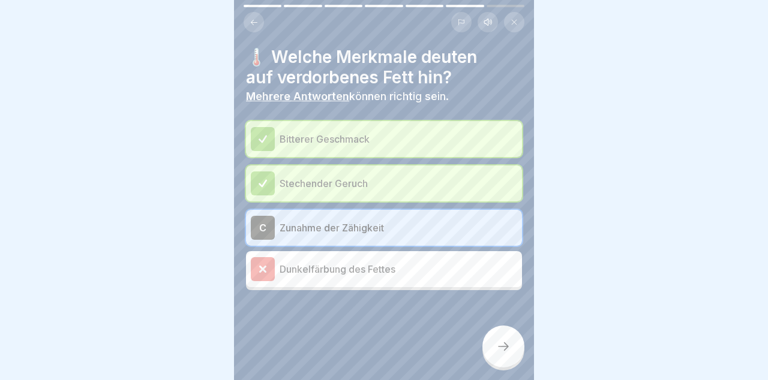
click at [504, 337] on div at bounding box center [503, 347] width 42 height 42
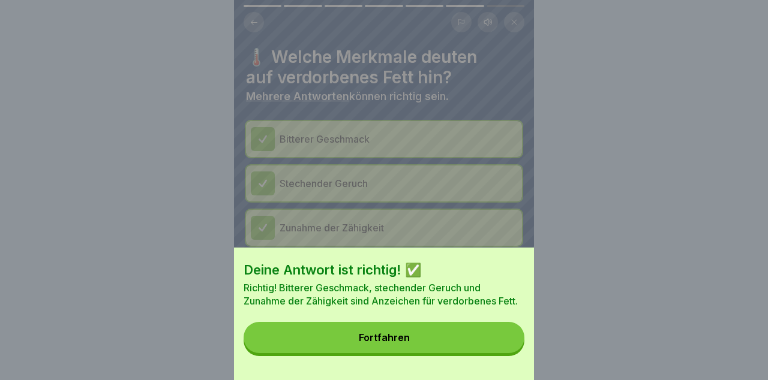
click at [480, 348] on button "Fortfahren" at bounding box center [383, 337] width 281 height 31
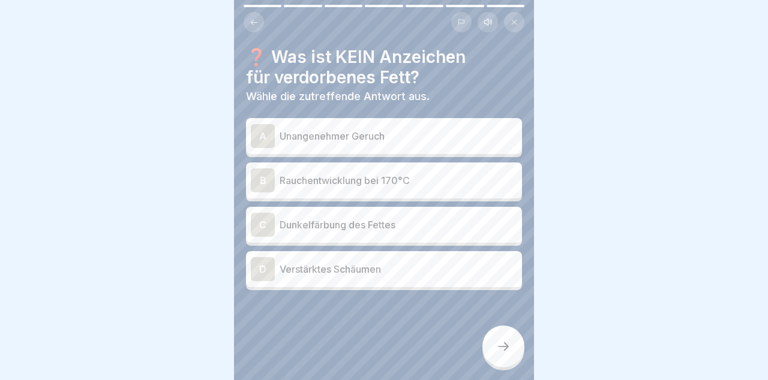
click at [471, 229] on p "Dunkelfärbung des Fettes" at bounding box center [397, 225] width 237 height 14
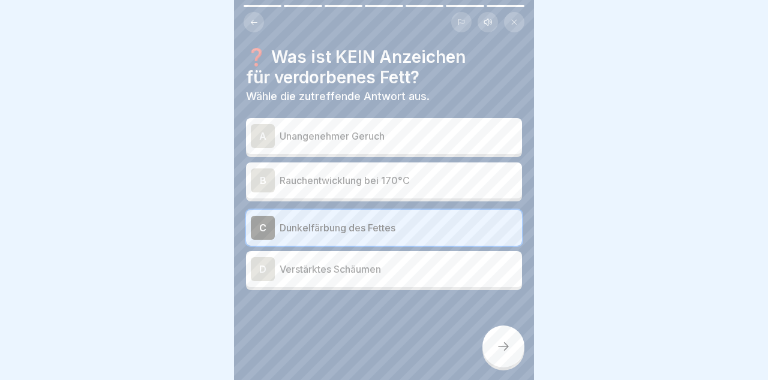
click at [504, 354] on div at bounding box center [503, 347] width 42 height 42
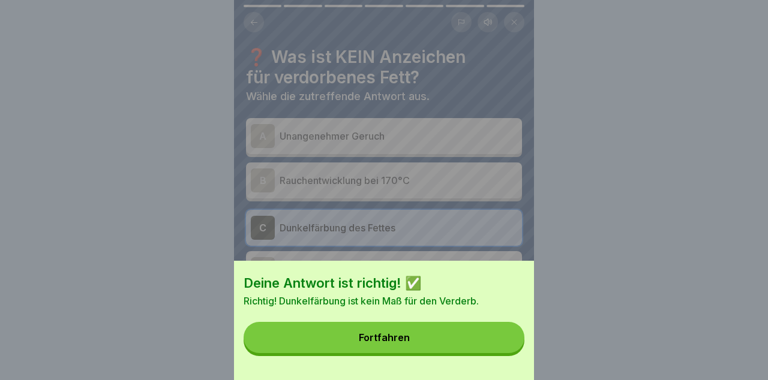
click at [488, 347] on button "Fortfahren" at bounding box center [383, 337] width 281 height 31
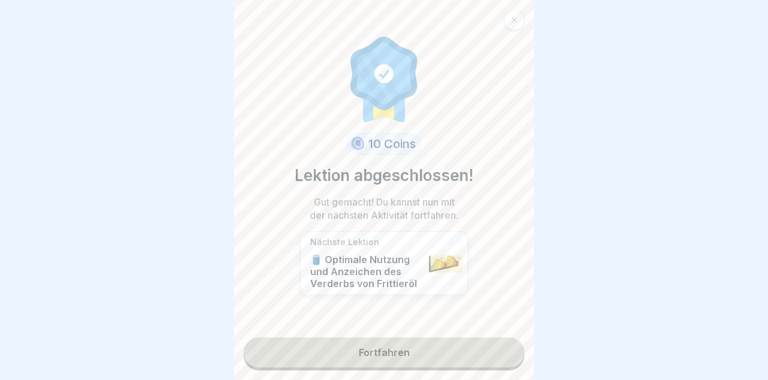
click at [480, 362] on link "Fortfahren" at bounding box center [383, 353] width 281 height 30
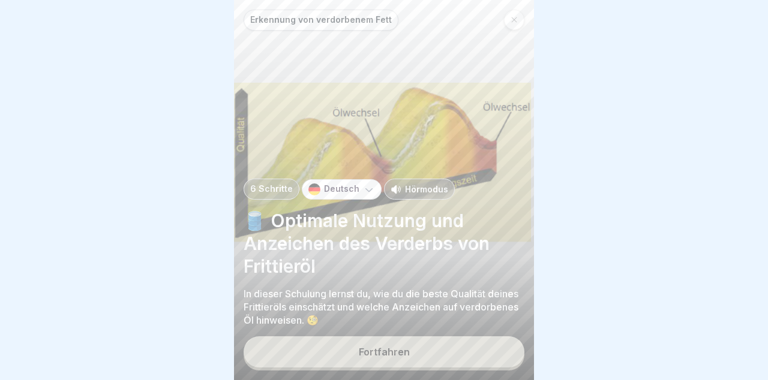
click at [478, 353] on button "Fortfahren" at bounding box center [383, 351] width 281 height 31
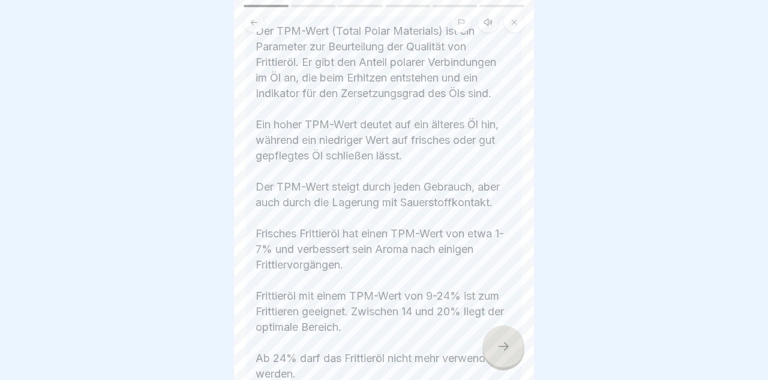
scroll to position [332, 0]
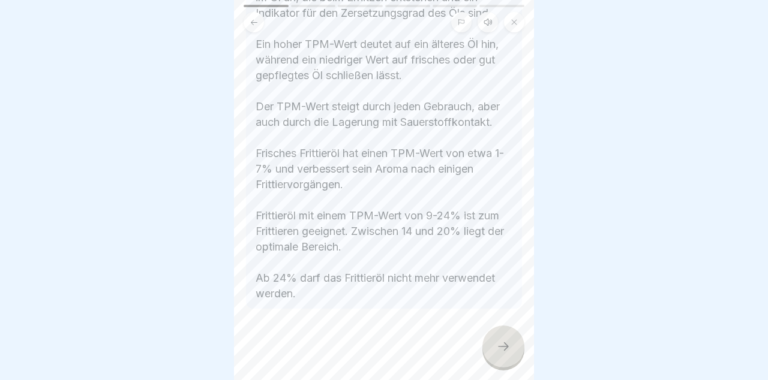
click at [509, 349] on icon at bounding box center [503, 346] width 14 height 14
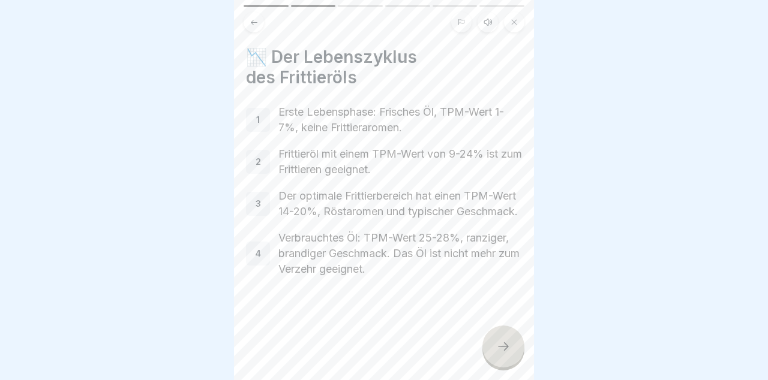
click at [509, 349] on icon at bounding box center [503, 346] width 14 height 14
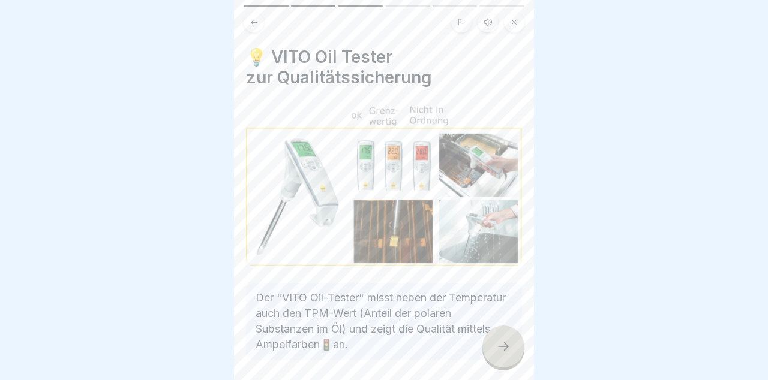
click at [506, 350] on icon at bounding box center [503, 346] width 14 height 14
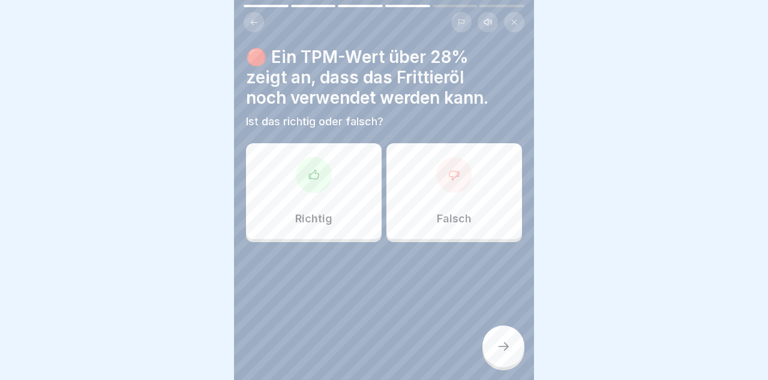
click at [333, 192] on div "Richtig" at bounding box center [314, 191] width 136 height 96
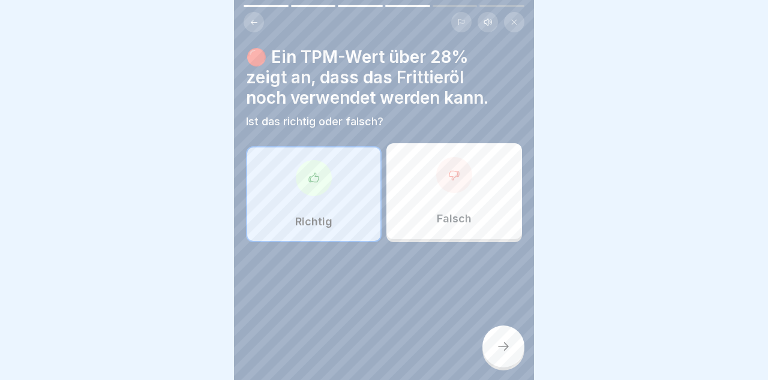
click at [510, 353] on div at bounding box center [503, 347] width 42 height 42
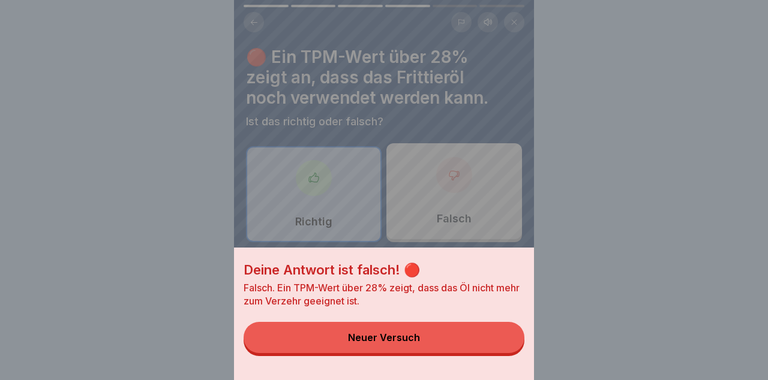
click at [430, 345] on button "Neuer Versuch" at bounding box center [383, 337] width 281 height 31
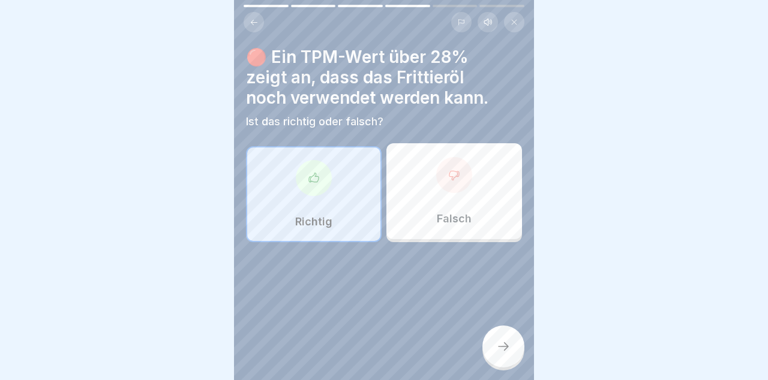
click at [469, 202] on div "Falsch" at bounding box center [454, 191] width 136 height 96
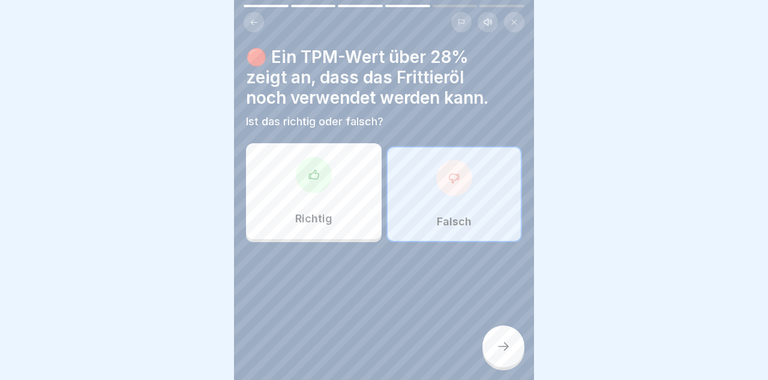
click at [500, 365] on div at bounding box center [503, 347] width 42 height 42
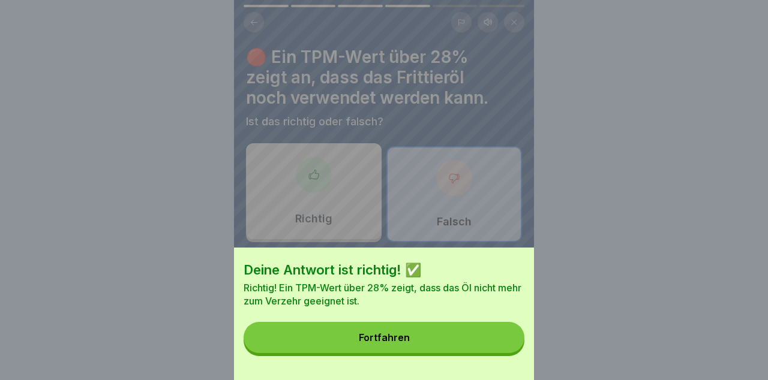
click at [413, 343] on button "Fortfahren" at bounding box center [383, 337] width 281 height 31
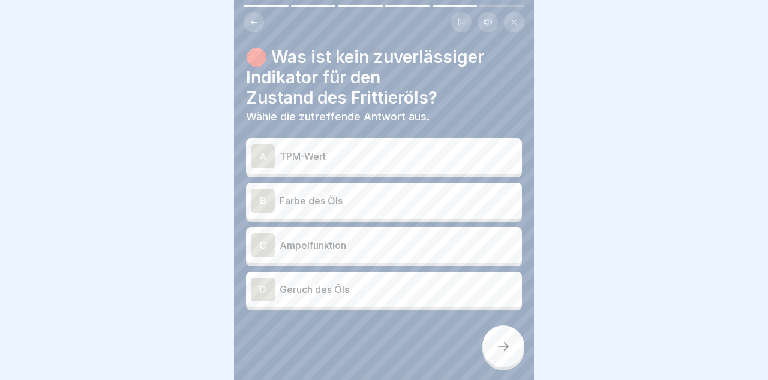
click at [437, 189] on div "B Farbe des Öls" at bounding box center [384, 201] width 266 height 24
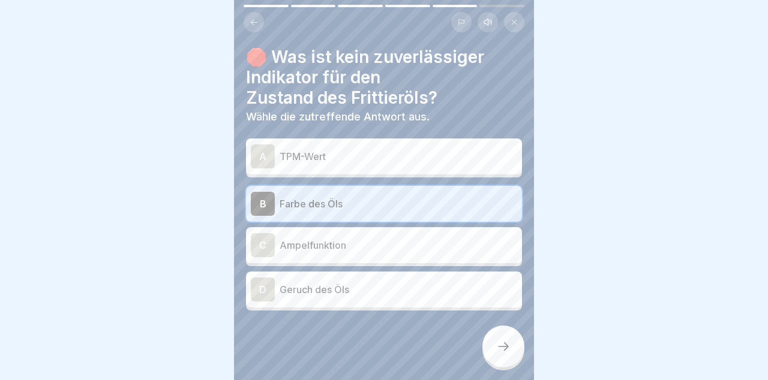
click at [504, 349] on icon at bounding box center [503, 346] width 11 height 8
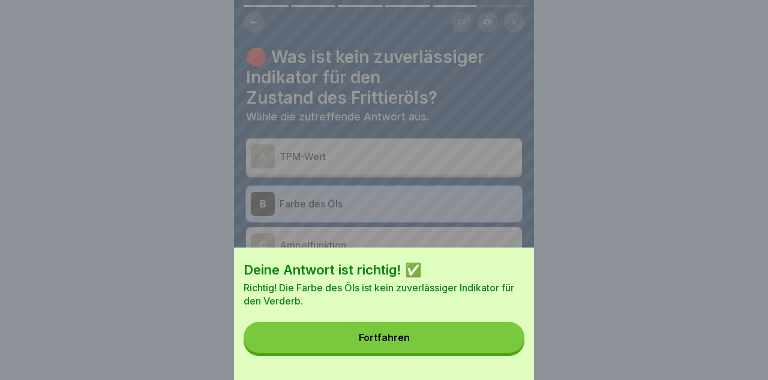
click at [482, 333] on button "Fortfahren" at bounding box center [383, 337] width 281 height 31
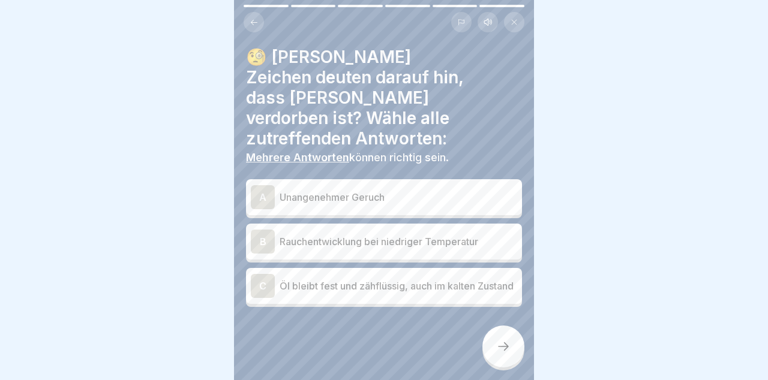
click at [488, 185] on div "A Unangenehmer Geruch" at bounding box center [384, 197] width 266 height 24
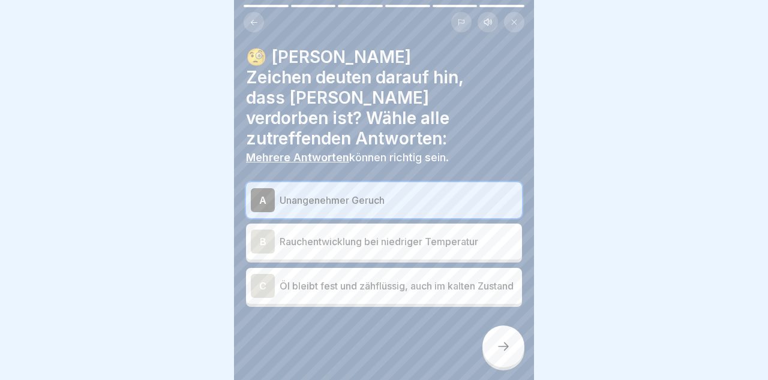
click at [488, 234] on p "Rauchentwicklung bei niedriger Temperatur" at bounding box center [397, 241] width 237 height 14
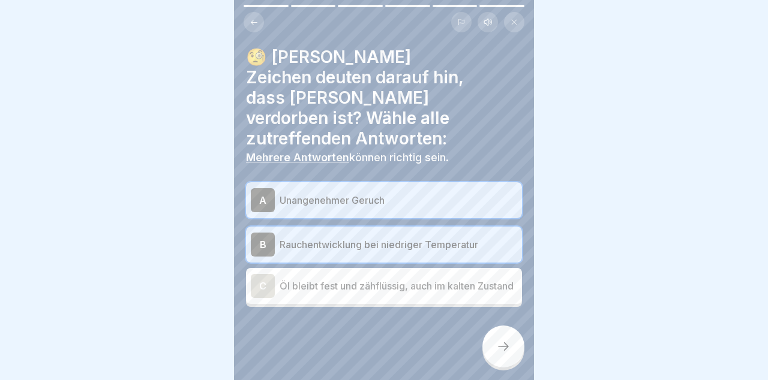
click at [477, 279] on p "Öl bleibt fest und zähflüssig, auch im kalten Zustand" at bounding box center [397, 286] width 237 height 14
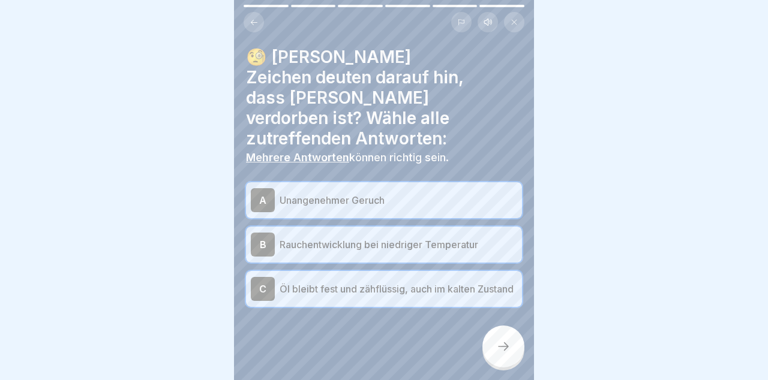
click at [503, 347] on icon at bounding box center [503, 346] width 11 height 8
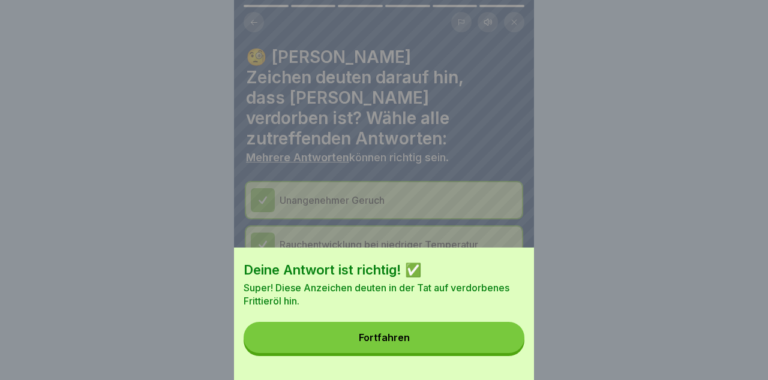
click at [480, 333] on button "Fortfahren" at bounding box center [383, 337] width 281 height 31
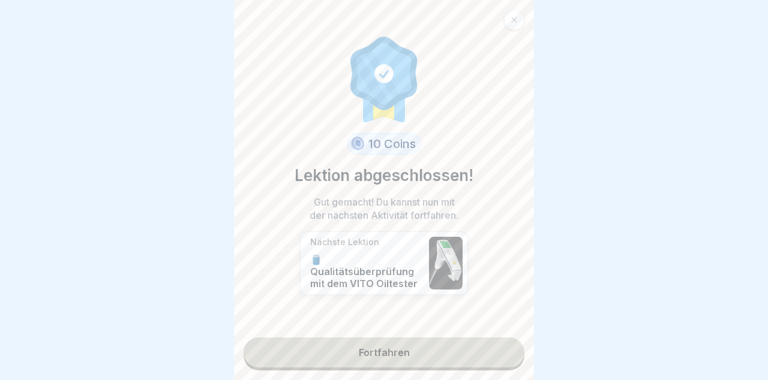
click at [470, 355] on link "Fortfahren" at bounding box center [383, 353] width 281 height 30
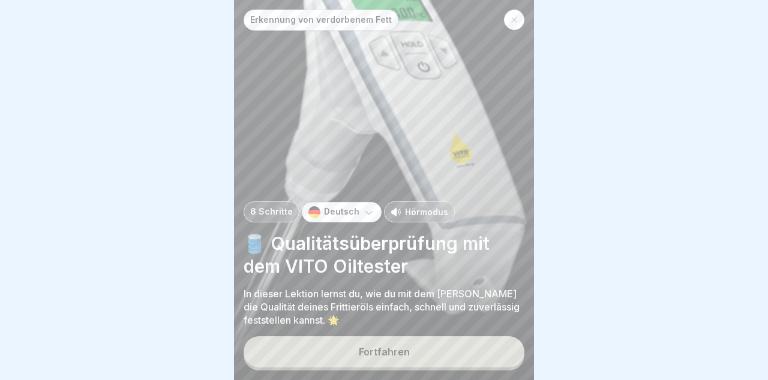
click at [419, 357] on button "Fortfahren" at bounding box center [383, 351] width 281 height 31
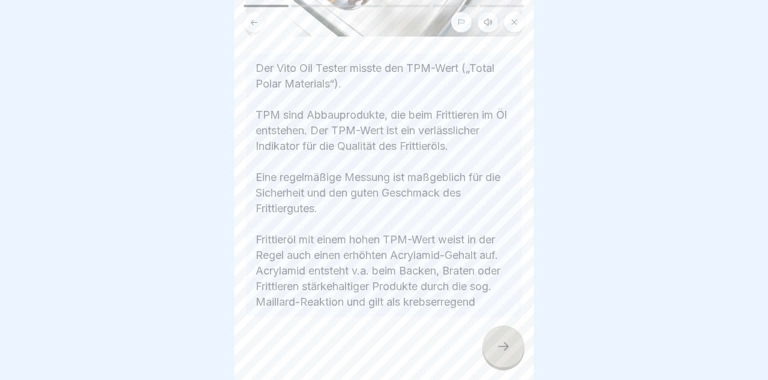
scroll to position [253, 0]
click at [503, 339] on icon at bounding box center [503, 346] width 14 height 14
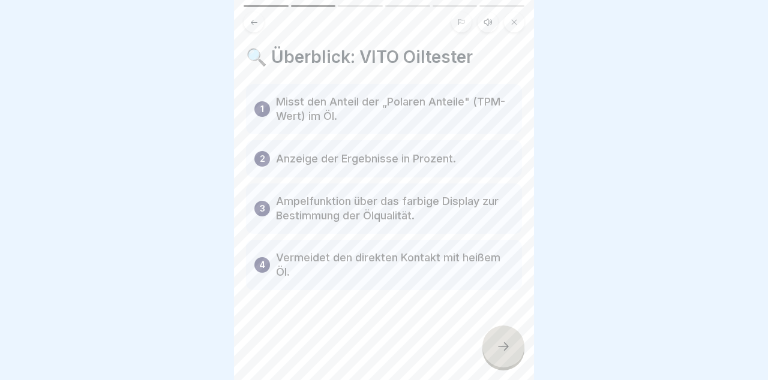
click at [510, 354] on div at bounding box center [503, 347] width 42 height 42
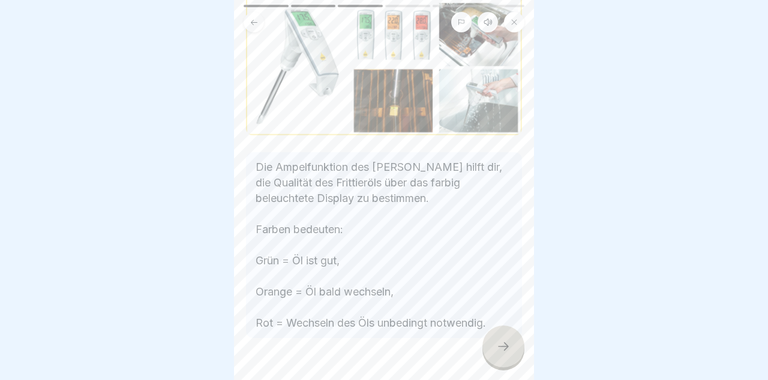
scroll to position [154, 0]
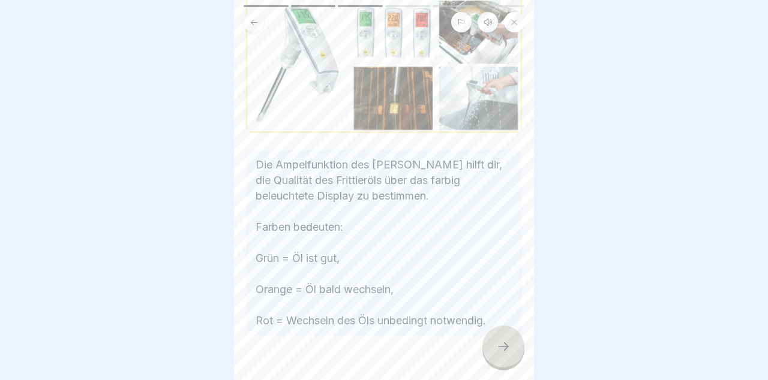
click at [503, 341] on icon at bounding box center [503, 346] width 14 height 14
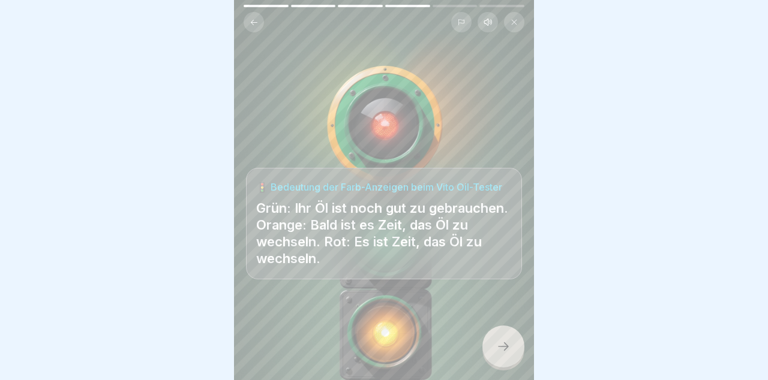
click at [513, 348] on div at bounding box center [503, 347] width 42 height 42
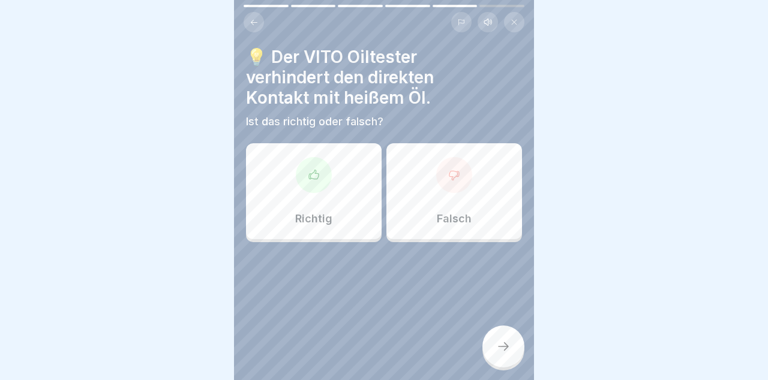
click at [330, 209] on div "Richtig" at bounding box center [314, 191] width 136 height 96
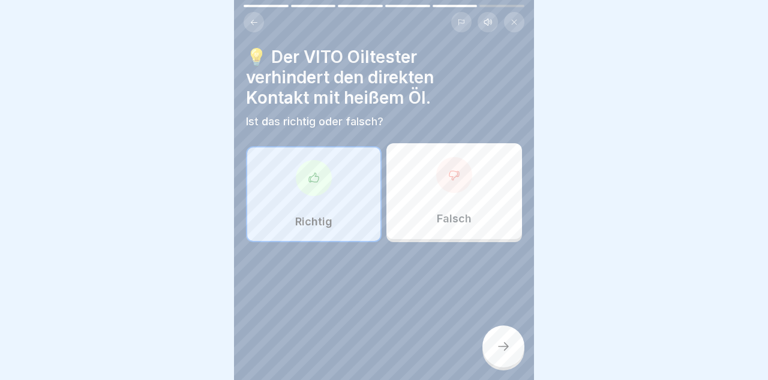
click at [507, 345] on icon at bounding box center [503, 346] width 11 height 8
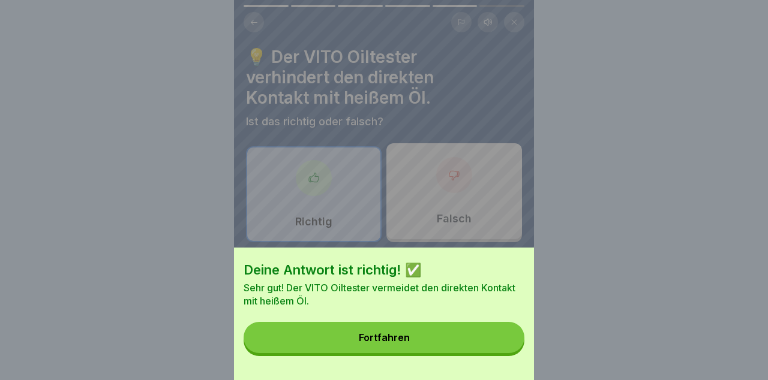
click at [484, 348] on button "Fortfahren" at bounding box center [383, 337] width 281 height 31
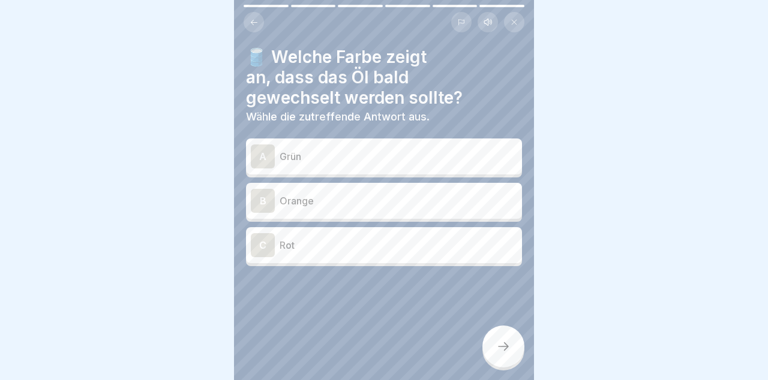
click at [437, 243] on p "Rot" at bounding box center [397, 245] width 237 height 14
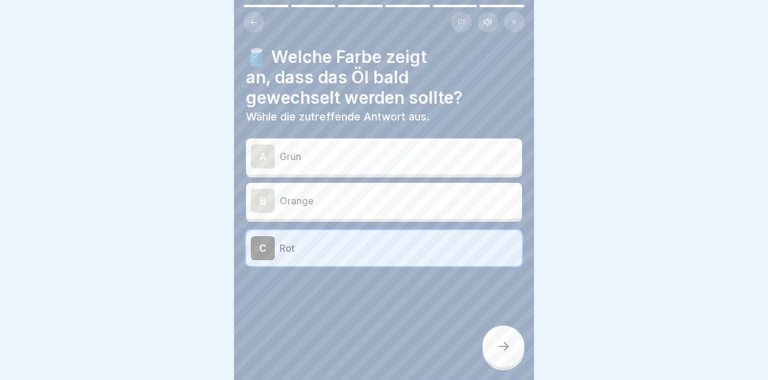
click at [507, 350] on icon at bounding box center [503, 346] width 14 height 14
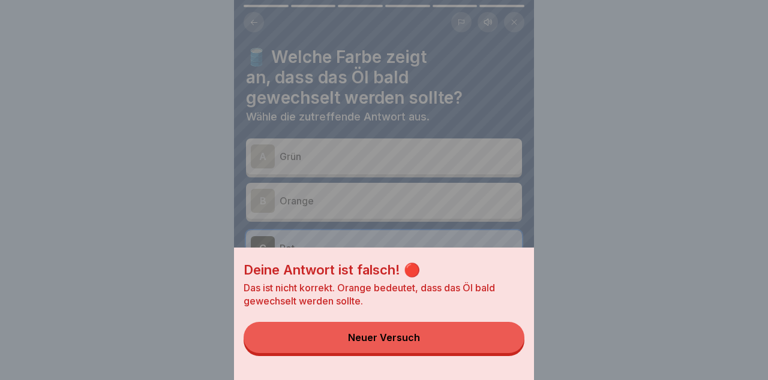
click at [485, 345] on button "Neuer Versuch" at bounding box center [383, 337] width 281 height 31
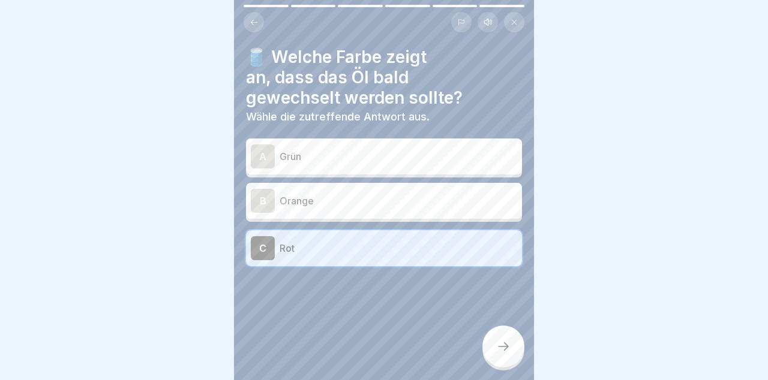
click at [469, 198] on p "Orange" at bounding box center [397, 201] width 237 height 14
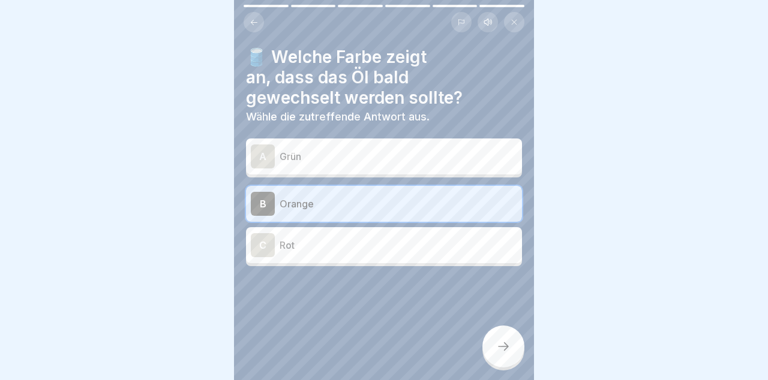
click at [509, 346] on icon at bounding box center [503, 346] width 14 height 14
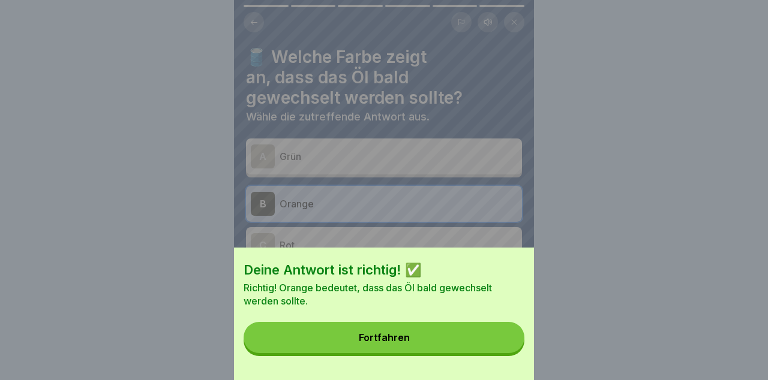
click at [488, 345] on button "Fortfahren" at bounding box center [383, 337] width 281 height 31
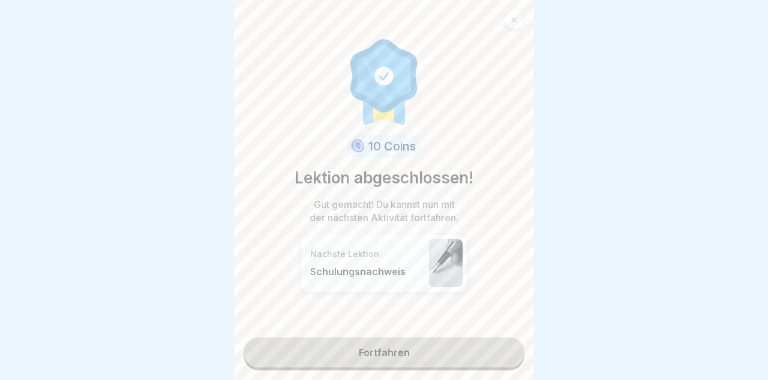
click at [491, 357] on link "Fortfahren" at bounding box center [383, 353] width 281 height 30
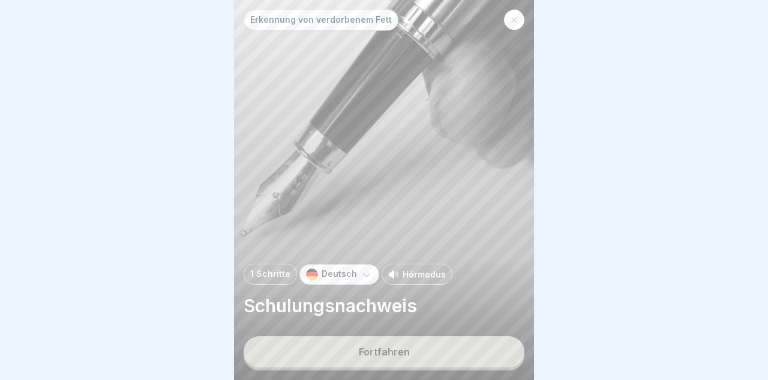
click at [488, 360] on button "Fortfahren" at bounding box center [383, 351] width 281 height 31
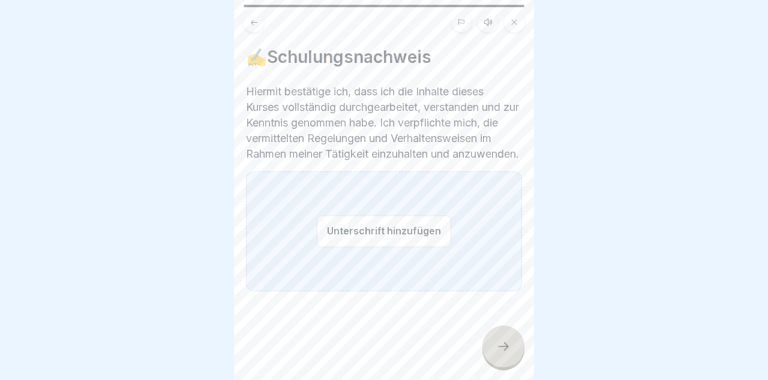
click at [320, 247] on button "Unterschrift hinzufügen" at bounding box center [384, 231] width 134 height 32
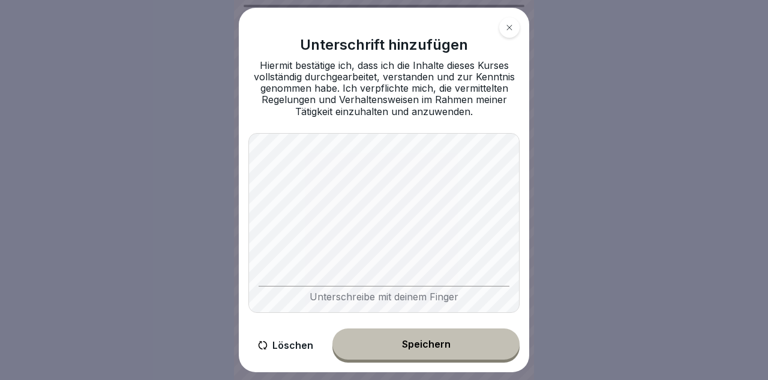
click at [452, 354] on button "Speichern" at bounding box center [425, 344] width 187 height 31
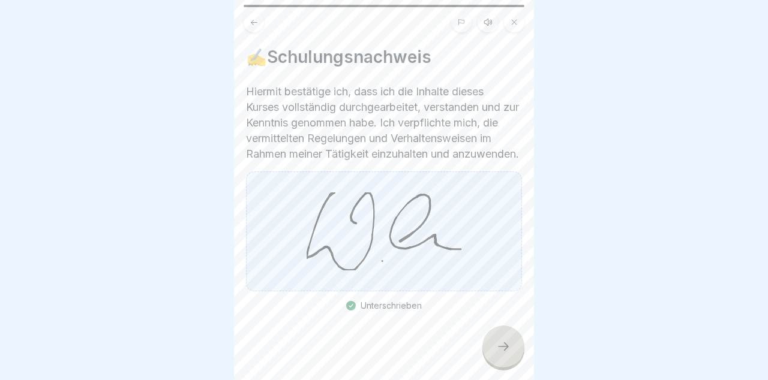
click at [507, 349] on icon at bounding box center [503, 346] width 14 height 14
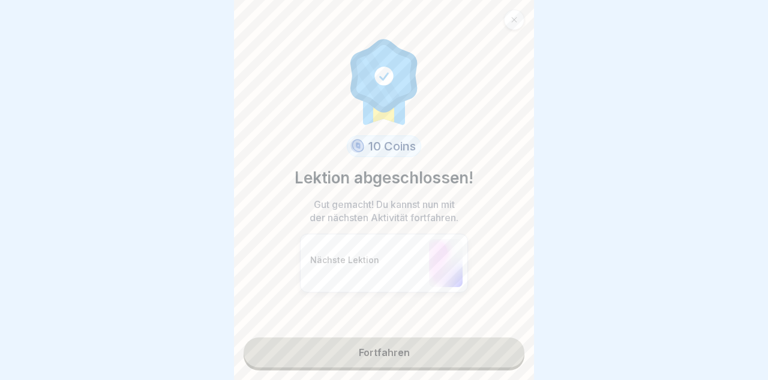
click at [444, 351] on link "Fortfahren" at bounding box center [383, 353] width 281 height 30
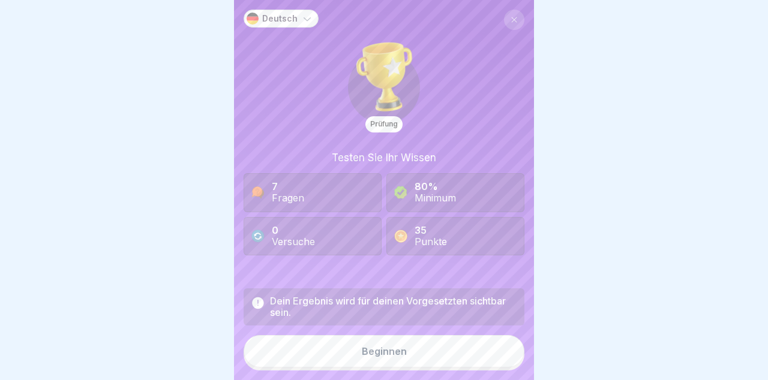
click at [431, 348] on button "Beginnen" at bounding box center [383, 351] width 281 height 32
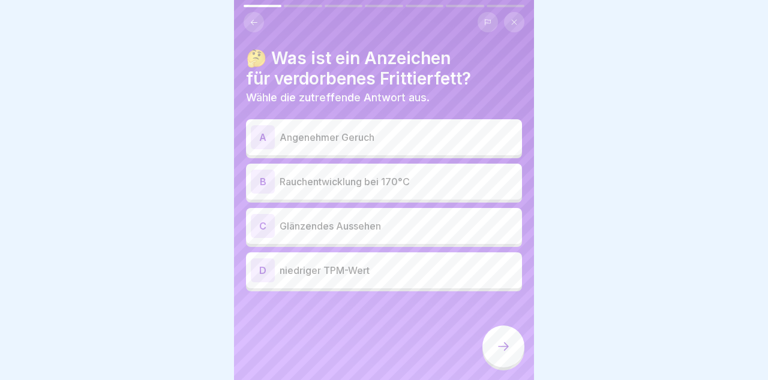
click at [487, 120] on div "A Angenehmer Geruch" at bounding box center [384, 137] width 276 height 36
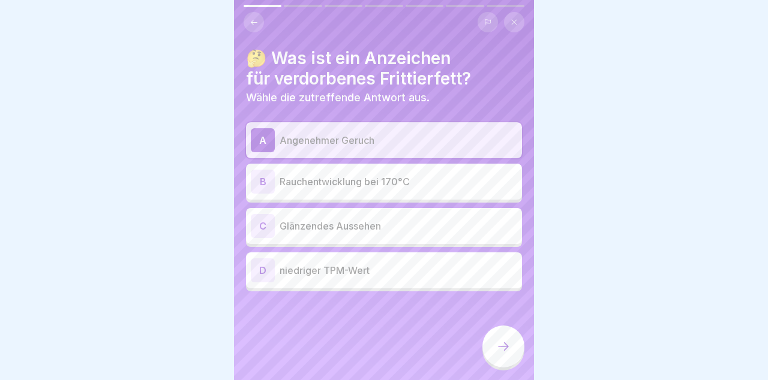
click at [447, 170] on div "B Rauchentwicklung bei 170°C" at bounding box center [384, 182] width 266 height 24
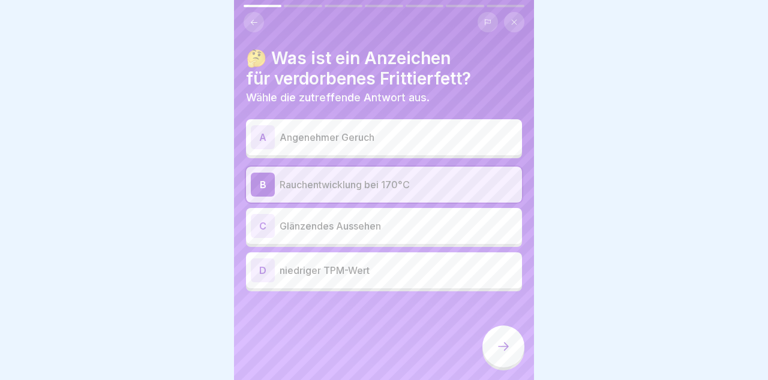
click at [470, 136] on p "Angenehmer Geruch" at bounding box center [397, 137] width 237 height 14
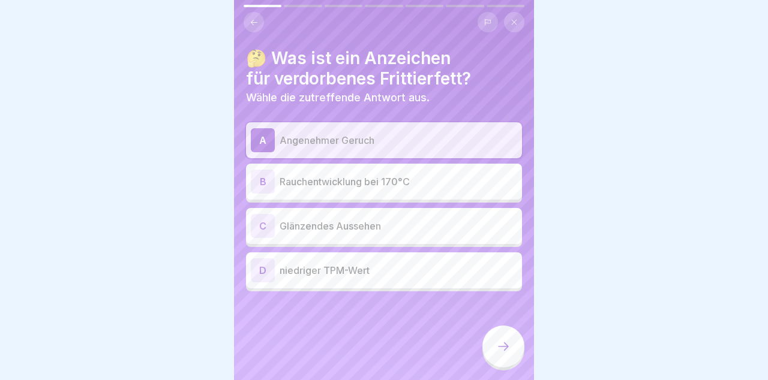
click at [507, 348] on icon at bounding box center [503, 346] width 11 height 8
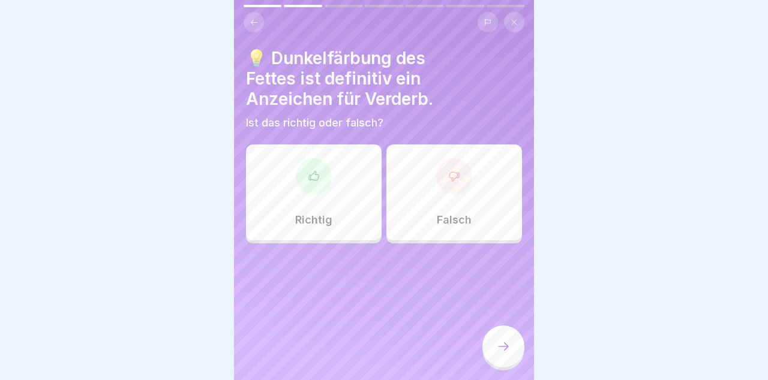
click at [475, 196] on div "Falsch" at bounding box center [454, 193] width 136 height 96
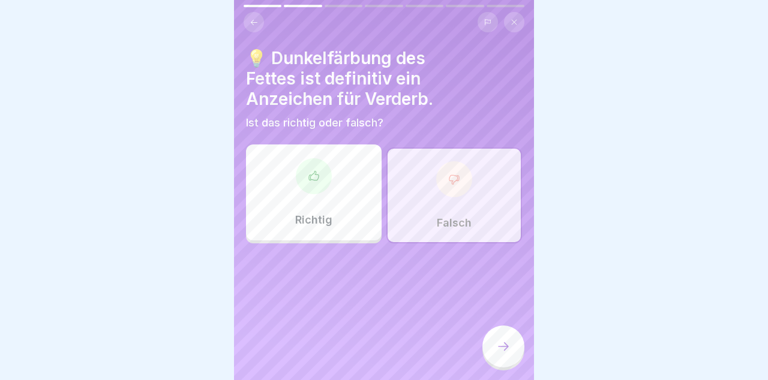
click at [504, 350] on icon at bounding box center [503, 346] width 11 height 8
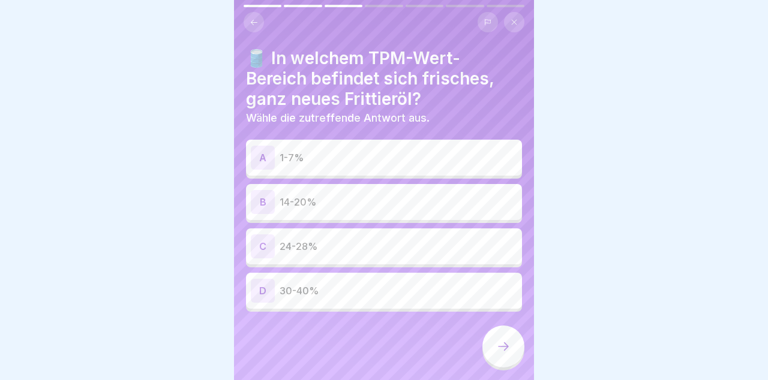
click at [475, 207] on p "14-20%" at bounding box center [397, 202] width 237 height 14
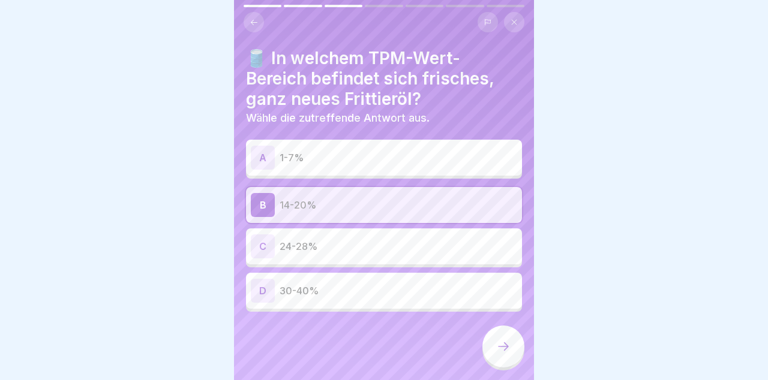
click at [506, 350] on icon at bounding box center [503, 346] width 14 height 14
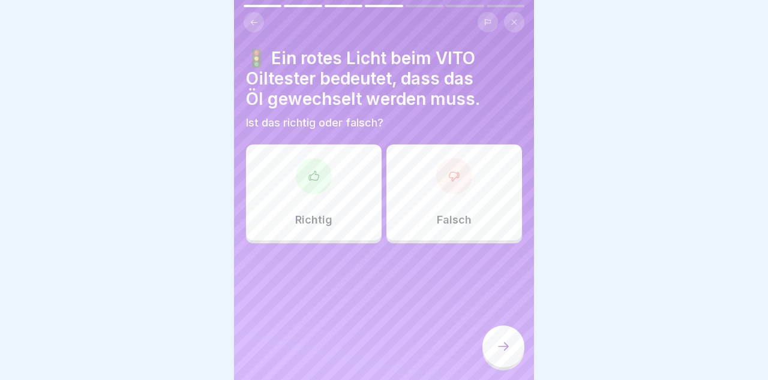
click at [342, 221] on div "Richtig" at bounding box center [314, 193] width 136 height 96
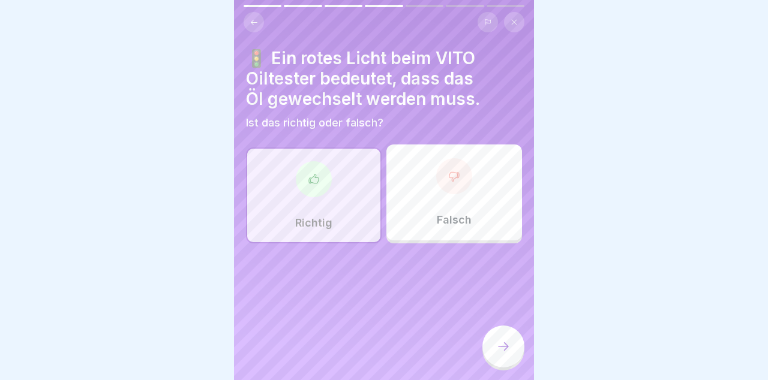
click at [509, 350] on icon at bounding box center [503, 346] width 14 height 14
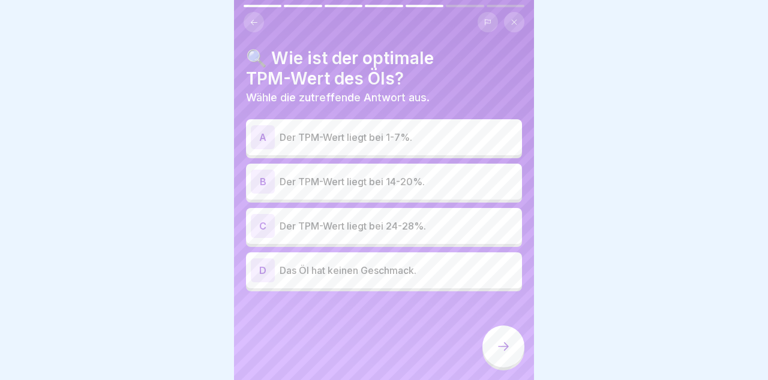
click at [476, 184] on p "Der TPM-Wert liegt bei 14-20%." at bounding box center [397, 182] width 237 height 14
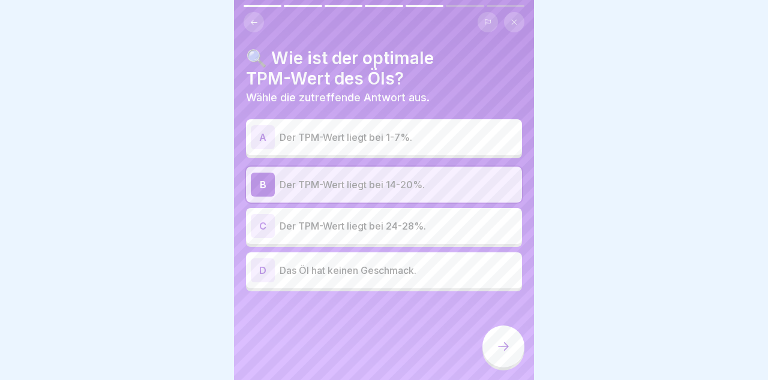
click at [510, 350] on icon at bounding box center [503, 346] width 14 height 14
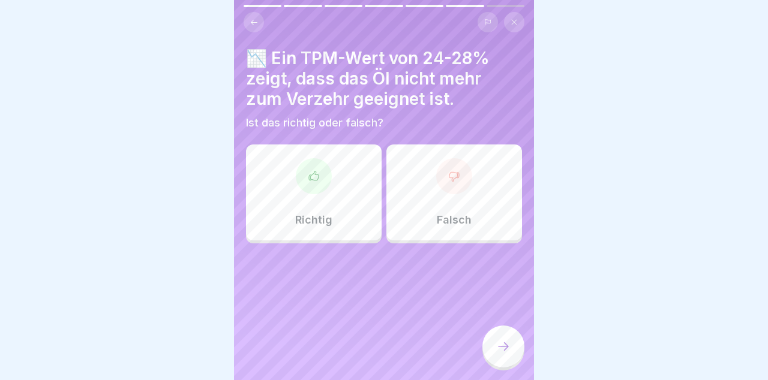
click at [472, 197] on div "Falsch" at bounding box center [454, 193] width 136 height 96
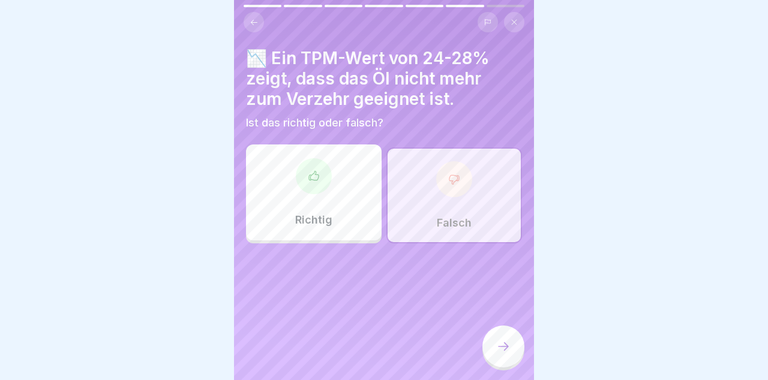
click at [509, 353] on icon at bounding box center [503, 346] width 14 height 14
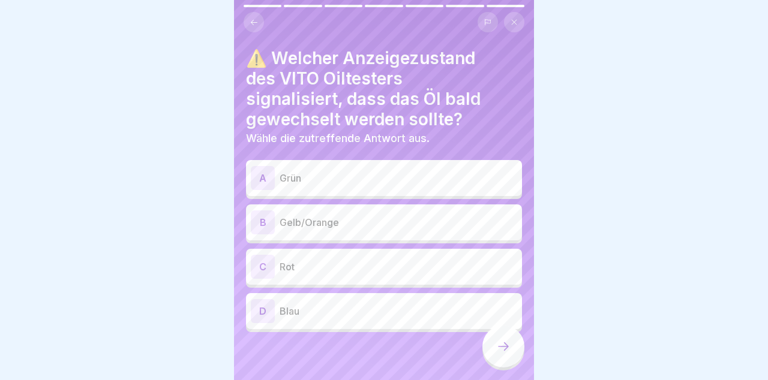
click at [425, 225] on p "Gelb/Orange" at bounding box center [397, 222] width 237 height 14
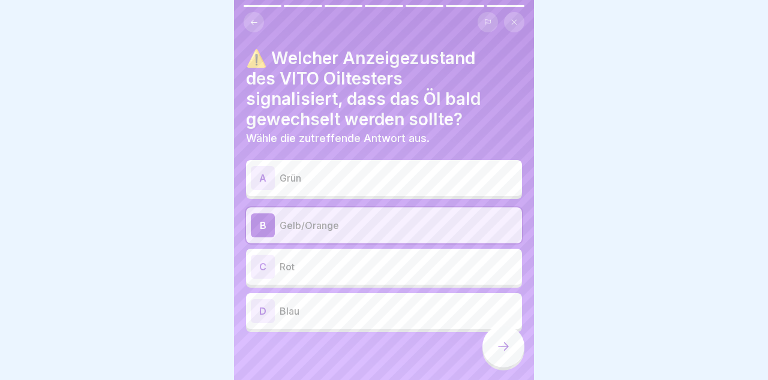
click at [509, 344] on icon at bounding box center [503, 346] width 14 height 14
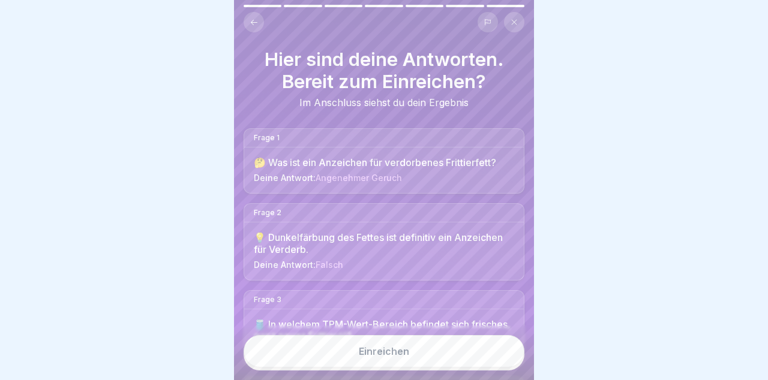
click at [488, 347] on button "Einreichen" at bounding box center [383, 351] width 281 height 32
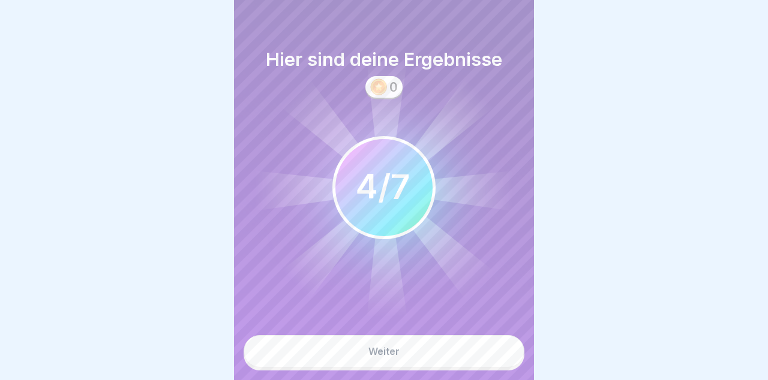
click at [492, 345] on button "Weiter" at bounding box center [383, 351] width 281 height 32
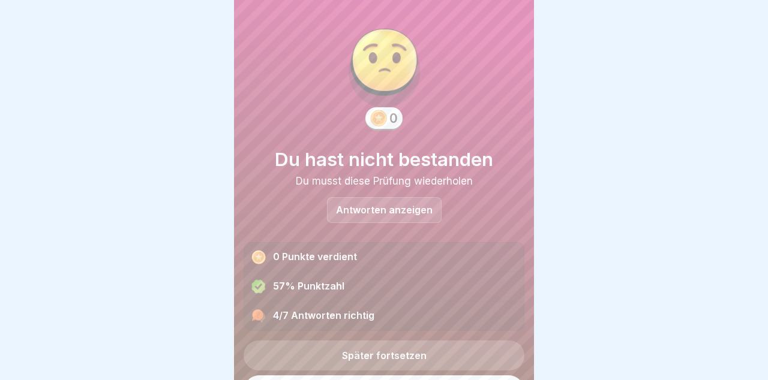
scroll to position [37, 0]
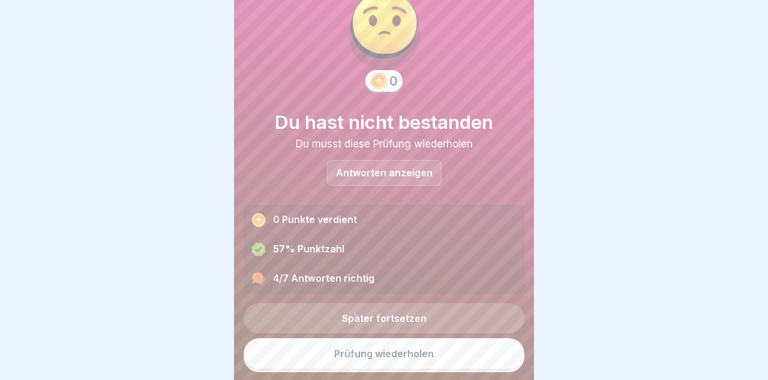
click at [419, 169] on p "Antworten anzeigen" at bounding box center [384, 173] width 97 height 10
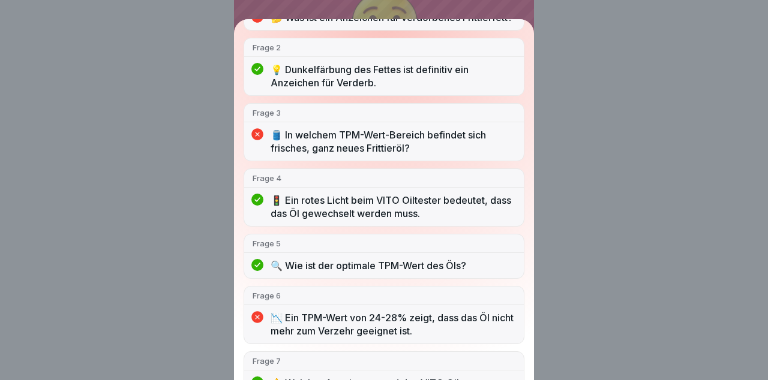
scroll to position [216, 0]
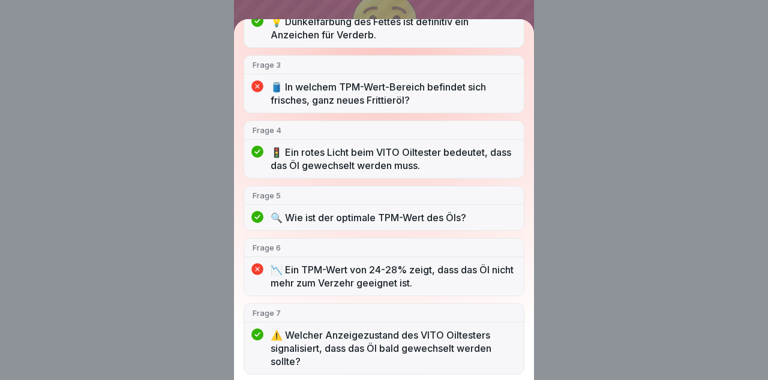
click at [604, 252] on div "Du hast nicht bestanden 4/7 Antworten richtig Frage 1 🤔 Was ist ein Anzeichen f…" at bounding box center [384, 190] width 768 height 380
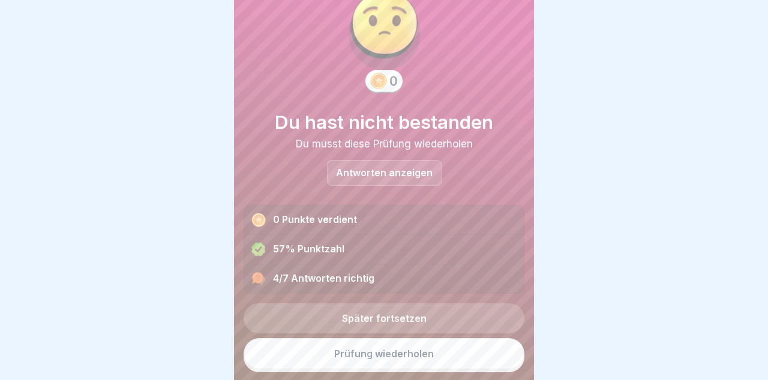
click at [470, 357] on link "Prüfung wiederholen" at bounding box center [383, 353] width 281 height 31
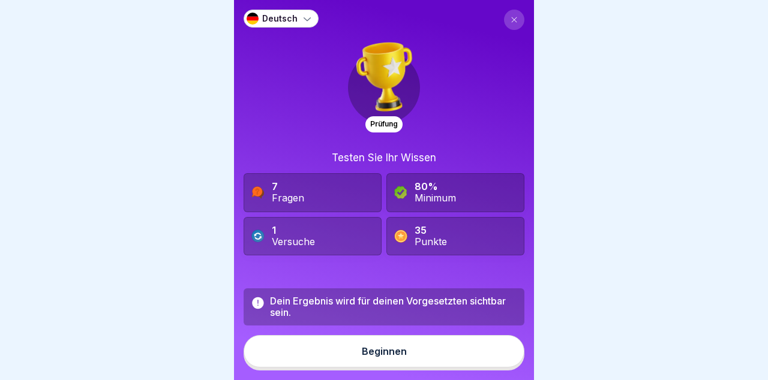
click at [480, 359] on button "Beginnen" at bounding box center [383, 351] width 281 height 32
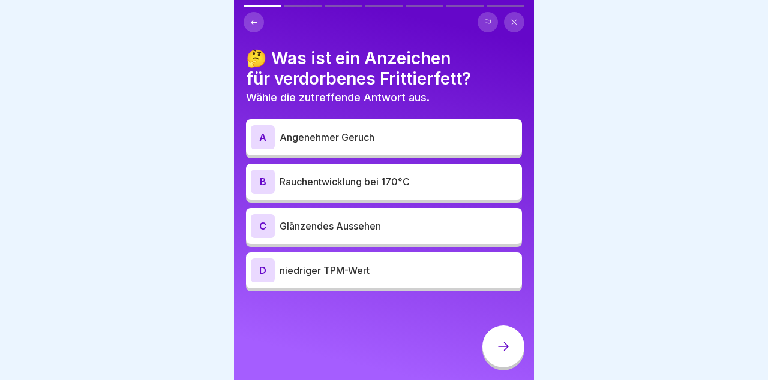
click at [468, 140] on p "Angenehmer Geruch" at bounding box center [397, 137] width 237 height 14
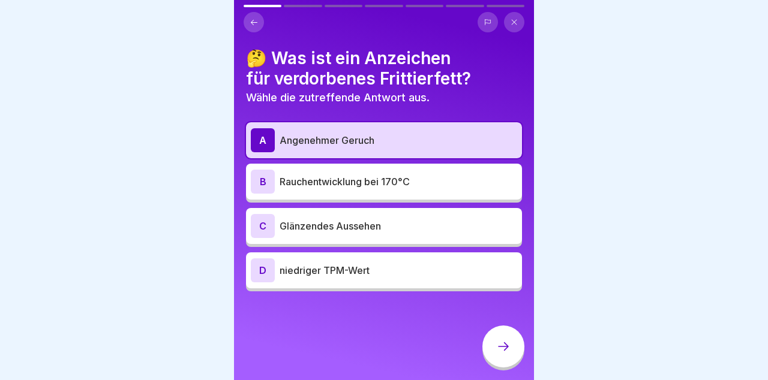
click at [503, 342] on icon at bounding box center [503, 346] width 14 height 14
click at [468, 267] on p "niedriger TPM-Wert" at bounding box center [397, 270] width 237 height 14
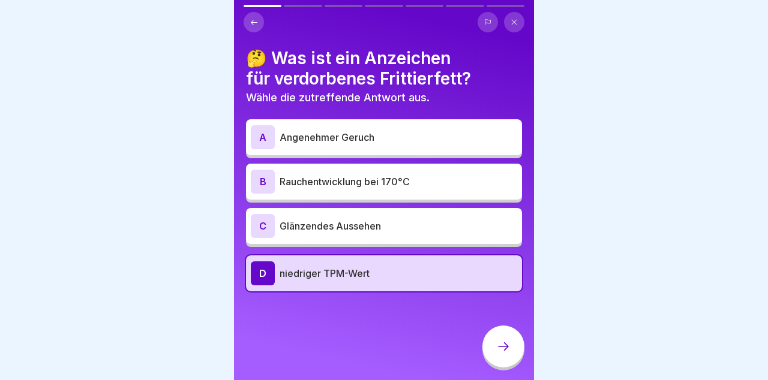
click at [491, 132] on p "Angenehmer Geruch" at bounding box center [397, 137] width 237 height 14
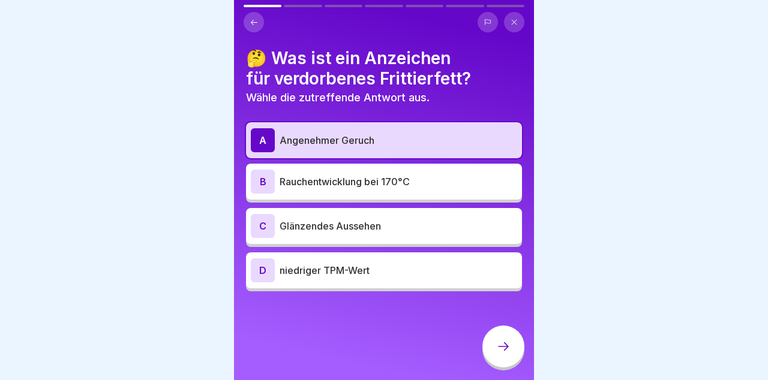
click at [513, 347] on div at bounding box center [503, 347] width 42 height 42
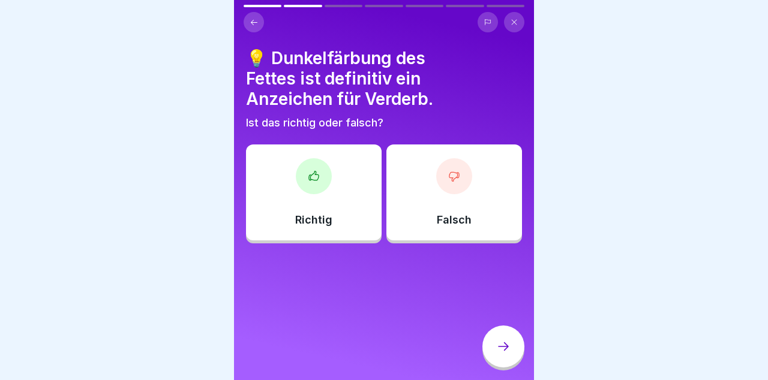
click at [476, 209] on div "Falsch" at bounding box center [454, 193] width 136 height 96
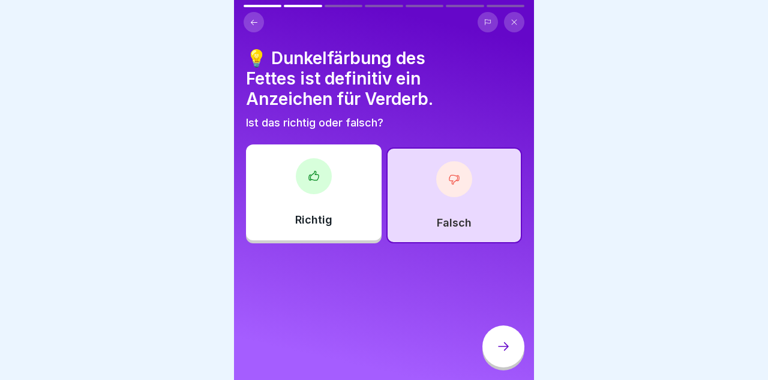
click at [510, 360] on div at bounding box center [503, 347] width 42 height 42
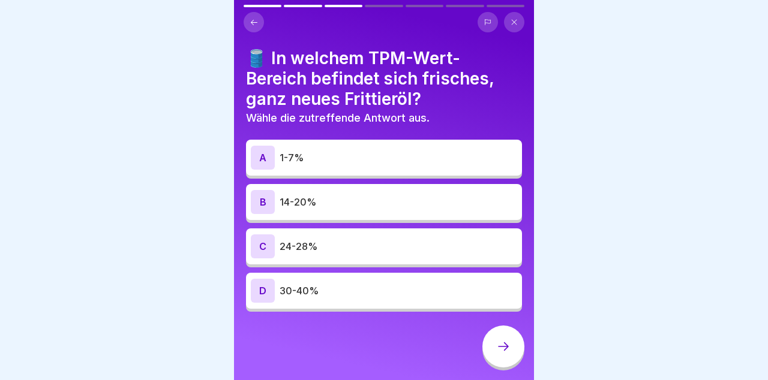
click at [415, 200] on p "14-20%" at bounding box center [397, 202] width 237 height 14
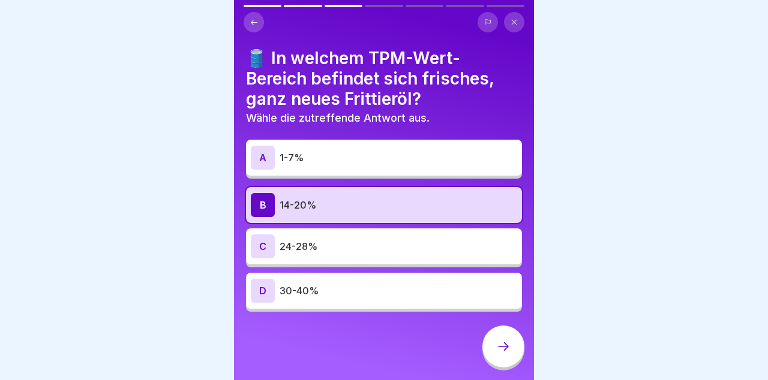
click at [473, 156] on p "1-7%" at bounding box center [397, 158] width 237 height 14
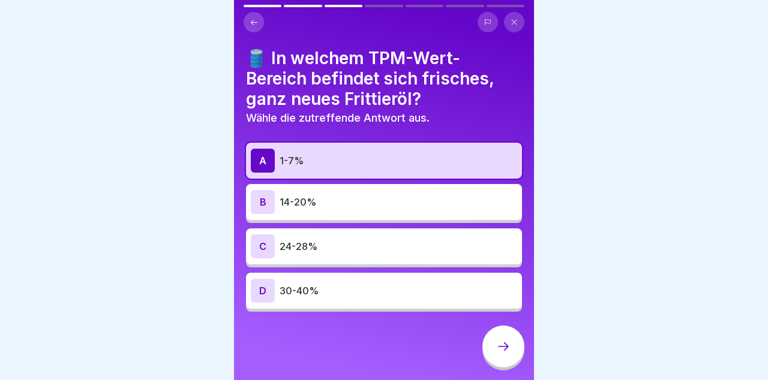
click at [515, 353] on div at bounding box center [503, 347] width 42 height 42
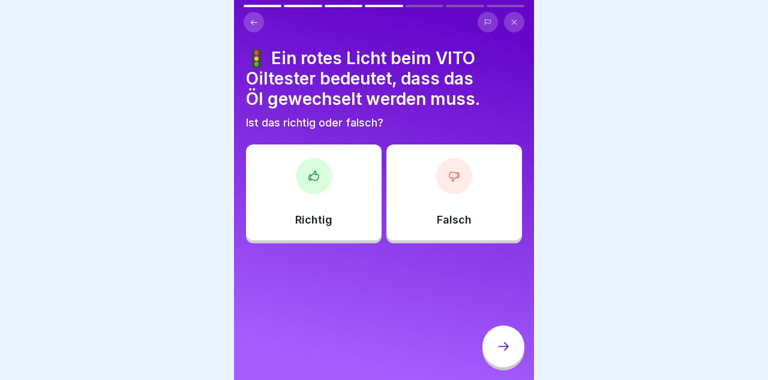
click at [338, 214] on div "Richtig" at bounding box center [314, 193] width 136 height 96
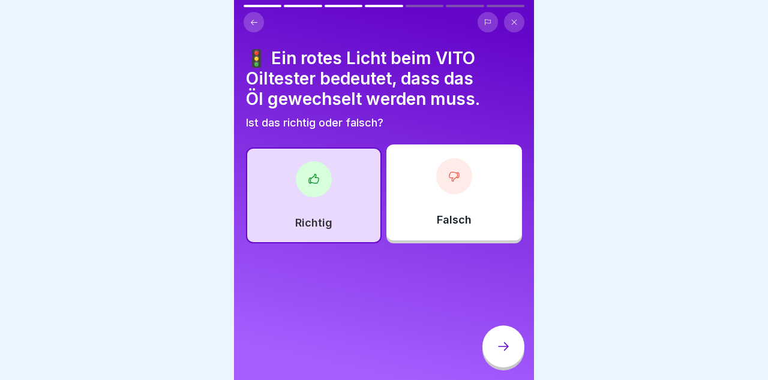
click at [500, 341] on icon at bounding box center [503, 346] width 14 height 14
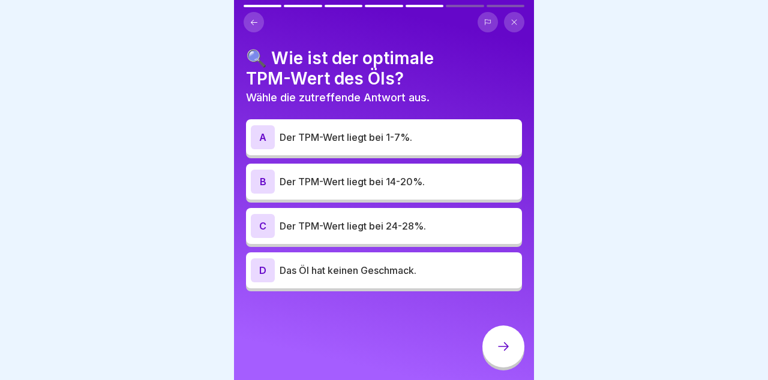
click at [487, 181] on p "Der TPM-Wert liegt bei 14-20%." at bounding box center [397, 182] width 237 height 14
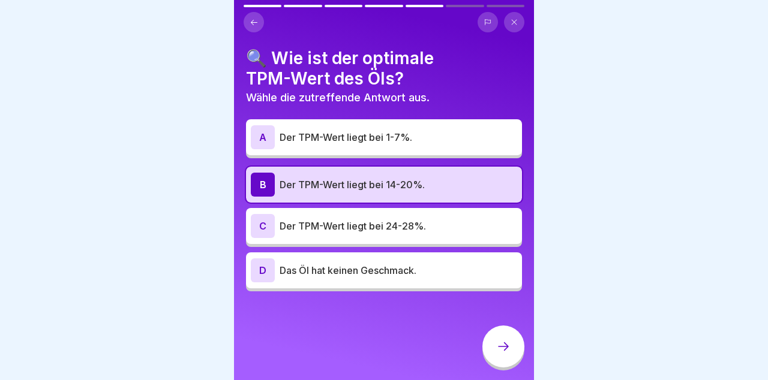
click at [503, 348] on icon at bounding box center [503, 346] width 14 height 14
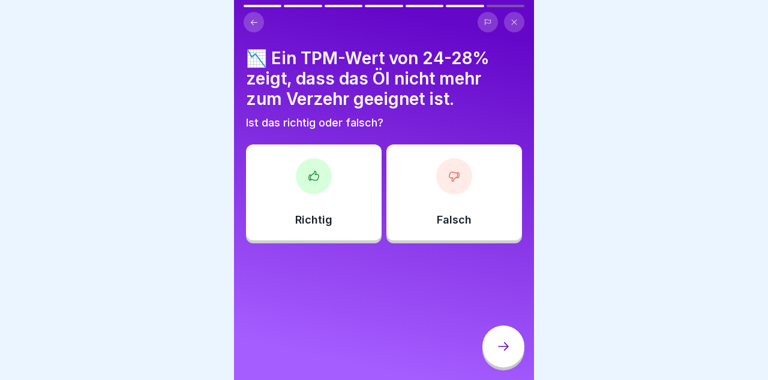
click at [345, 204] on div "Richtig" at bounding box center [314, 193] width 136 height 96
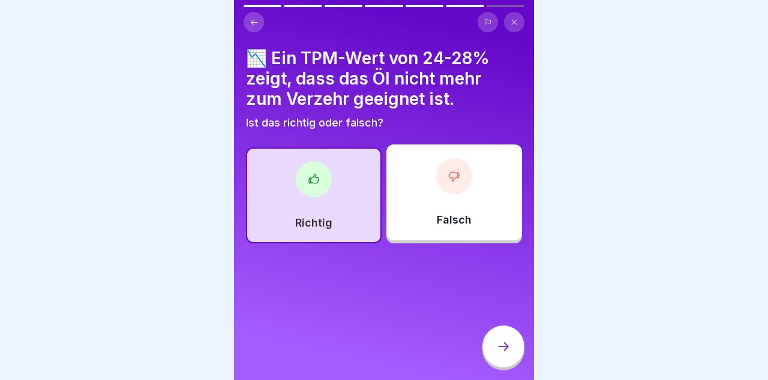
click at [509, 347] on icon at bounding box center [503, 346] width 14 height 14
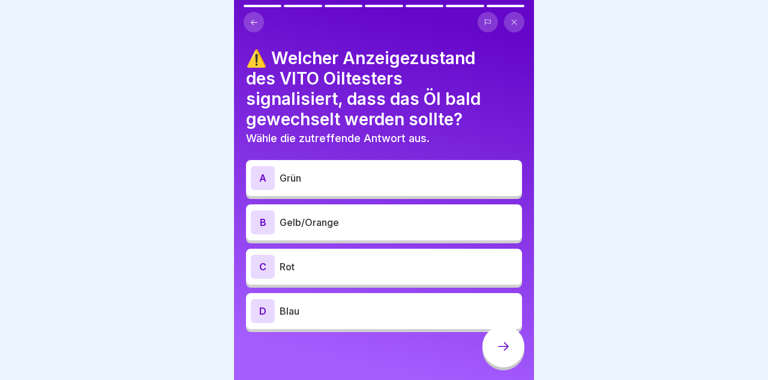
click at [443, 224] on p "Gelb/Orange" at bounding box center [397, 222] width 237 height 14
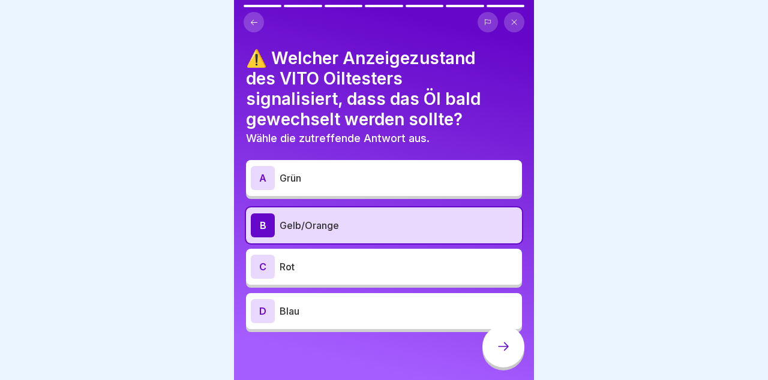
click at [511, 352] on div at bounding box center [503, 347] width 42 height 42
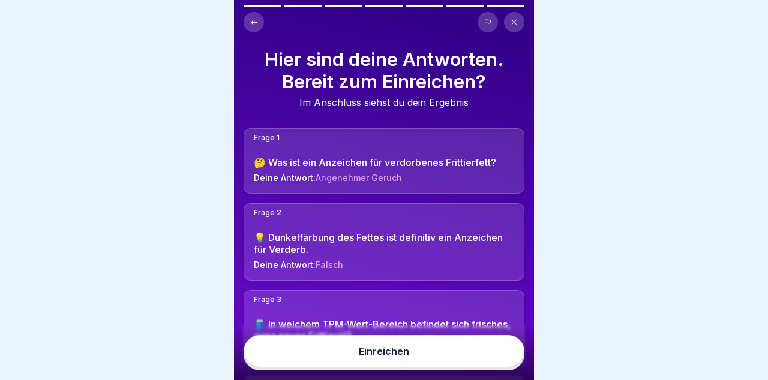
click at [477, 359] on button "Einreichen" at bounding box center [383, 351] width 281 height 32
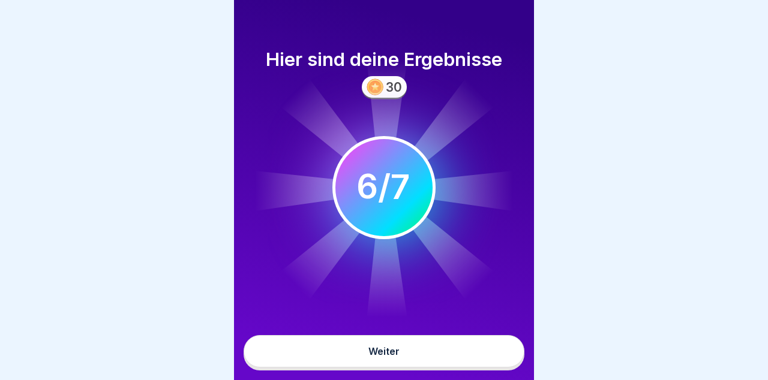
click at [471, 353] on button "Weiter" at bounding box center [383, 351] width 281 height 32
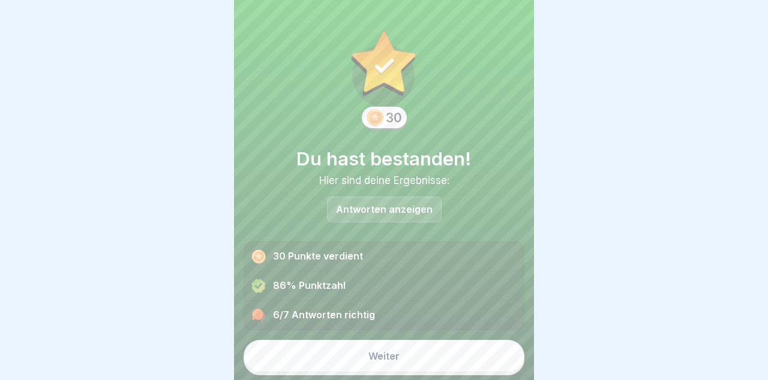
click at [456, 359] on button "Weiter" at bounding box center [383, 356] width 281 height 32
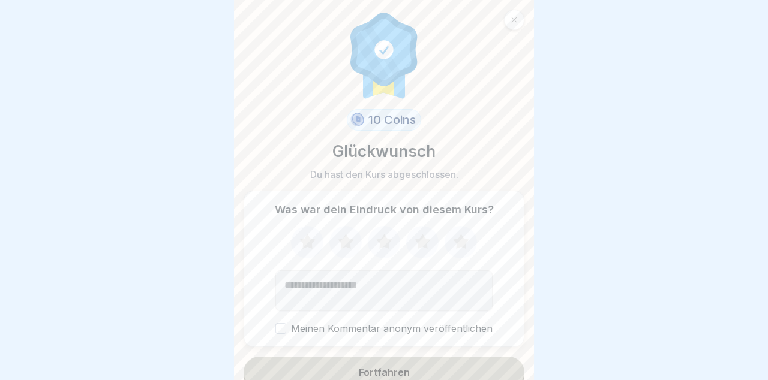
click at [462, 368] on button "Fortfahren" at bounding box center [383, 372] width 281 height 31
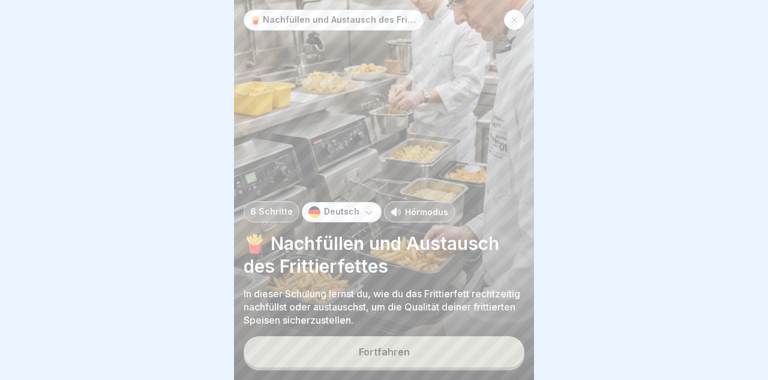
click at [465, 345] on button "Fortfahren" at bounding box center [383, 351] width 281 height 31
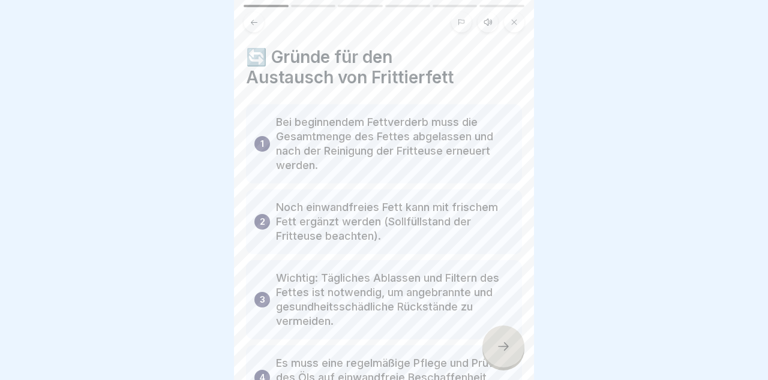
click at [507, 344] on icon at bounding box center [503, 346] width 14 height 14
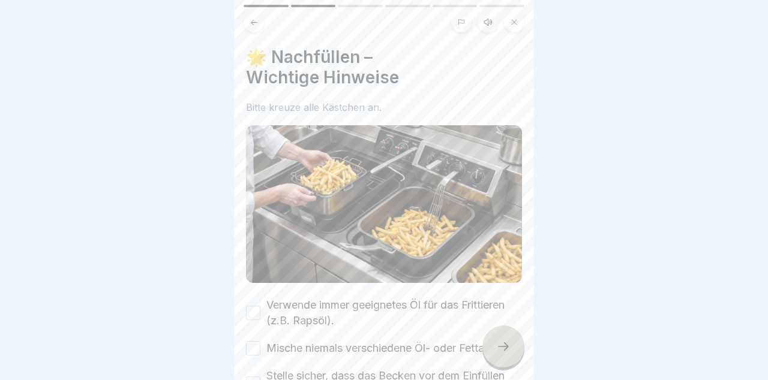
click at [506, 348] on icon at bounding box center [503, 346] width 11 height 8
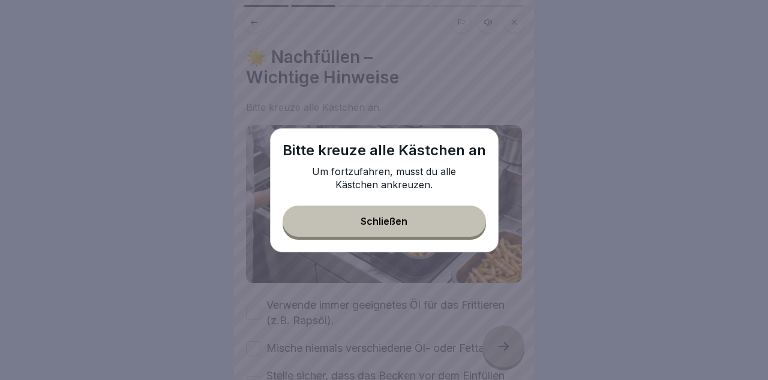
click at [422, 219] on button "Schließen" at bounding box center [383, 221] width 203 height 31
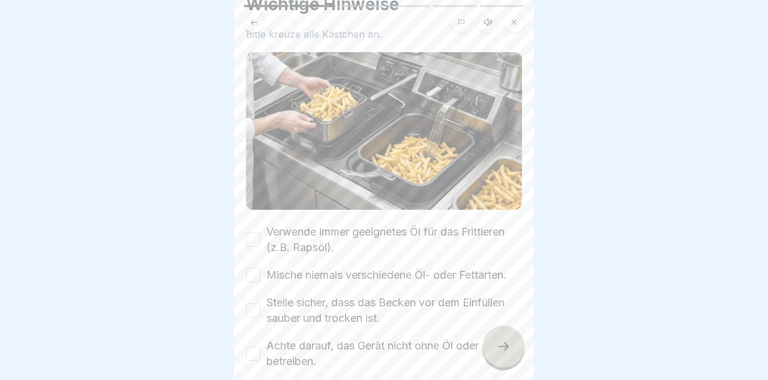
scroll to position [90, 0]
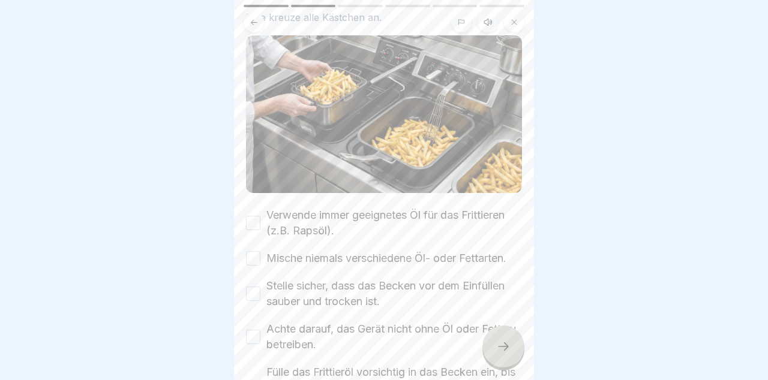
click at [266, 213] on label "Verwende immer geeignetes Öl für das Frittieren (z.B. Rapsöl)." at bounding box center [393, 222] width 255 height 31
click at [260, 216] on button "Verwende immer geeignetes Öl für das Frittieren (z.B. Rapsöl)." at bounding box center [253, 223] width 14 height 14
click at [258, 259] on button "Mische niemals verschiedene Öl- oder Fettarten." at bounding box center [253, 258] width 14 height 14
click at [258, 291] on button "Stelle sicher, dass das Becken vor dem Einfüllen sauber und trocken ist." at bounding box center [253, 294] width 14 height 14
click at [255, 341] on button "Achte darauf, das Gerät nicht ohne Öl oder Fett zu betreiben." at bounding box center [253, 337] width 14 height 14
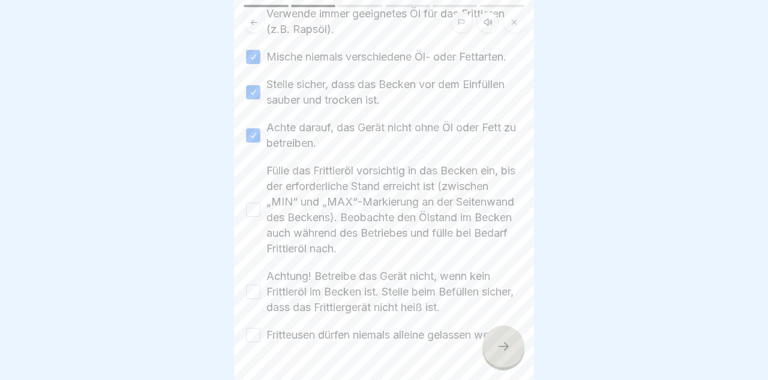
scroll to position [342, 0]
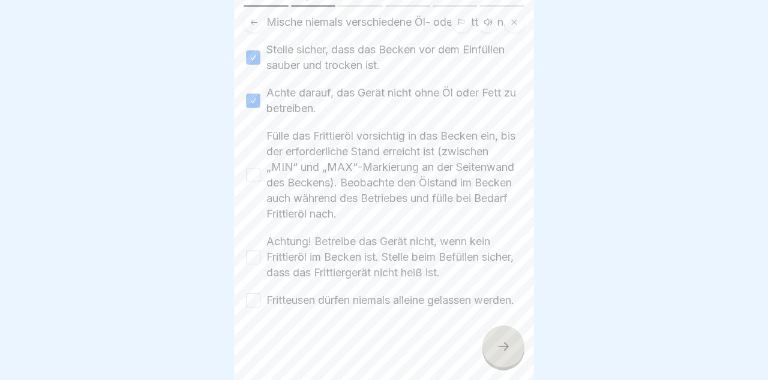
click at [252, 168] on button "Fülle das Frittieröl vorsichtig in das Becken ein, bis der erforderliche Stand …" at bounding box center [253, 175] width 14 height 14
click at [258, 250] on button "Achtung! Betreibe das Gerät nicht, wenn kein Frittieröl im Becken ist. Stelle b…" at bounding box center [253, 257] width 14 height 14
click at [257, 293] on button "Fritteusen dürfen niemals alleine gelassen werden." at bounding box center [253, 300] width 14 height 14
click at [517, 345] on div at bounding box center [503, 347] width 42 height 42
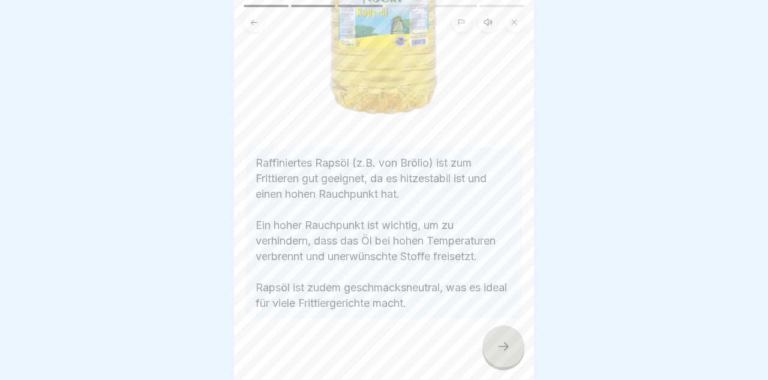
scroll to position [259, 0]
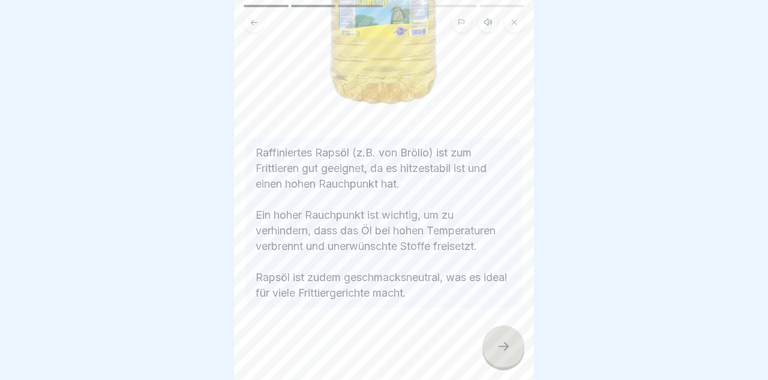
click at [508, 342] on icon at bounding box center [503, 346] width 14 height 14
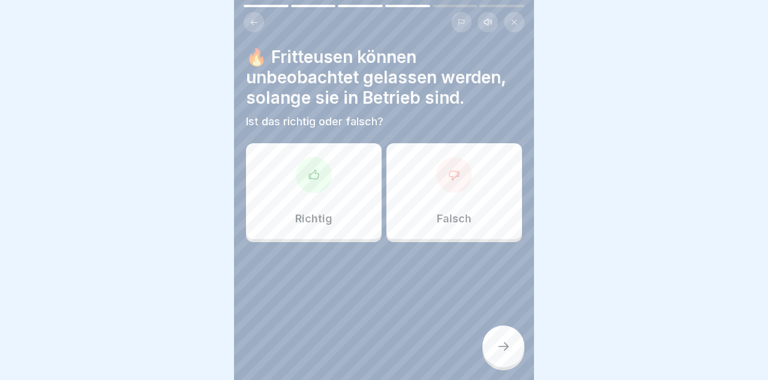
click at [482, 194] on div "Falsch" at bounding box center [454, 191] width 136 height 96
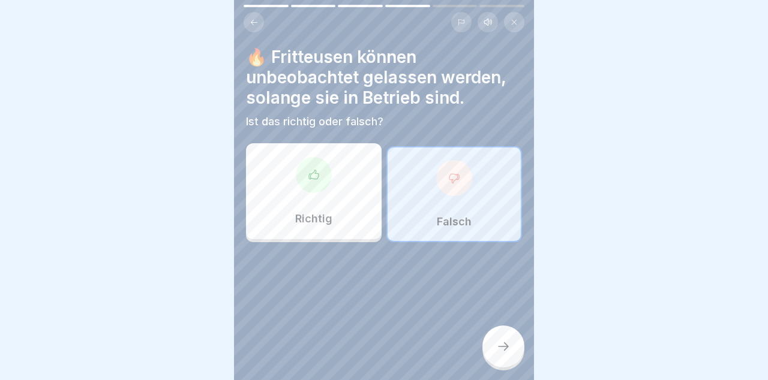
click at [510, 351] on icon at bounding box center [503, 346] width 14 height 14
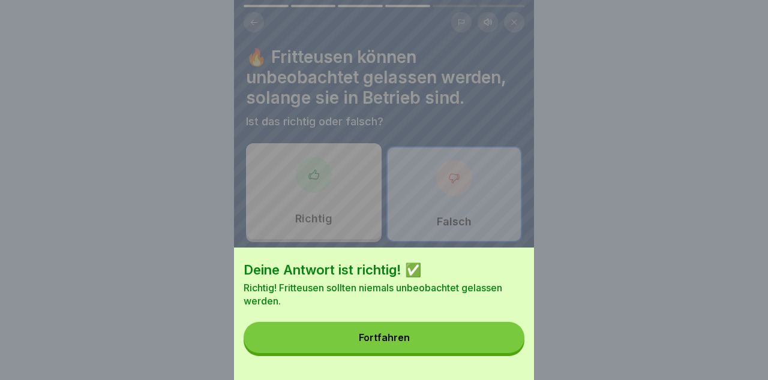
click at [494, 342] on button "Fortfahren" at bounding box center [383, 337] width 281 height 31
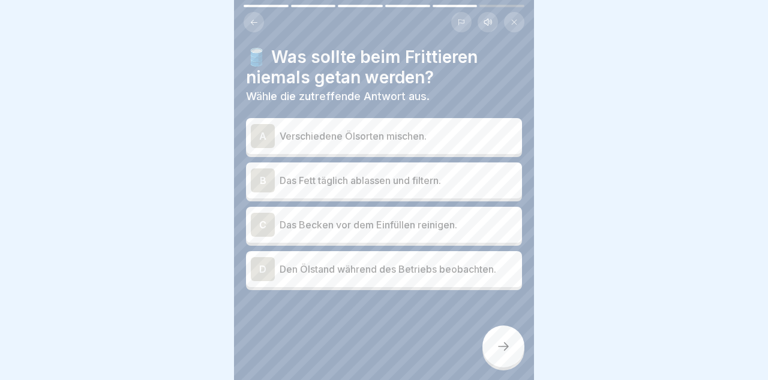
click at [474, 129] on p "Verschiedene Ölsorten mischen." at bounding box center [397, 136] width 237 height 14
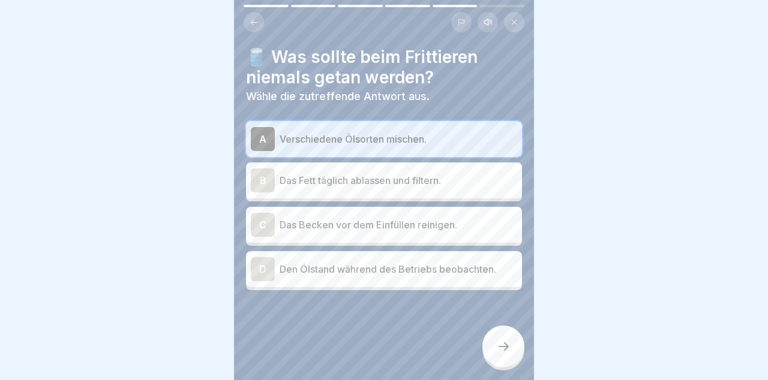
click at [506, 346] on icon at bounding box center [503, 346] width 11 height 8
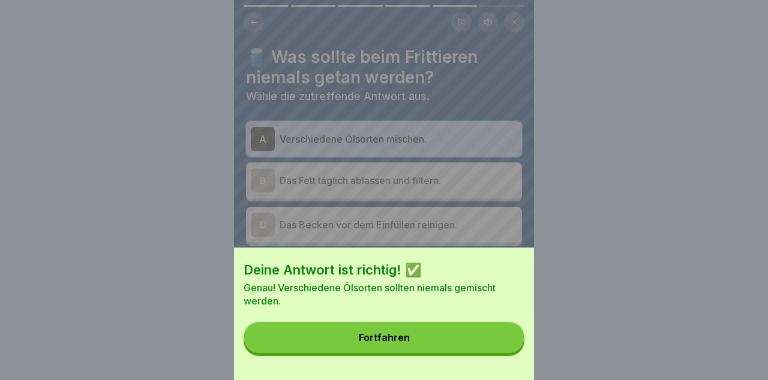
click at [497, 344] on button "Fortfahren" at bounding box center [383, 337] width 281 height 31
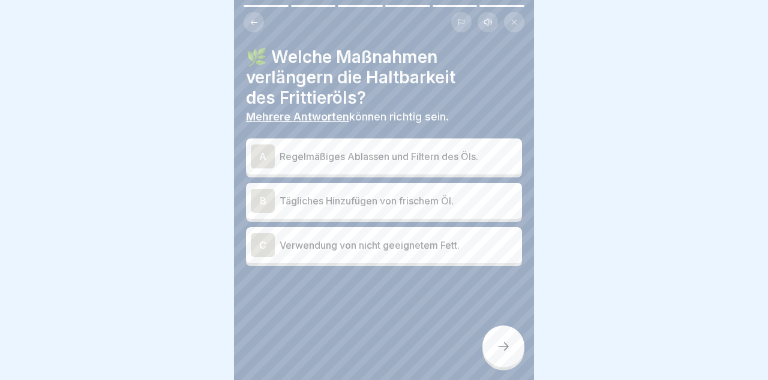
click at [485, 149] on p "Regelmäßiges Ablassen und Filtern des Öls." at bounding box center [397, 156] width 237 height 14
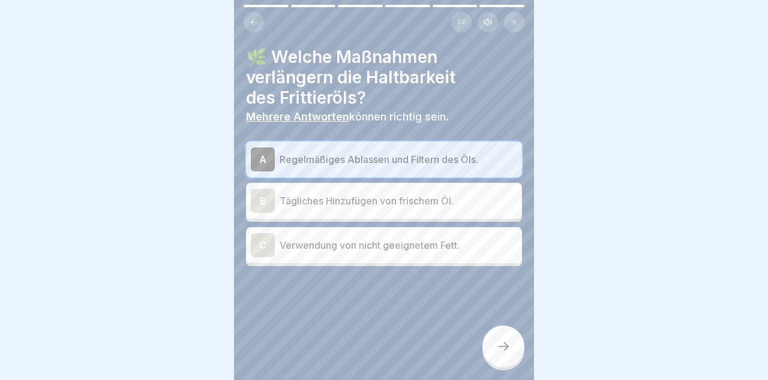
click at [509, 345] on icon at bounding box center [503, 346] width 14 height 14
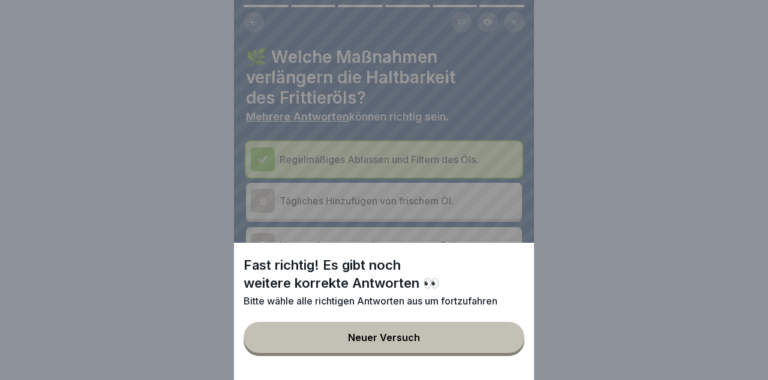
click at [497, 338] on button "Neuer Versuch" at bounding box center [383, 337] width 281 height 31
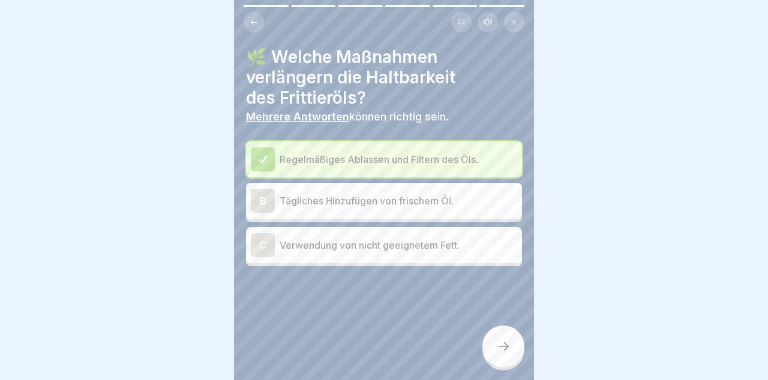
click at [489, 248] on p "Verwendung von nicht geeignetem Fett." at bounding box center [397, 245] width 237 height 14
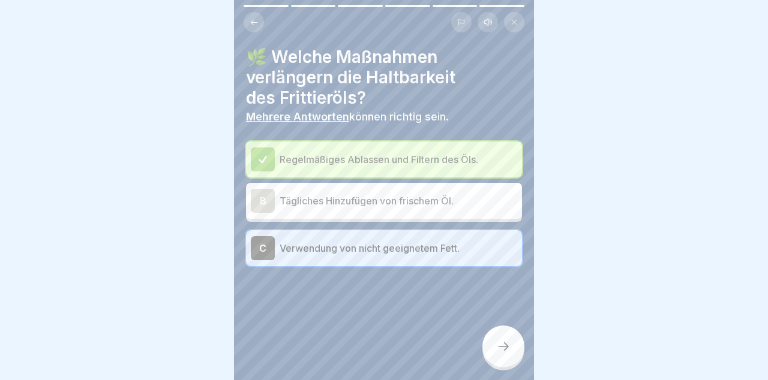
click at [507, 355] on div at bounding box center [503, 347] width 42 height 42
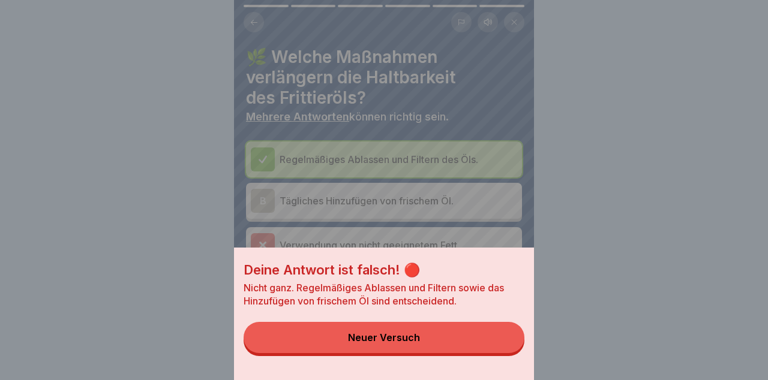
click at [494, 340] on button "Neuer Versuch" at bounding box center [383, 337] width 281 height 31
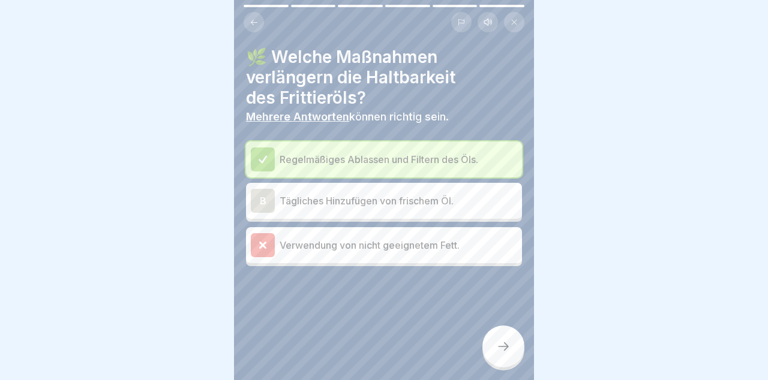
click at [480, 211] on div "B Tägliches Hinzufügen von frischem Öl." at bounding box center [384, 201] width 266 height 24
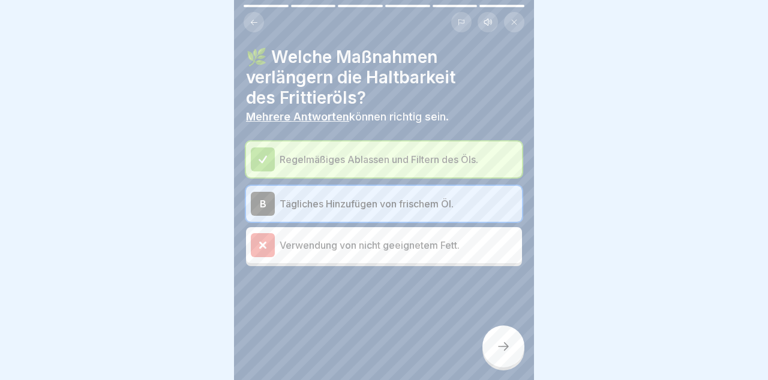
click at [513, 354] on div at bounding box center [503, 347] width 42 height 42
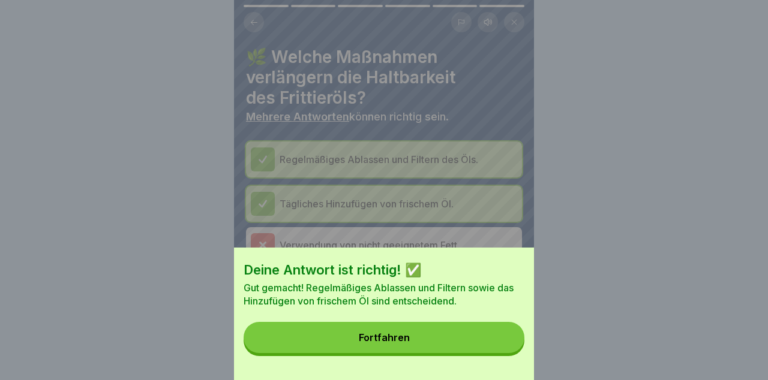
click at [450, 345] on button "Fortfahren" at bounding box center [383, 337] width 281 height 31
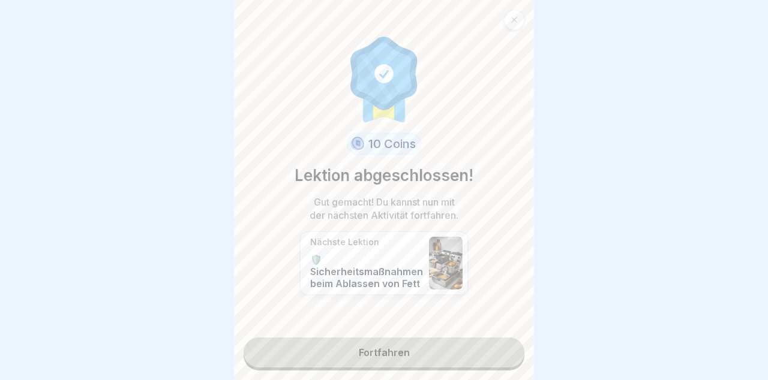
click at [475, 358] on link "Fortfahren" at bounding box center [383, 353] width 281 height 30
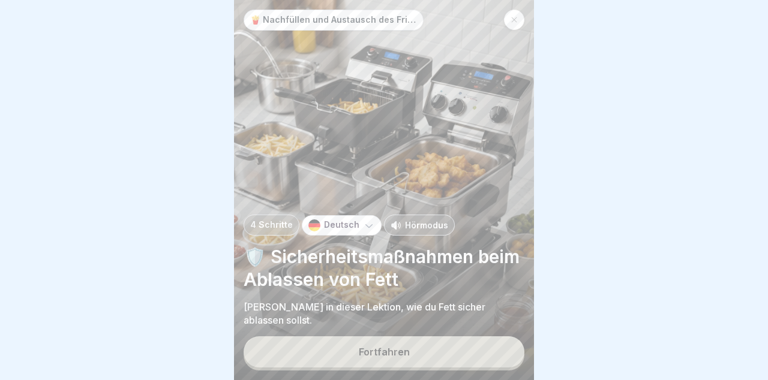
click at [467, 354] on button "Fortfahren" at bounding box center [383, 351] width 281 height 31
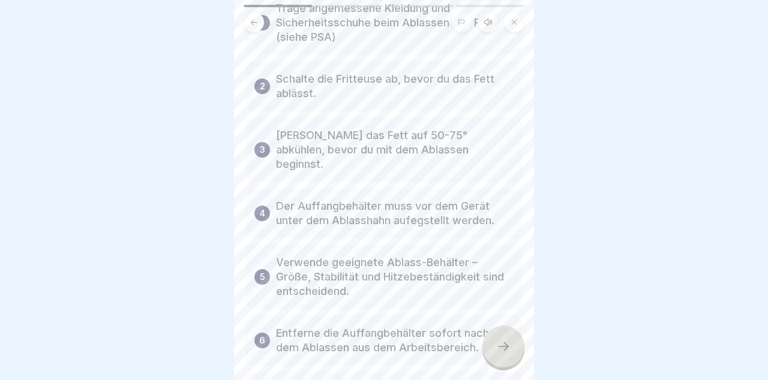
scroll to position [213, 0]
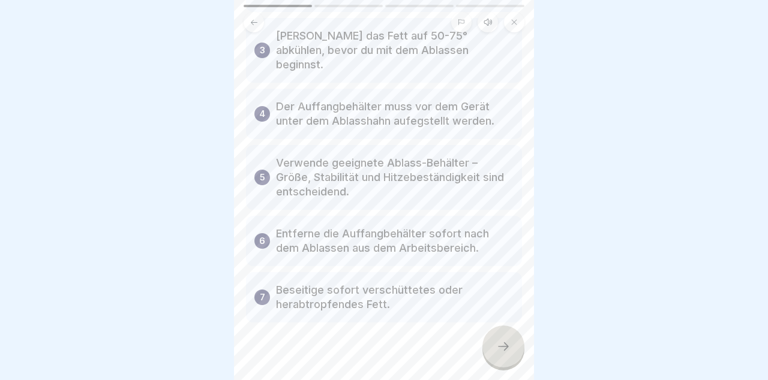
click at [507, 348] on icon at bounding box center [503, 346] width 11 height 8
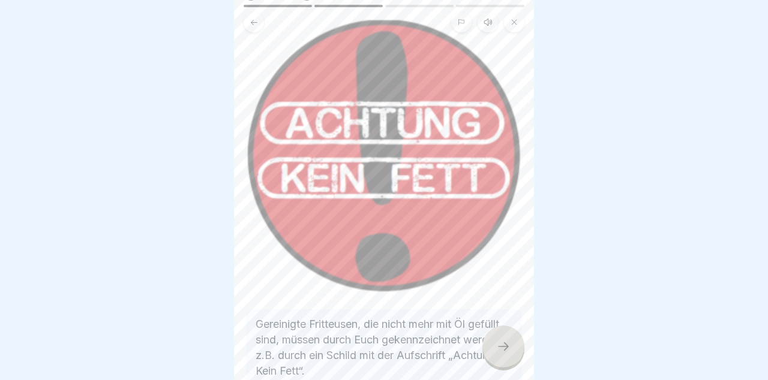
scroll to position [211, 0]
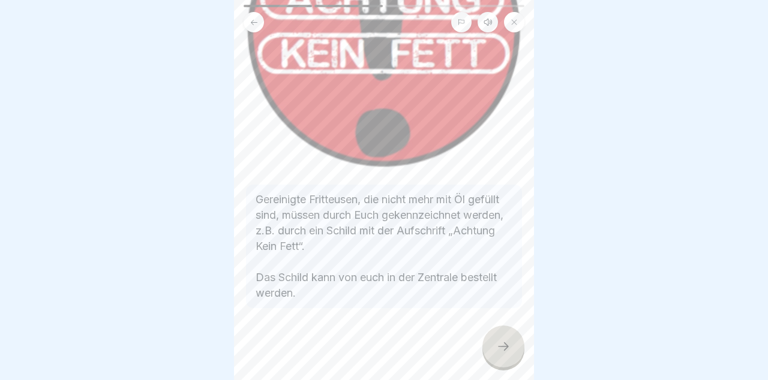
click at [504, 348] on icon at bounding box center [503, 346] width 14 height 14
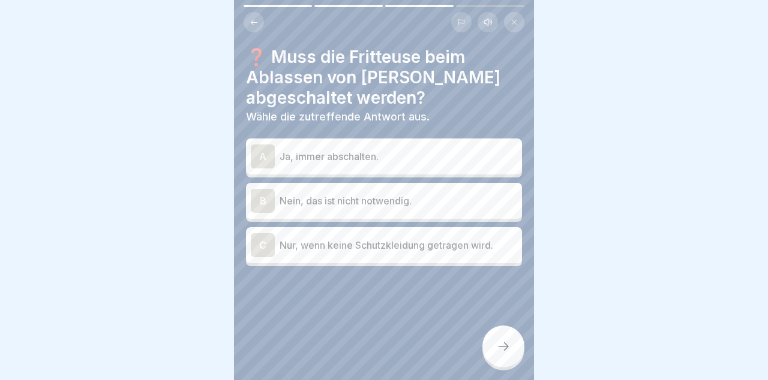
click at [476, 159] on p "Ja, immer abschalten." at bounding box center [397, 156] width 237 height 14
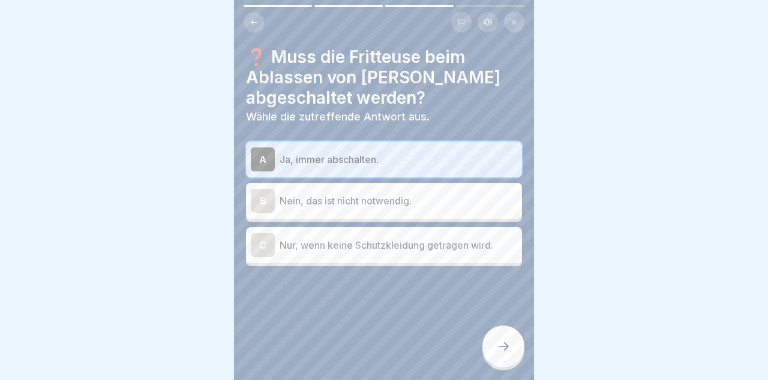
click at [515, 345] on div at bounding box center [503, 347] width 42 height 42
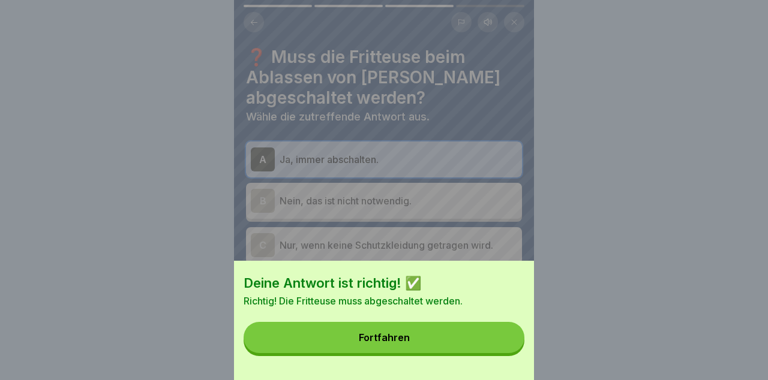
click at [486, 335] on button "Fortfahren" at bounding box center [383, 337] width 281 height 31
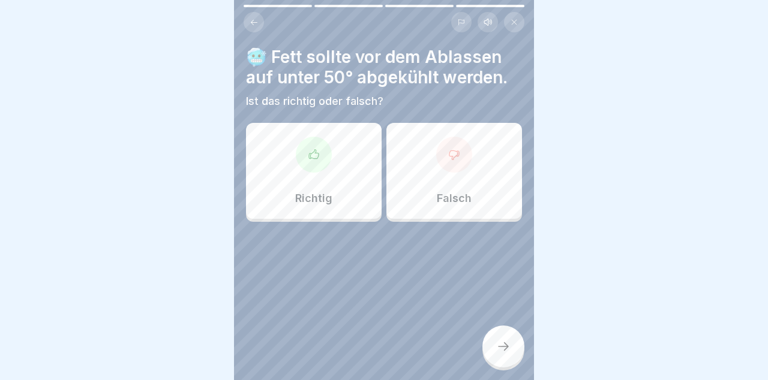
click at [356, 195] on div "Richtig" at bounding box center [314, 171] width 136 height 96
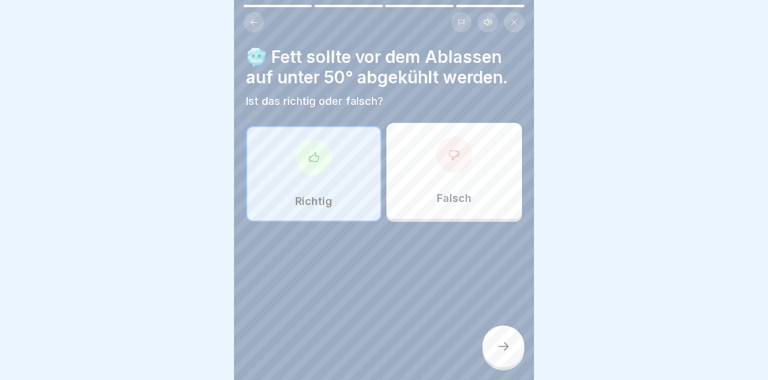
click at [507, 347] on icon at bounding box center [503, 346] width 11 height 8
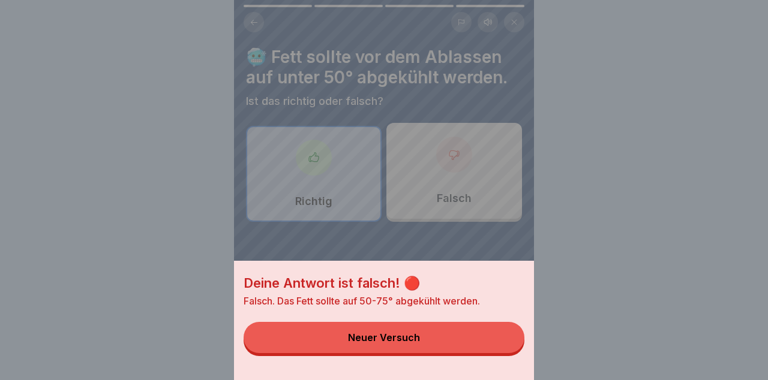
click at [478, 349] on button "Neuer Versuch" at bounding box center [383, 337] width 281 height 31
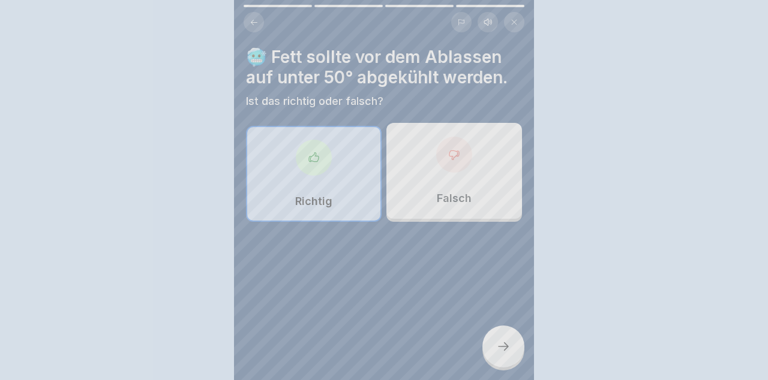
click at [479, 184] on div "Falsch" at bounding box center [454, 171] width 136 height 96
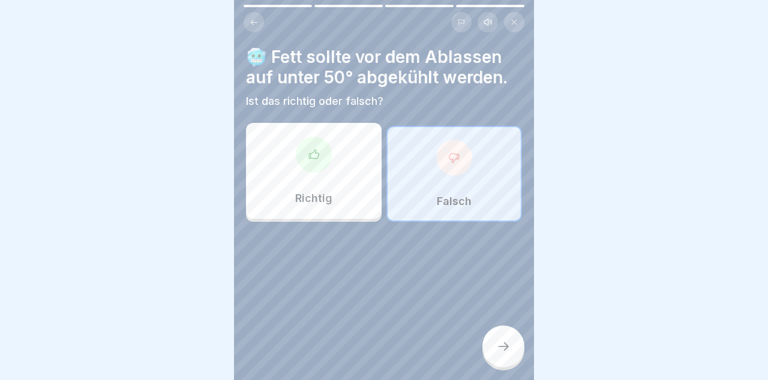
click at [503, 359] on div at bounding box center [503, 347] width 42 height 42
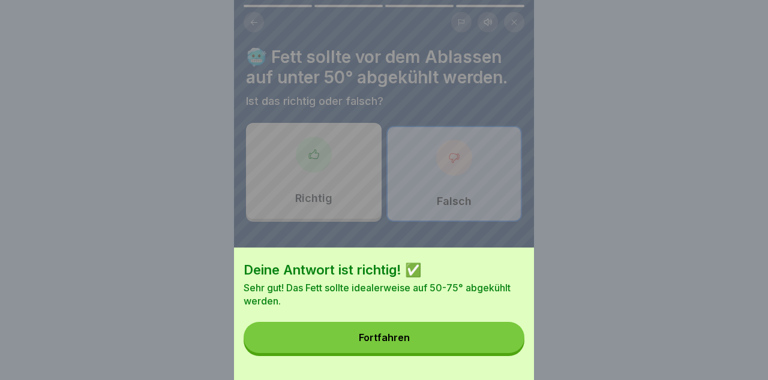
click at [489, 345] on button "Fortfahren" at bounding box center [383, 337] width 281 height 31
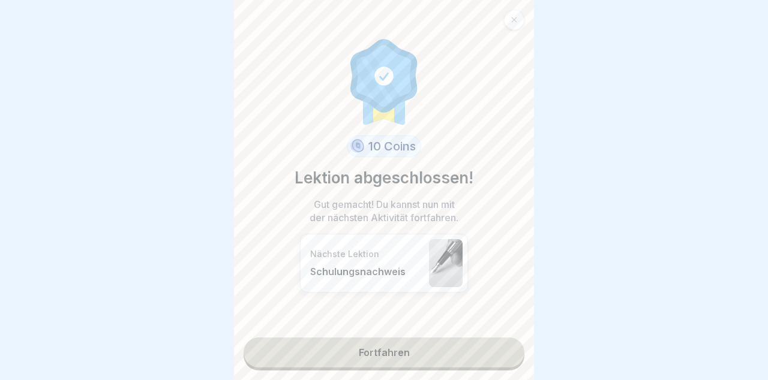
click at [477, 352] on link "Fortfahren" at bounding box center [383, 353] width 281 height 30
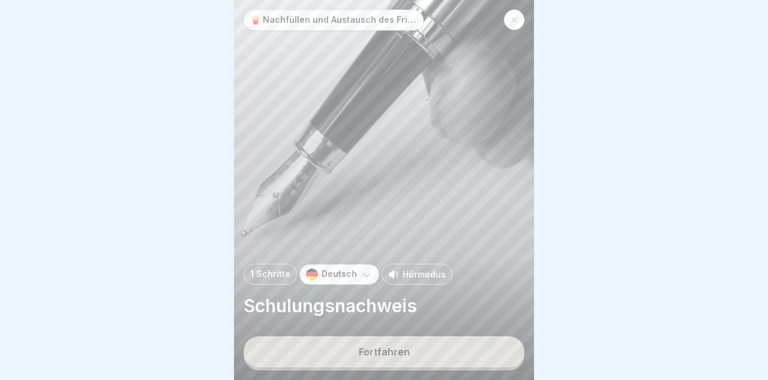
click at [467, 356] on button "Fortfahren" at bounding box center [383, 351] width 281 height 31
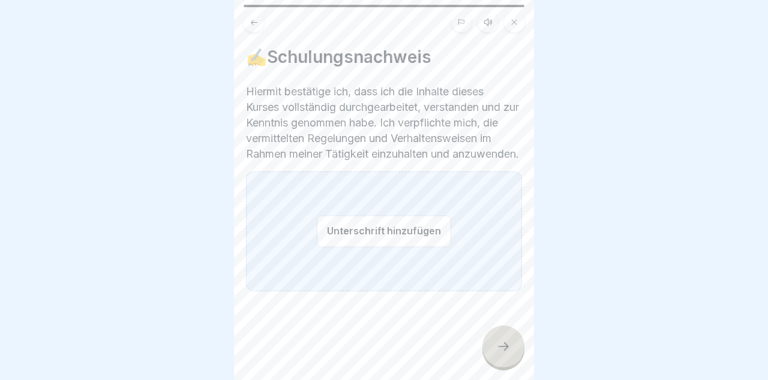
click at [455, 279] on div "Unterschrift hinzufügen" at bounding box center [384, 232] width 276 height 120
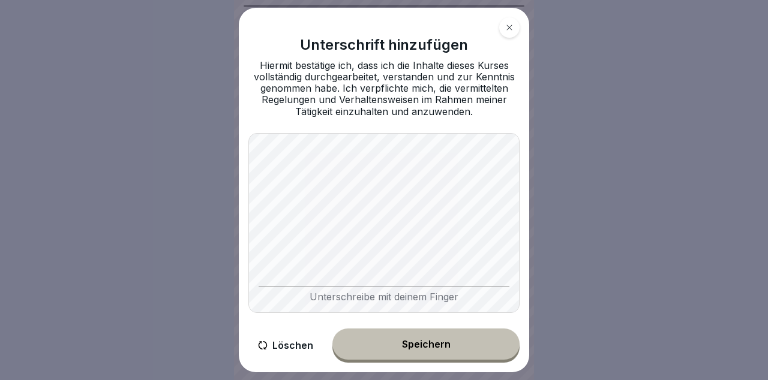
click at [468, 347] on button "Speichern" at bounding box center [425, 344] width 187 height 31
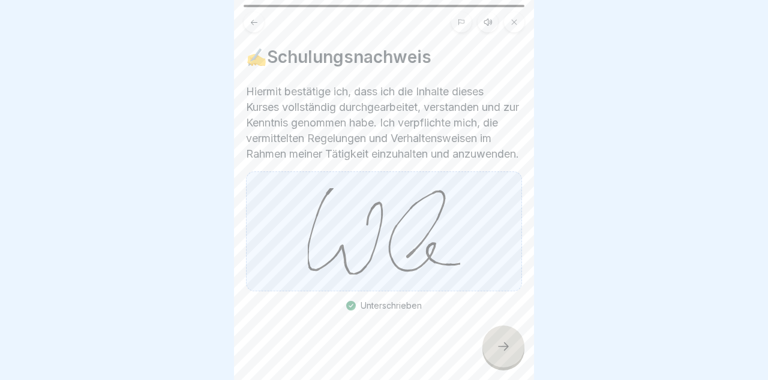
click at [508, 353] on icon at bounding box center [503, 346] width 14 height 14
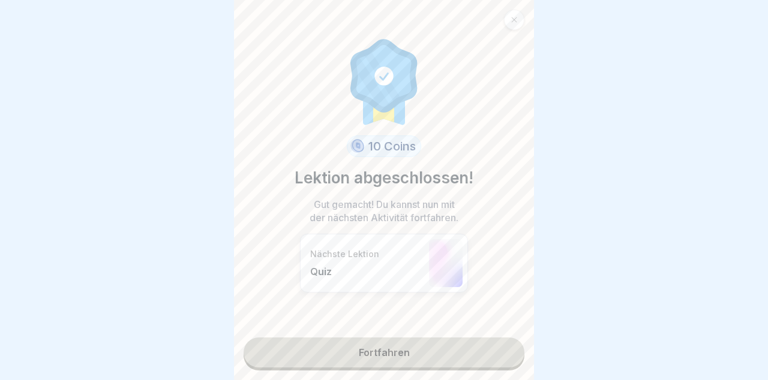
click at [480, 357] on link "Fortfahren" at bounding box center [383, 353] width 281 height 30
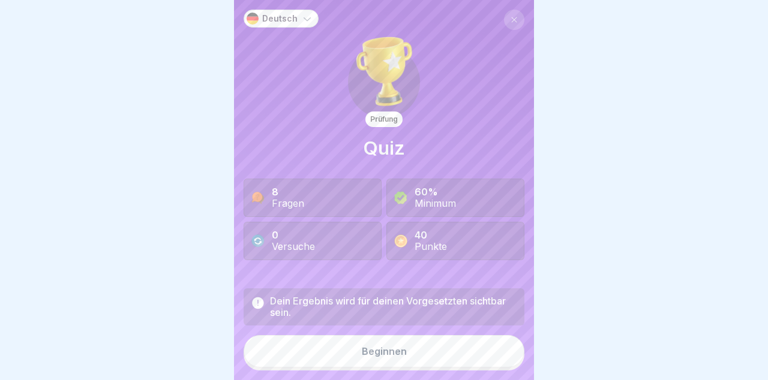
click at [418, 357] on button "Beginnen" at bounding box center [383, 351] width 281 height 32
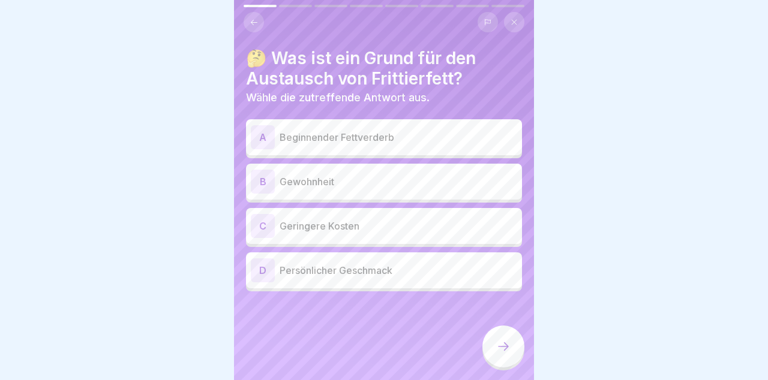
click at [477, 140] on p "Beginnender Fettverderb" at bounding box center [397, 137] width 237 height 14
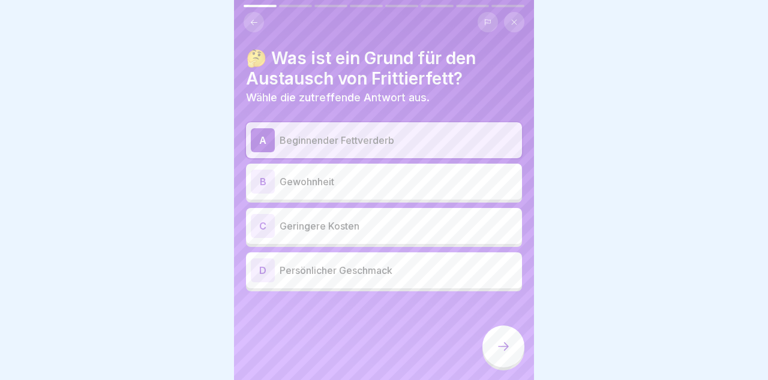
click at [515, 351] on div at bounding box center [503, 347] width 42 height 42
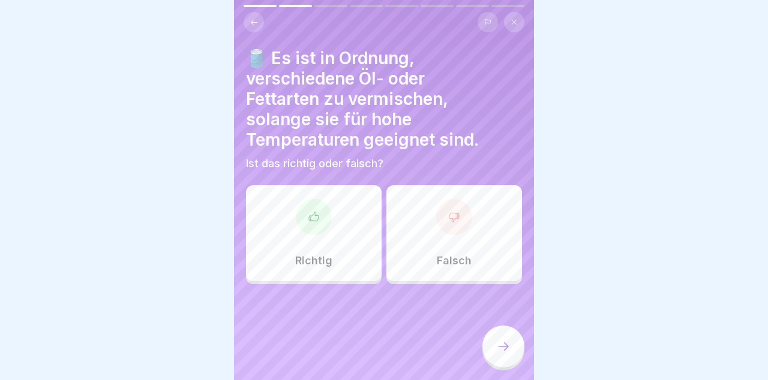
click at [482, 248] on div "Falsch" at bounding box center [454, 233] width 136 height 96
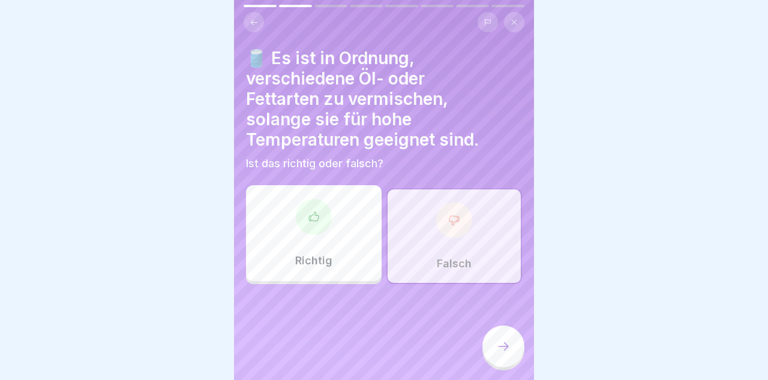
click at [512, 348] on div at bounding box center [503, 347] width 42 height 42
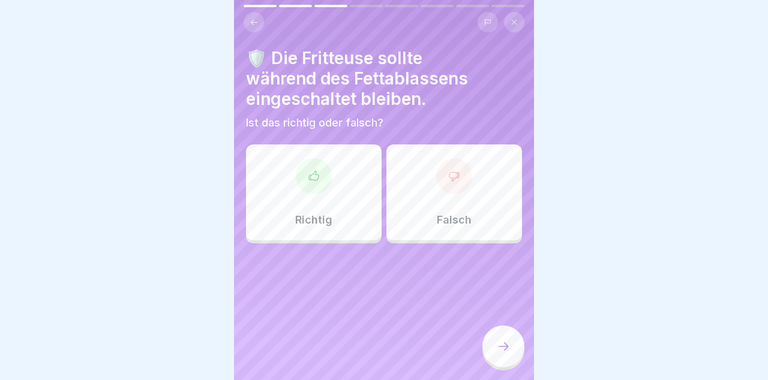
click at [338, 215] on div "Richtig" at bounding box center [314, 193] width 136 height 96
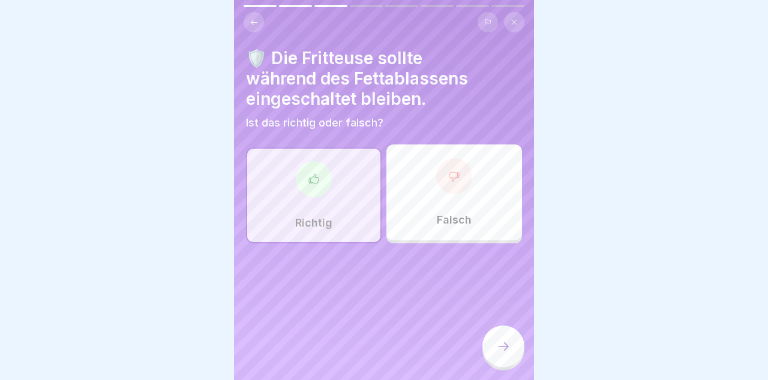
click at [504, 339] on div at bounding box center [503, 347] width 42 height 42
click at [468, 193] on div "Falsch" at bounding box center [454, 193] width 136 height 96
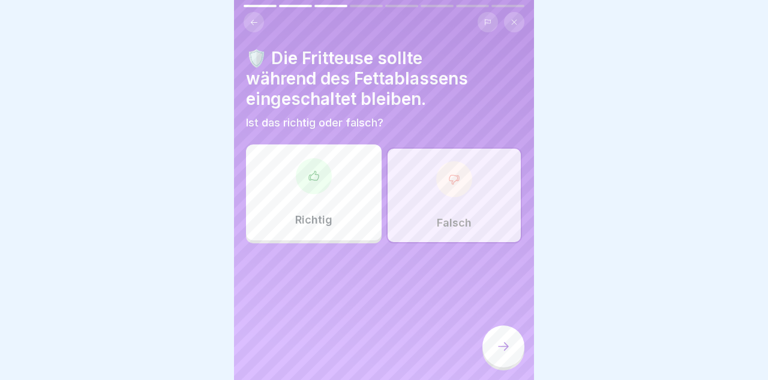
click at [501, 341] on icon at bounding box center [503, 346] width 14 height 14
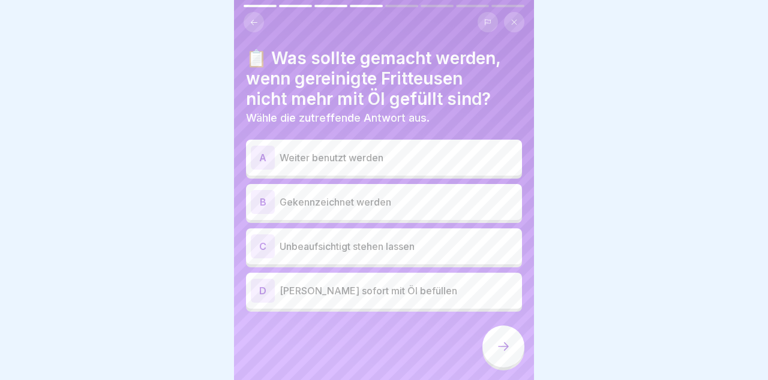
click at [487, 195] on p "Gekennzeichnet werden" at bounding box center [397, 202] width 237 height 14
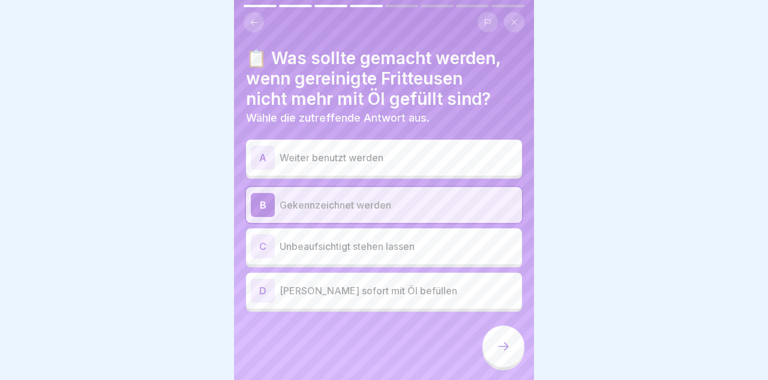
click at [517, 342] on div at bounding box center [503, 347] width 42 height 42
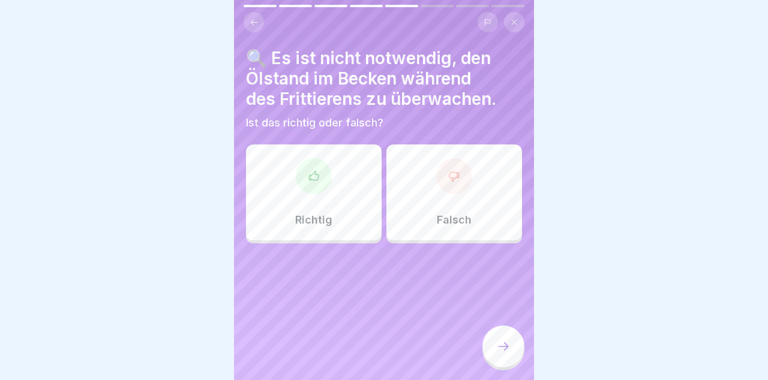
click at [479, 222] on div "Falsch" at bounding box center [454, 193] width 136 height 96
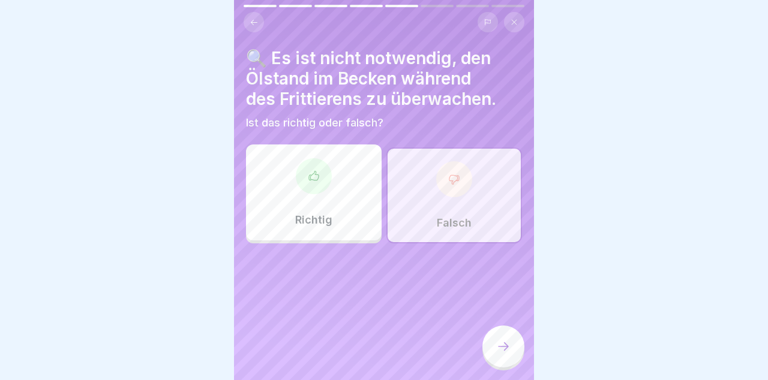
click at [517, 351] on div at bounding box center [503, 347] width 42 height 42
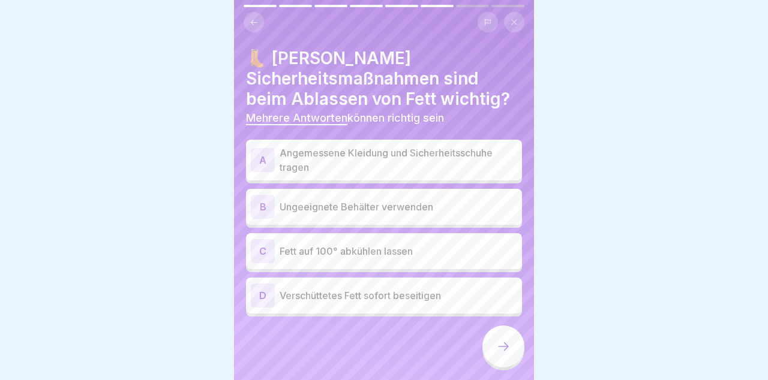
click at [490, 157] on p "Angemessene Kleidung und Sicherheitsschuhe tragen" at bounding box center [397, 160] width 237 height 29
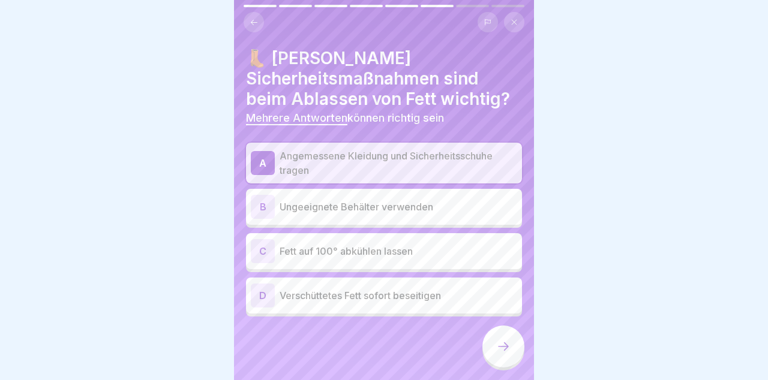
click at [506, 350] on icon at bounding box center [503, 346] width 14 height 14
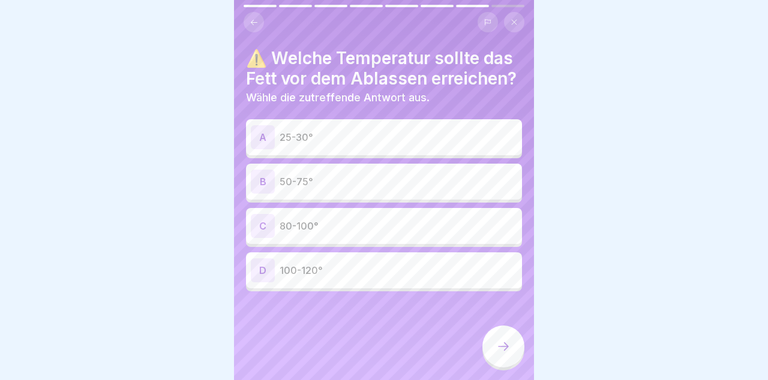
click at [468, 176] on p "50-75°" at bounding box center [397, 182] width 237 height 14
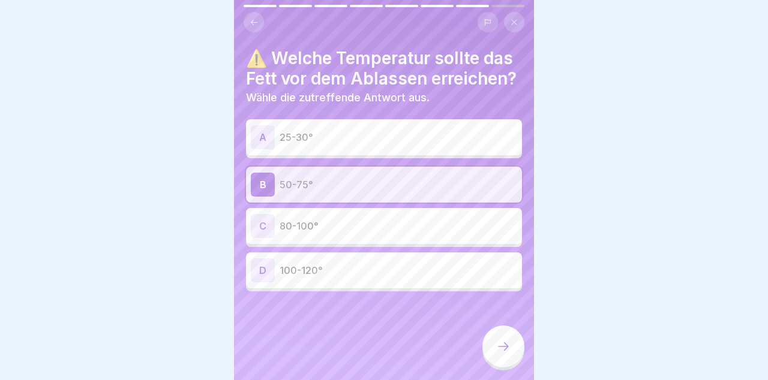
click at [506, 362] on div at bounding box center [503, 347] width 42 height 42
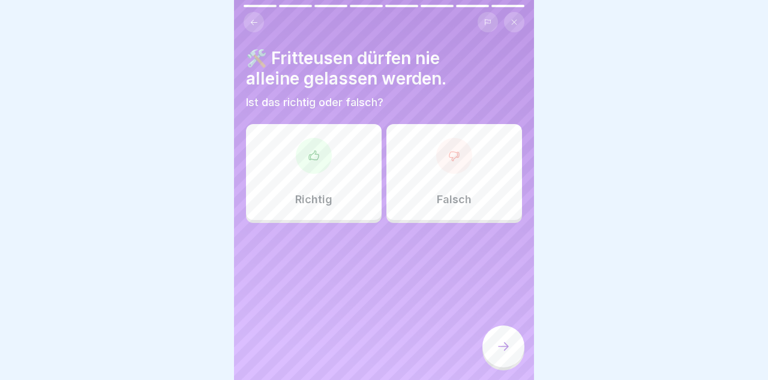
click at [333, 182] on div "Richtig" at bounding box center [314, 172] width 136 height 96
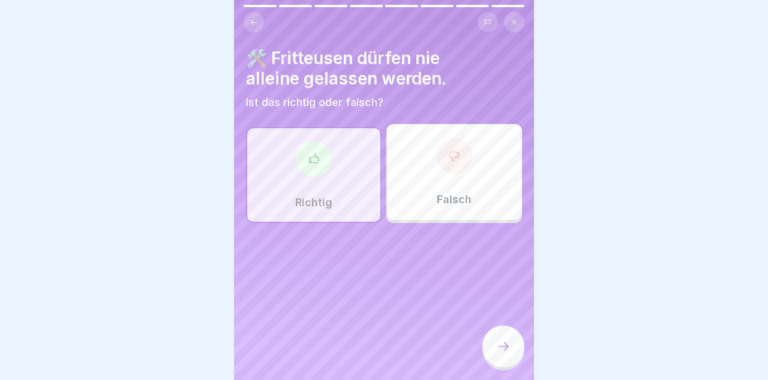
click at [511, 351] on div at bounding box center [503, 347] width 42 height 42
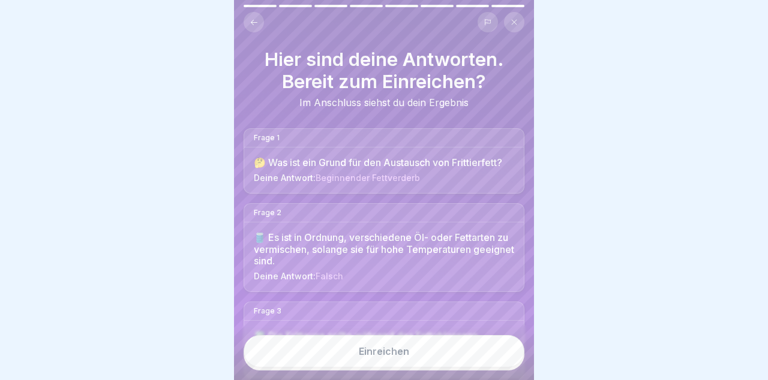
click at [493, 359] on button "Einreichen" at bounding box center [383, 351] width 281 height 32
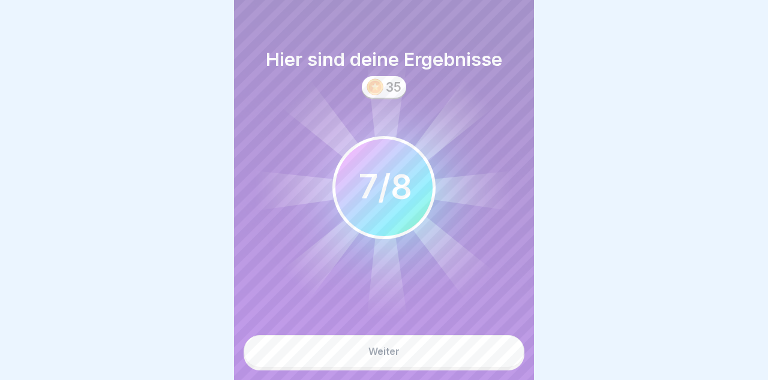
click at [435, 356] on button "Weiter" at bounding box center [383, 351] width 281 height 32
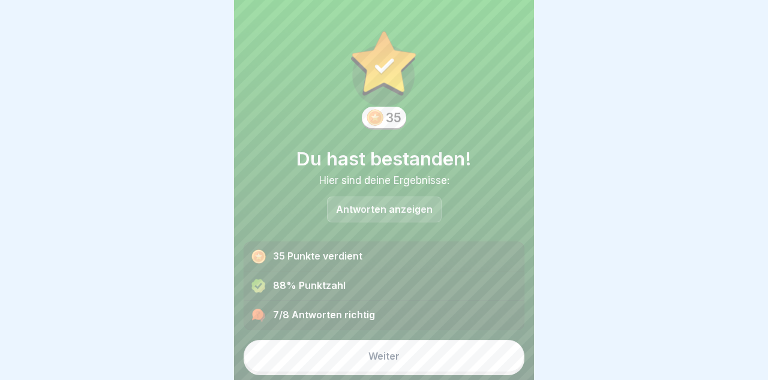
click at [461, 350] on button "Weiter" at bounding box center [383, 356] width 281 height 32
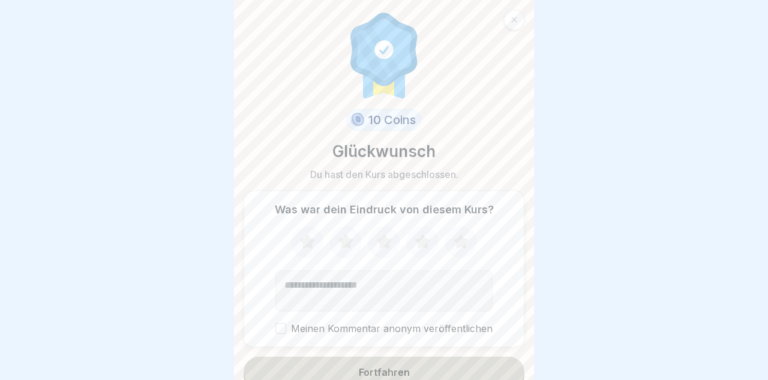
click at [483, 366] on button "Fortfahren" at bounding box center [383, 372] width 281 height 31
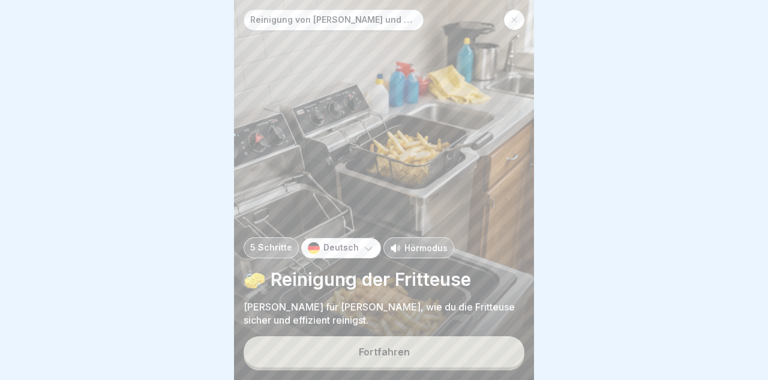
click at [477, 356] on button "Fortfahren" at bounding box center [383, 351] width 281 height 31
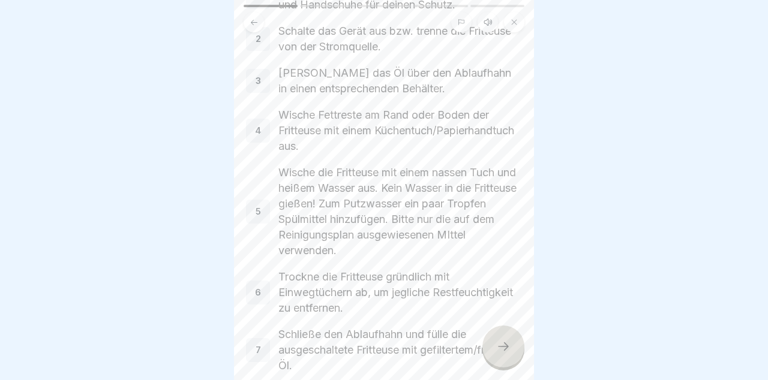
scroll to position [261, 0]
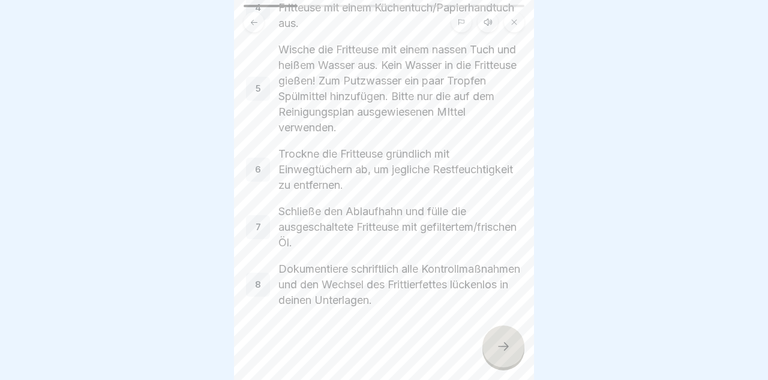
click at [501, 344] on icon at bounding box center [503, 346] width 14 height 14
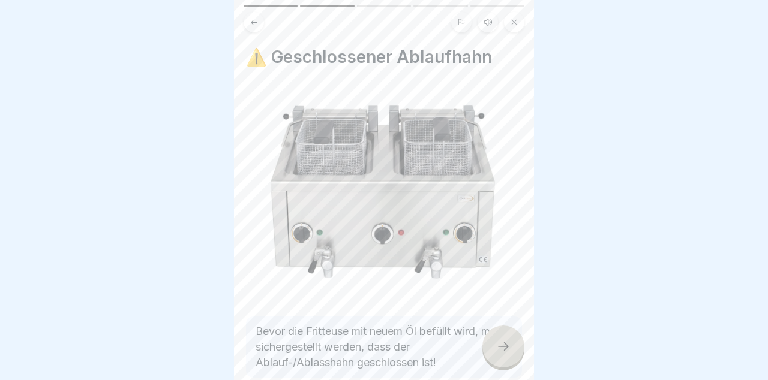
click at [513, 355] on div at bounding box center [503, 347] width 42 height 42
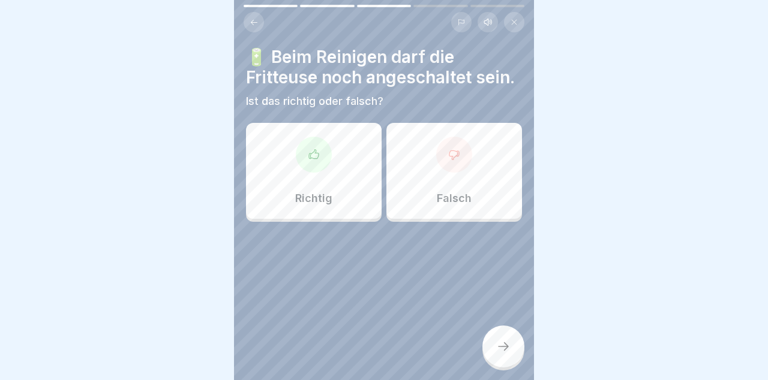
click at [464, 170] on div "Falsch" at bounding box center [454, 171] width 136 height 96
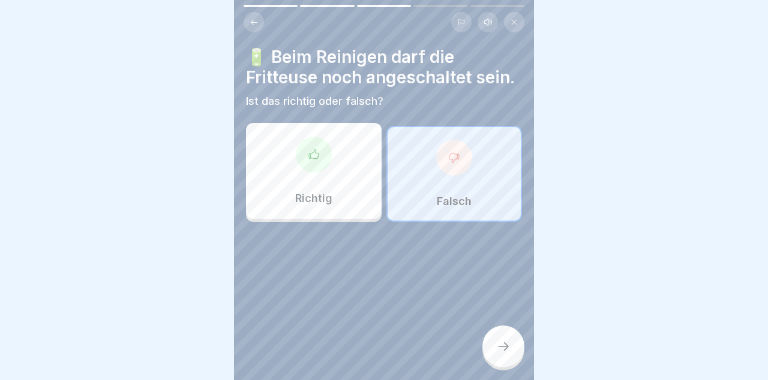
click at [511, 351] on div at bounding box center [503, 347] width 42 height 42
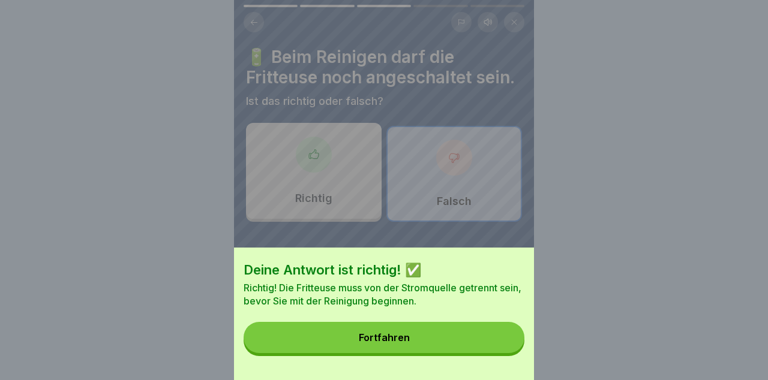
click at [482, 349] on button "Fortfahren" at bounding box center [383, 337] width 281 height 31
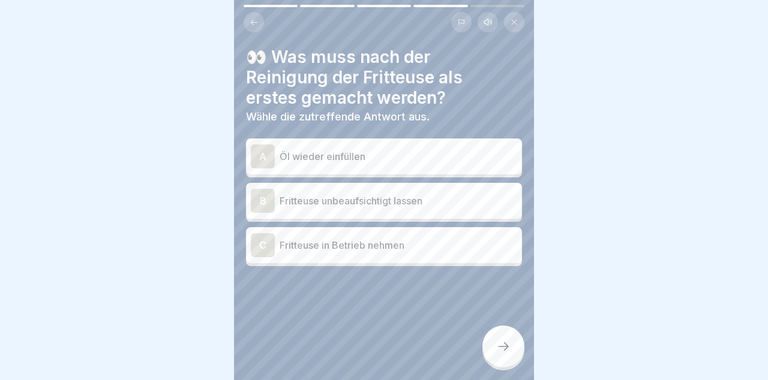
click at [465, 157] on p "Öl wieder einfüllen" at bounding box center [397, 156] width 237 height 14
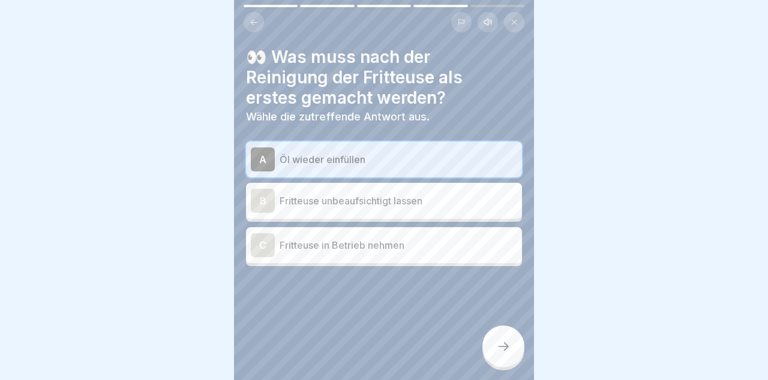
click at [514, 357] on div at bounding box center [503, 347] width 42 height 42
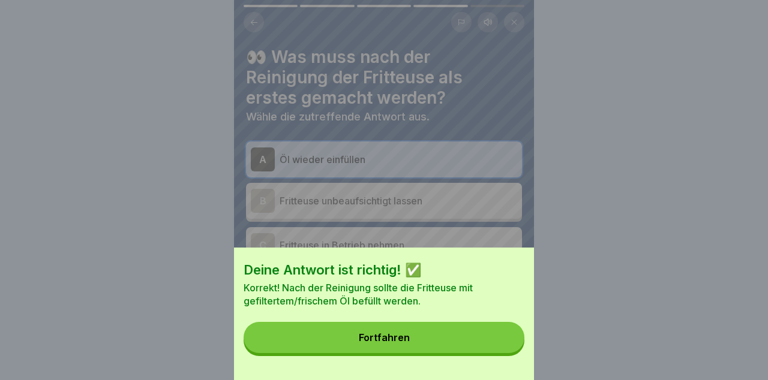
click at [515, 341] on button "Fortfahren" at bounding box center [383, 337] width 281 height 31
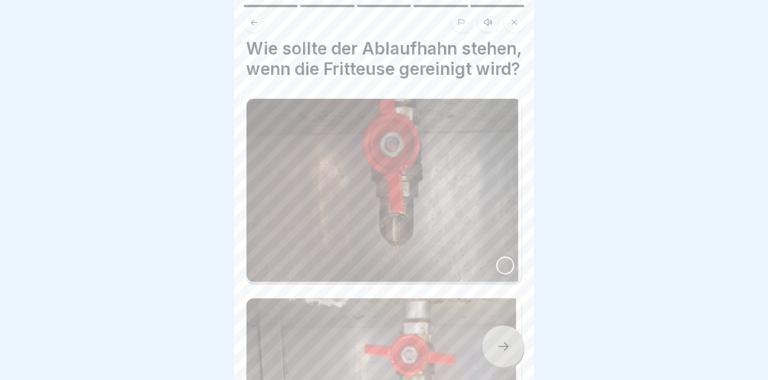
scroll to position [9, 0]
click at [509, 263] on div at bounding box center [505, 265] width 18 height 18
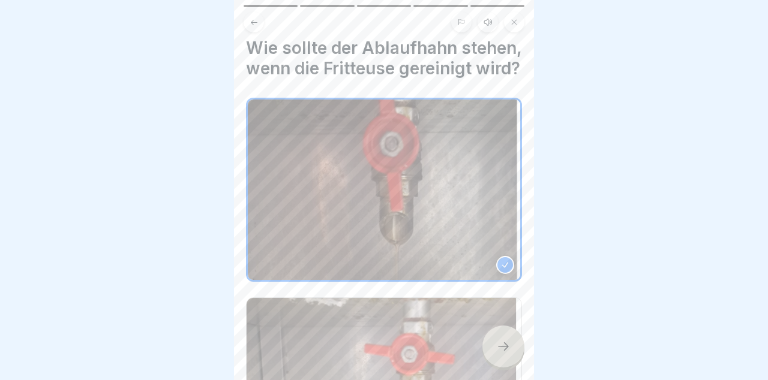
click at [519, 345] on div at bounding box center [503, 347] width 42 height 42
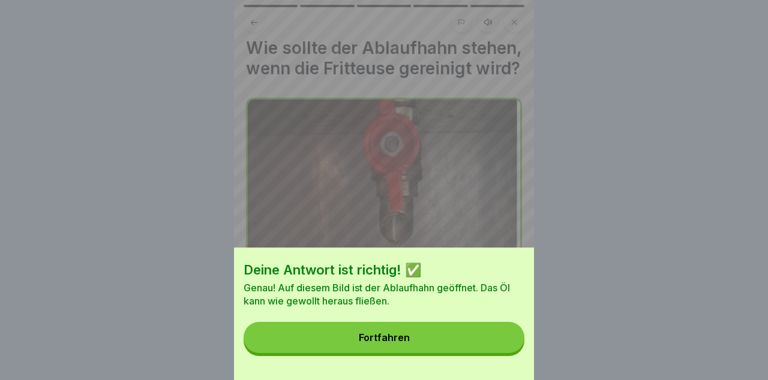
click at [495, 338] on button "Fortfahren" at bounding box center [383, 337] width 281 height 31
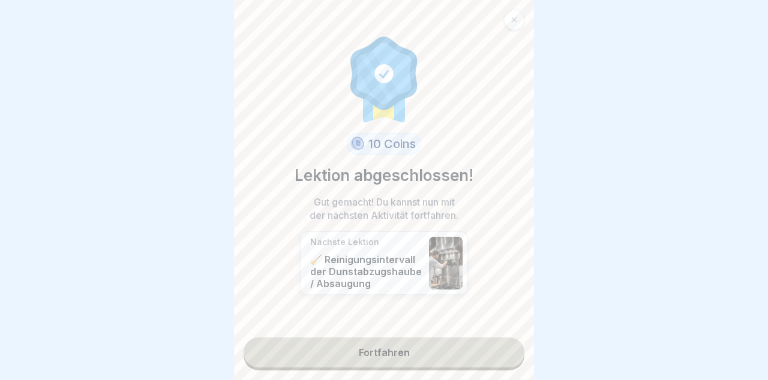
click at [497, 352] on link "Fortfahren" at bounding box center [383, 353] width 281 height 30
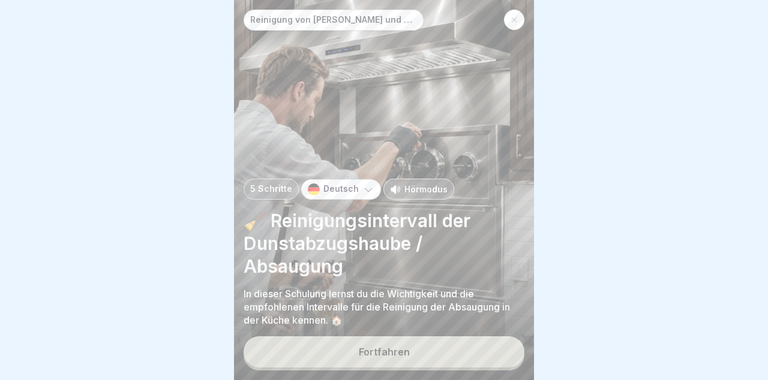
click at [521, 19] on div at bounding box center [514, 20] width 20 height 20
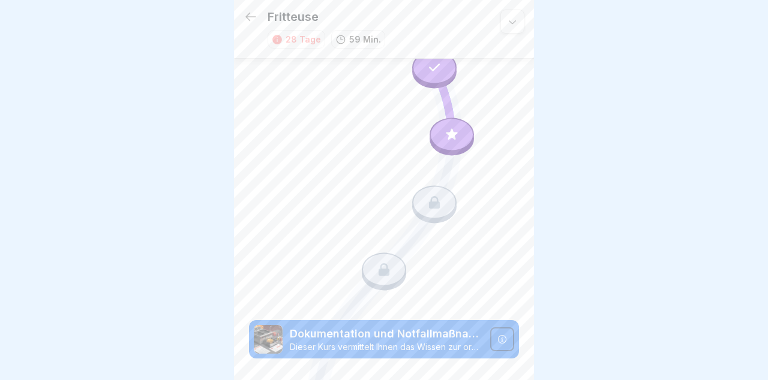
scroll to position [1692, 0]
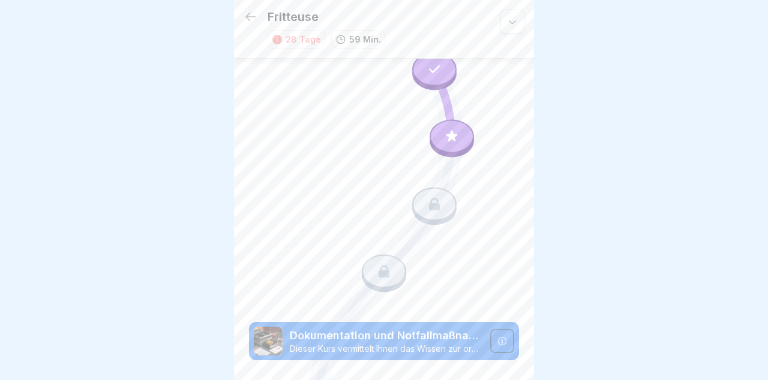
click at [251, 10] on icon at bounding box center [250, 17] width 14 height 14
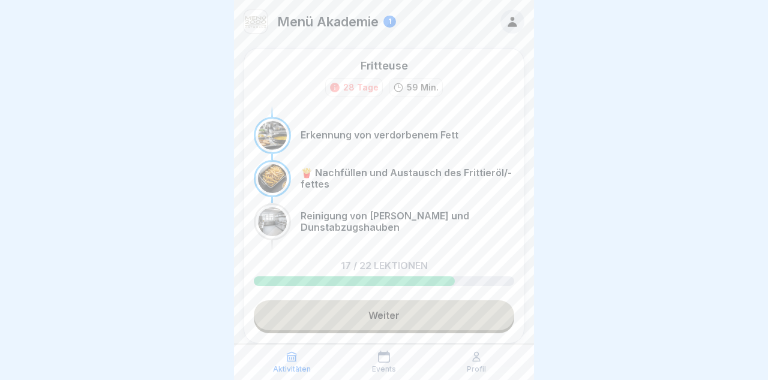
click at [485, 360] on div "Profil" at bounding box center [476, 362] width 86 height 23
